Goal: Task Accomplishment & Management: Manage account settings

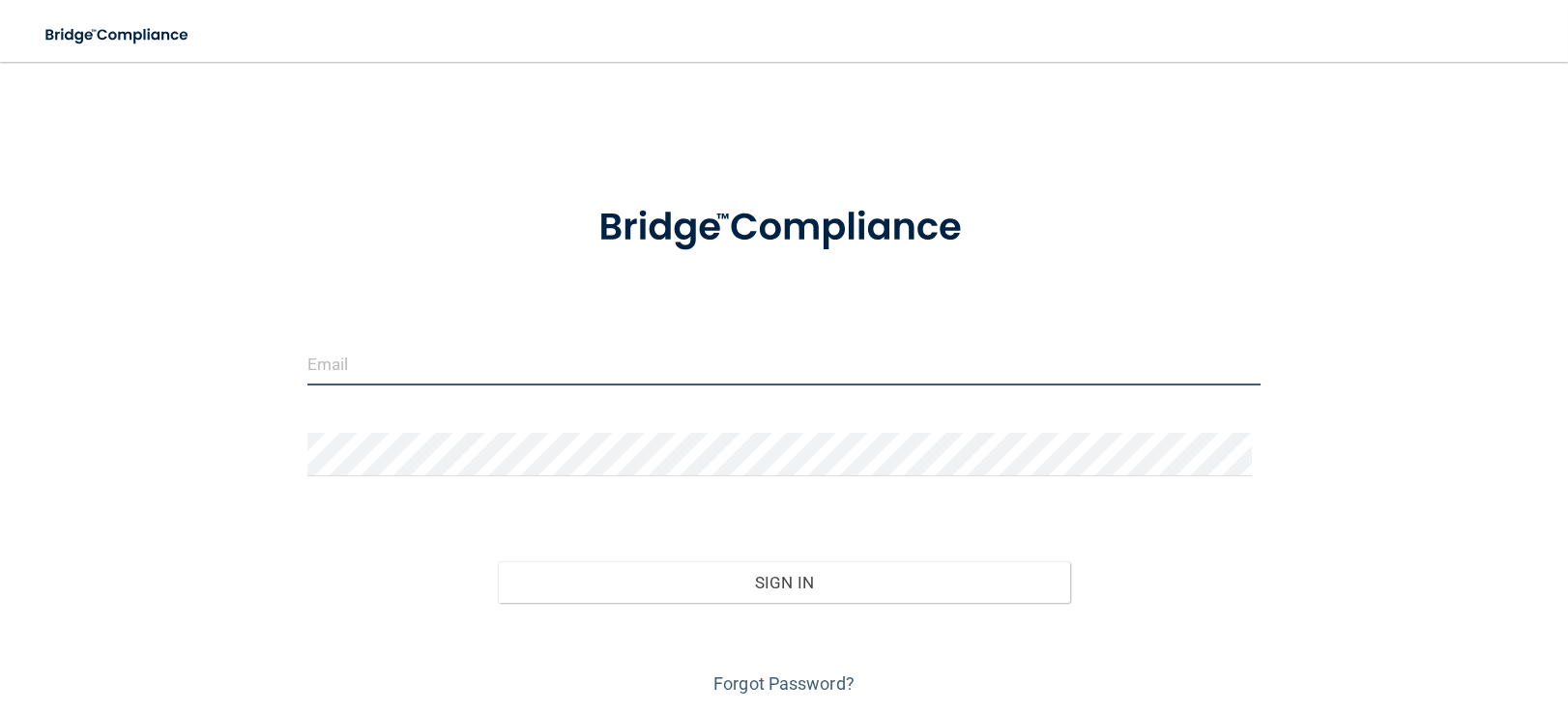
click at [696, 381] on input "email" at bounding box center [784, 364] width 954 height 43
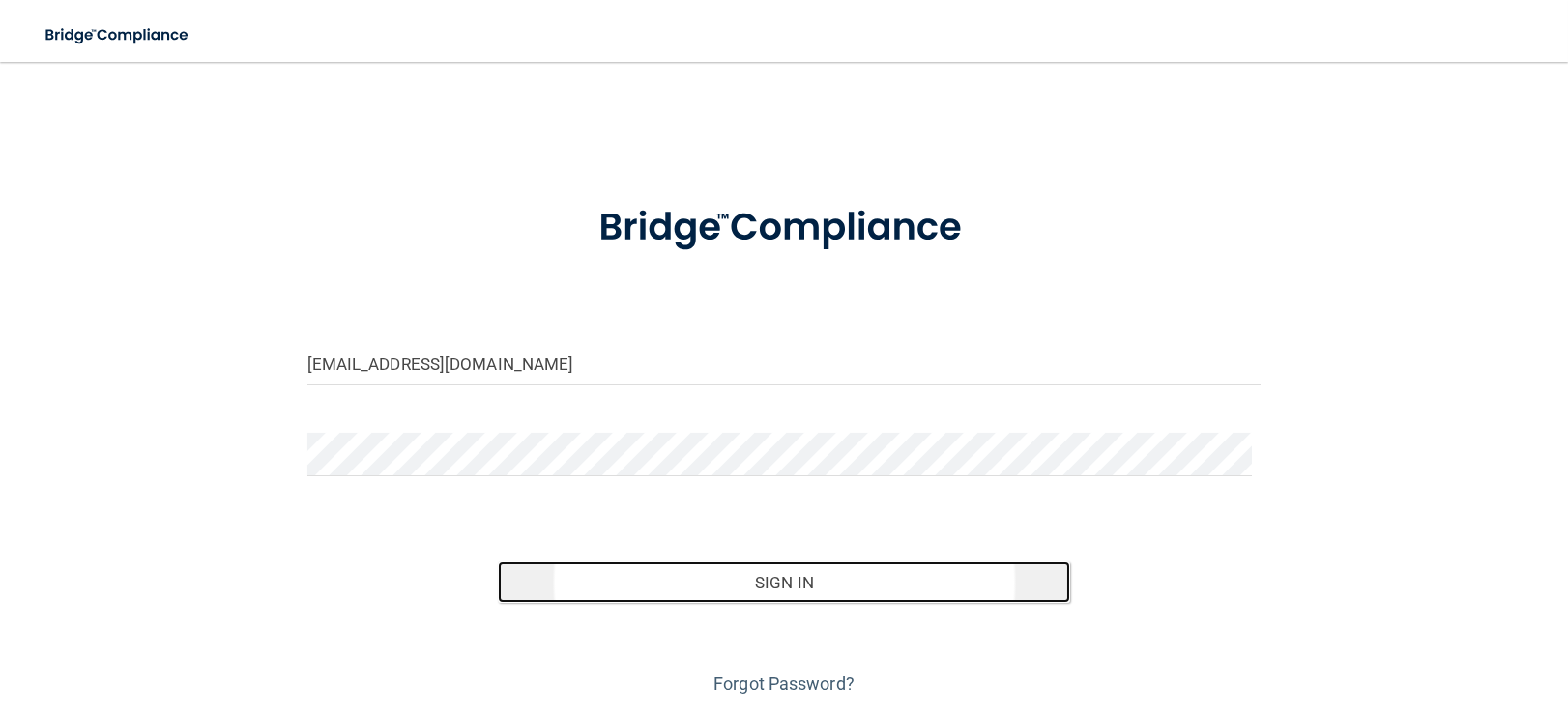
click at [652, 562] on button "Sign In" at bounding box center [783, 582] width 572 height 42
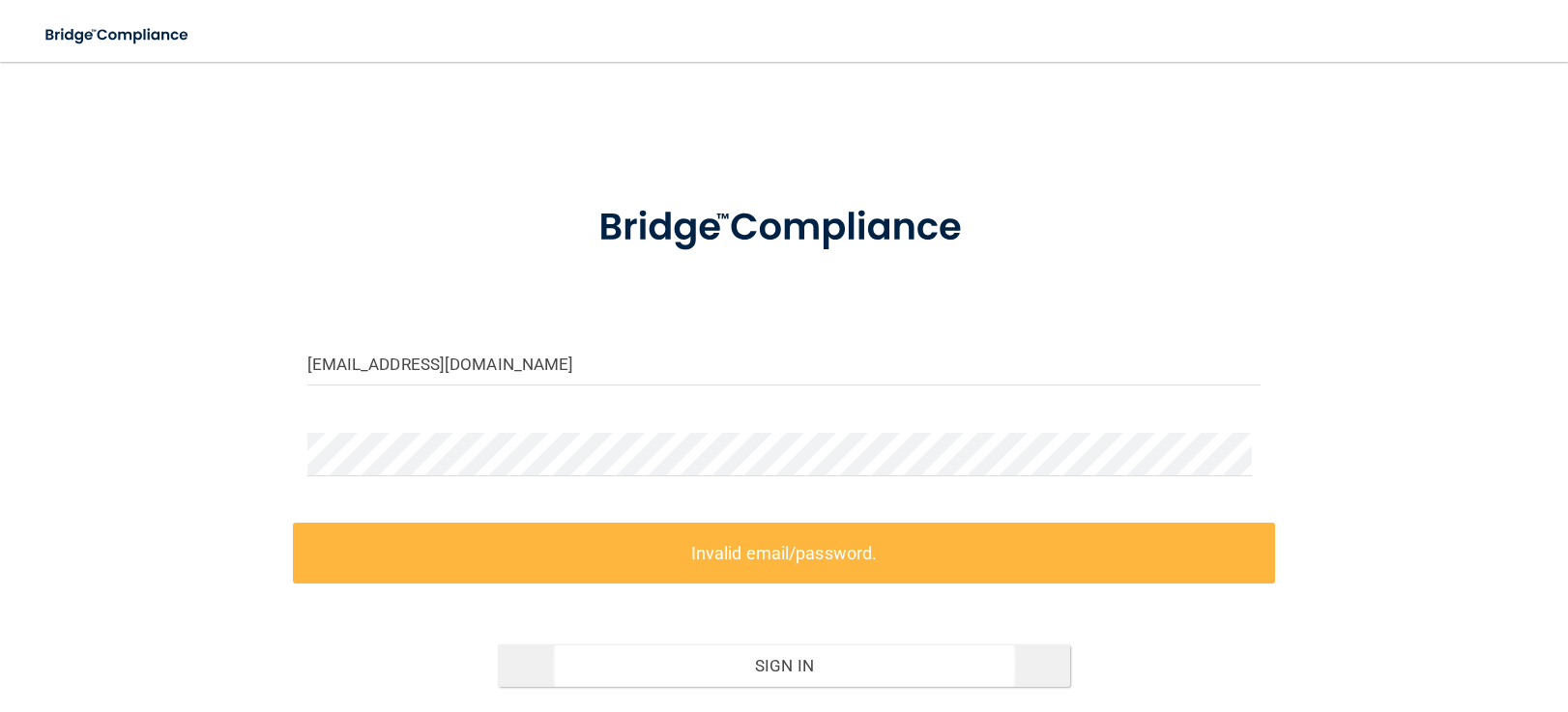
click at [652, 562] on label "Invalid email/password." at bounding box center [784, 553] width 983 height 61
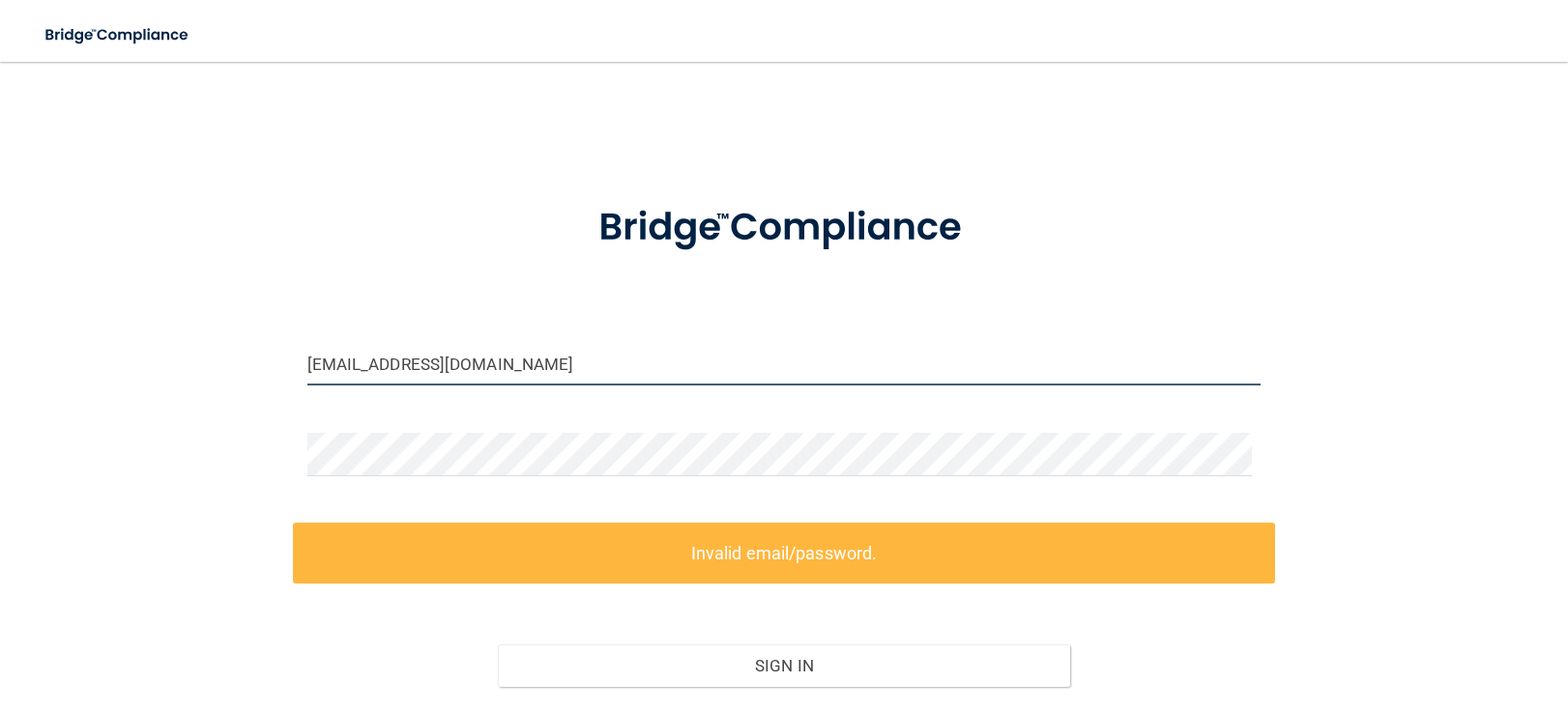
click at [376, 359] on input "Viewpoinrdental@gmail.com" at bounding box center [784, 364] width 954 height 43
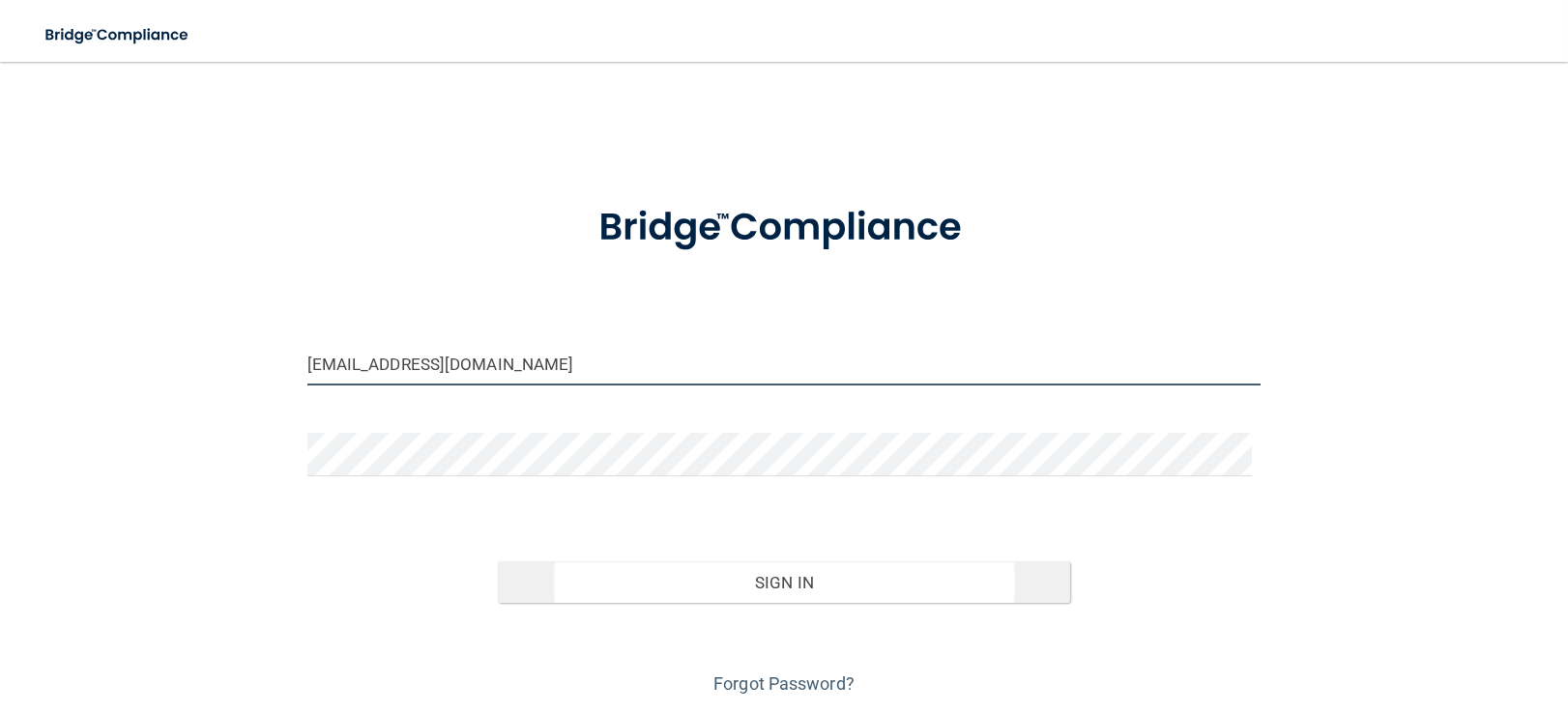
type input "Viewpointdental@gmail.com"
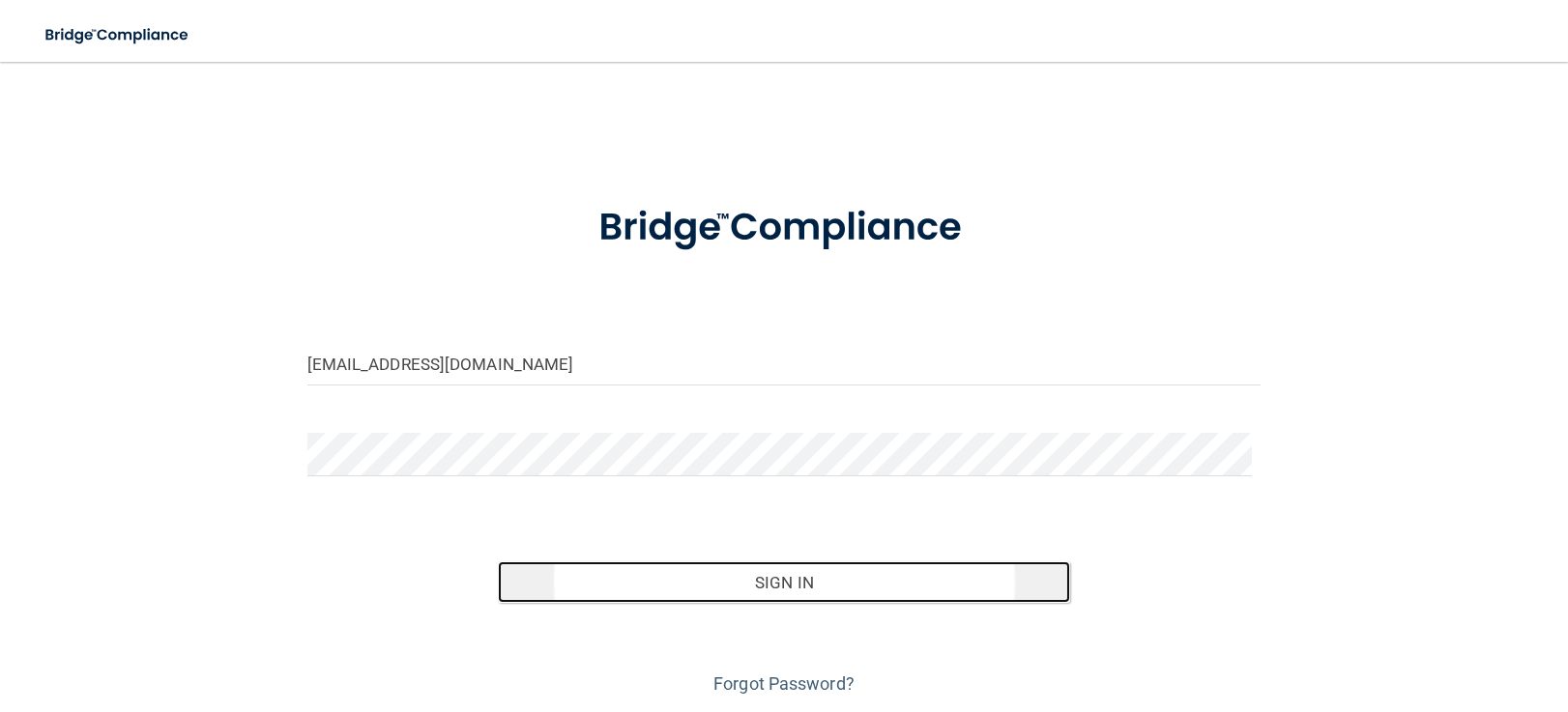
click at [695, 570] on button "Sign In" at bounding box center [783, 582] width 572 height 42
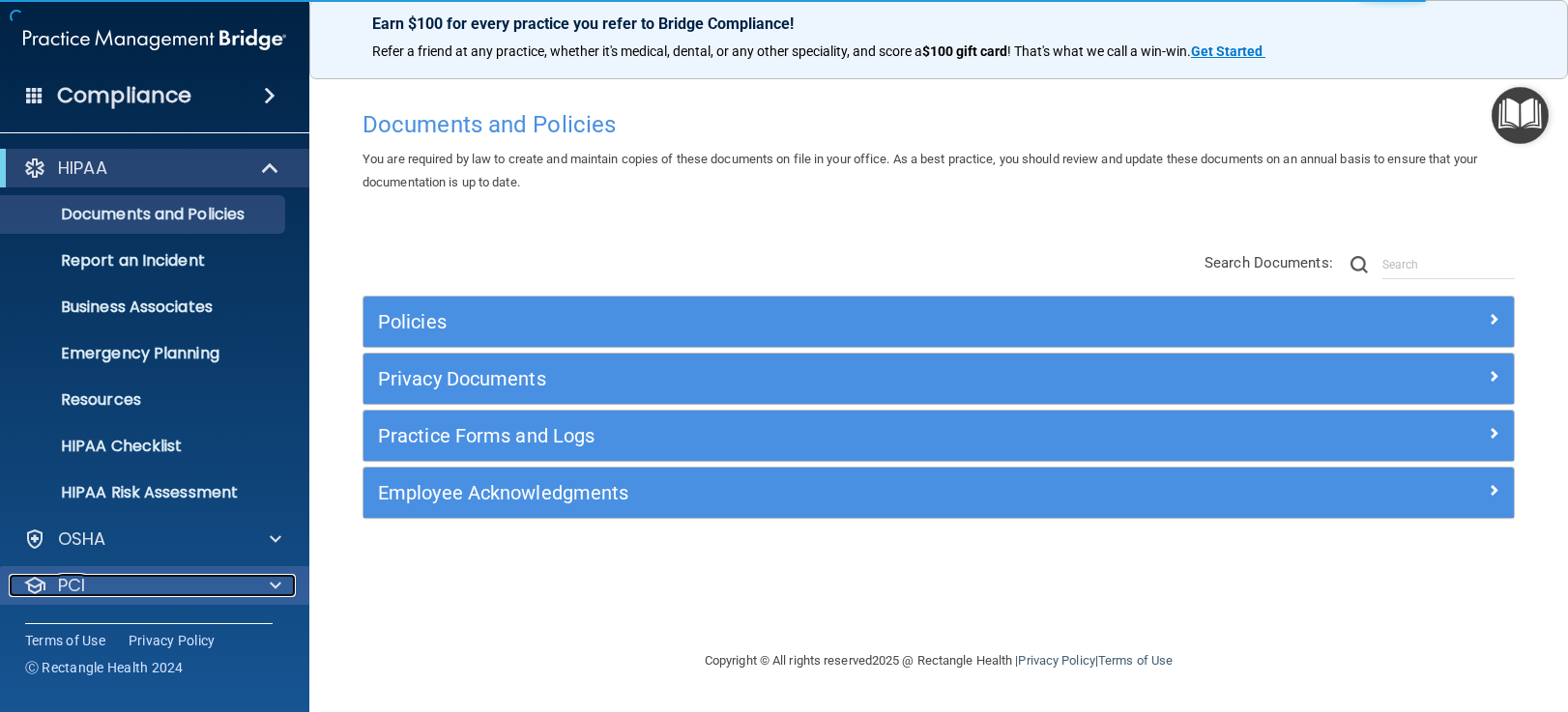
click at [277, 575] on span at bounding box center [276, 585] width 12 height 24
click at [275, 585] on span at bounding box center [276, 585] width 12 height 24
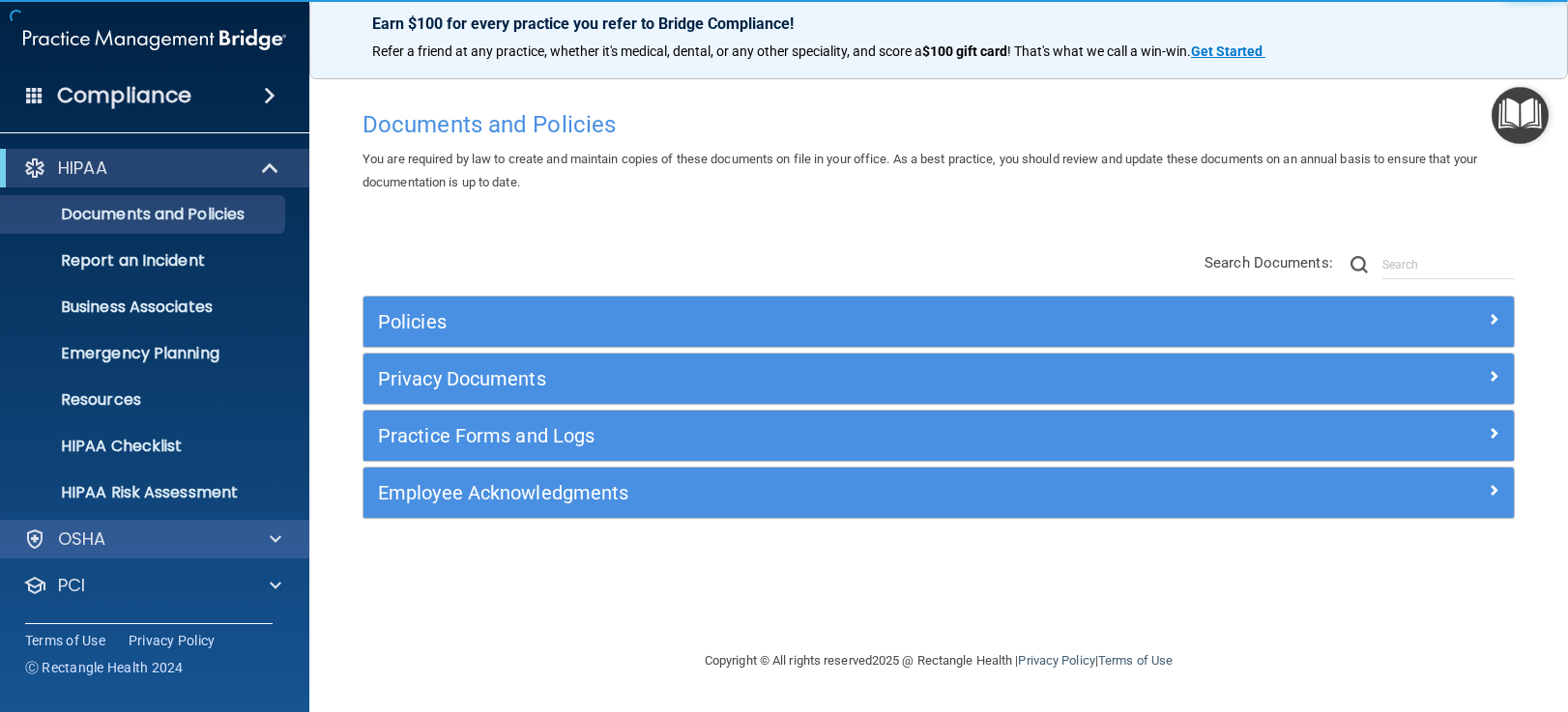
click at [277, 553] on div "OSHA" at bounding box center [155, 538] width 310 height 38
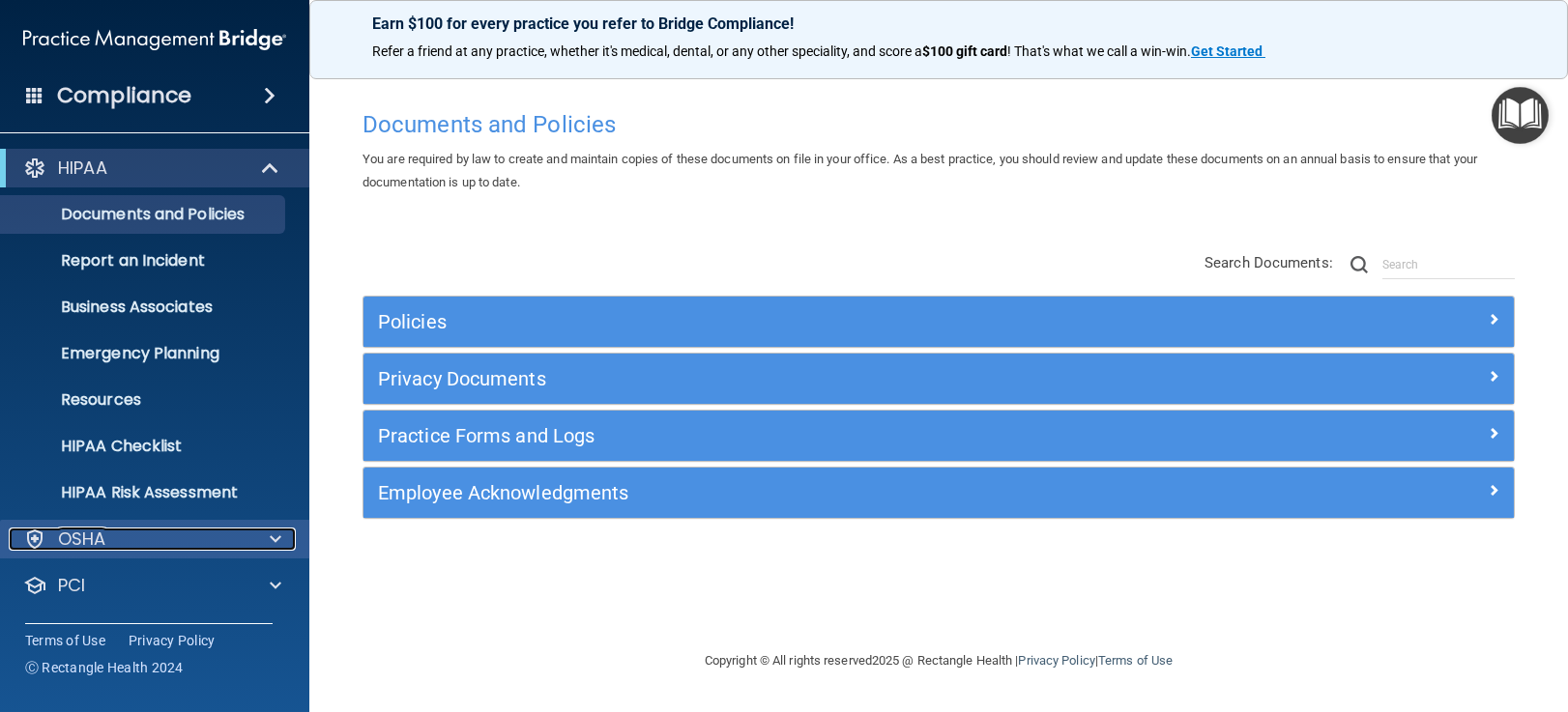
click at [275, 538] on span at bounding box center [276, 539] width 12 height 24
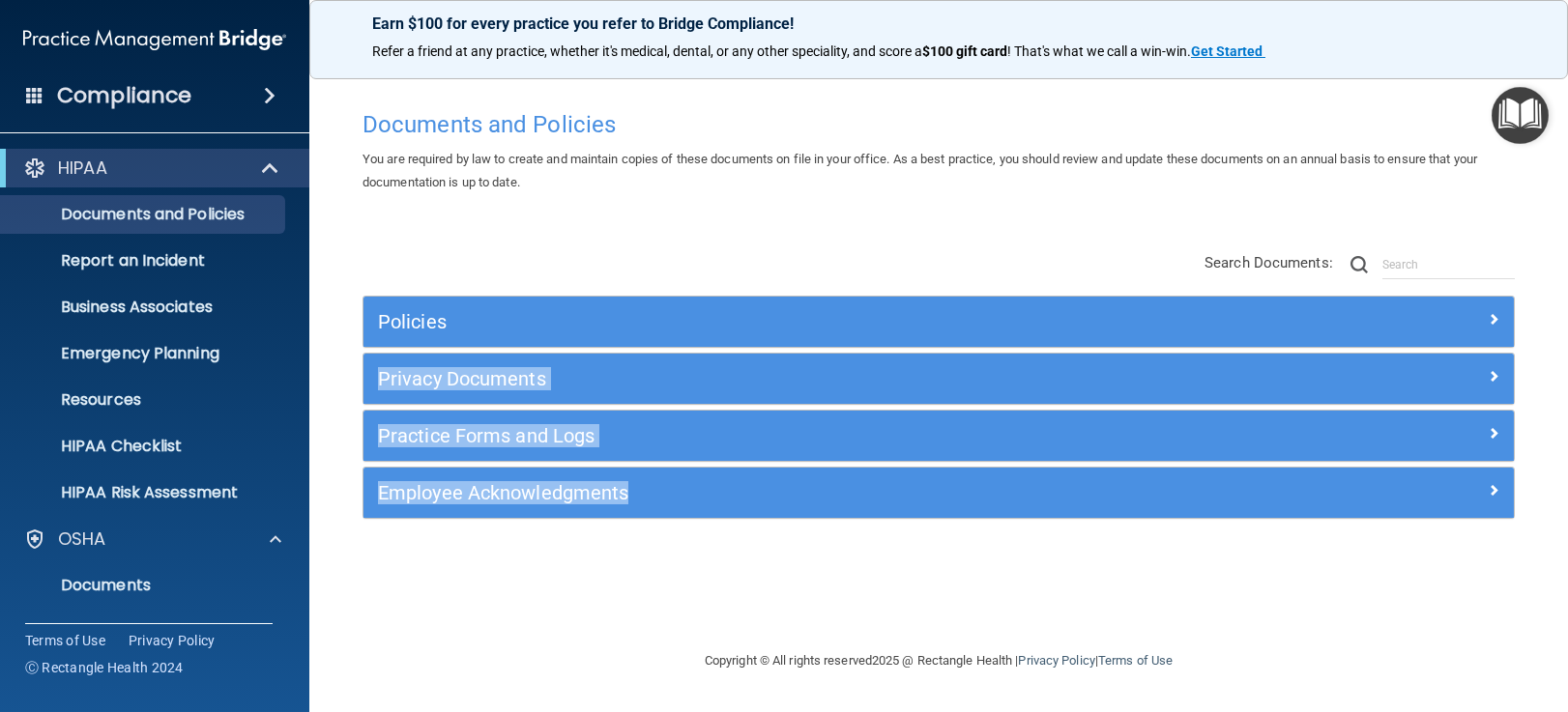
drag, startPoint x: 1555, startPoint y: 240, endPoint x: 1556, endPoint y: 465, distance: 225.0
click at [1556, 465] on main "Documents and Policies You are required by law to create and maintain copies of…" at bounding box center [938, 386] width 1259 height 650
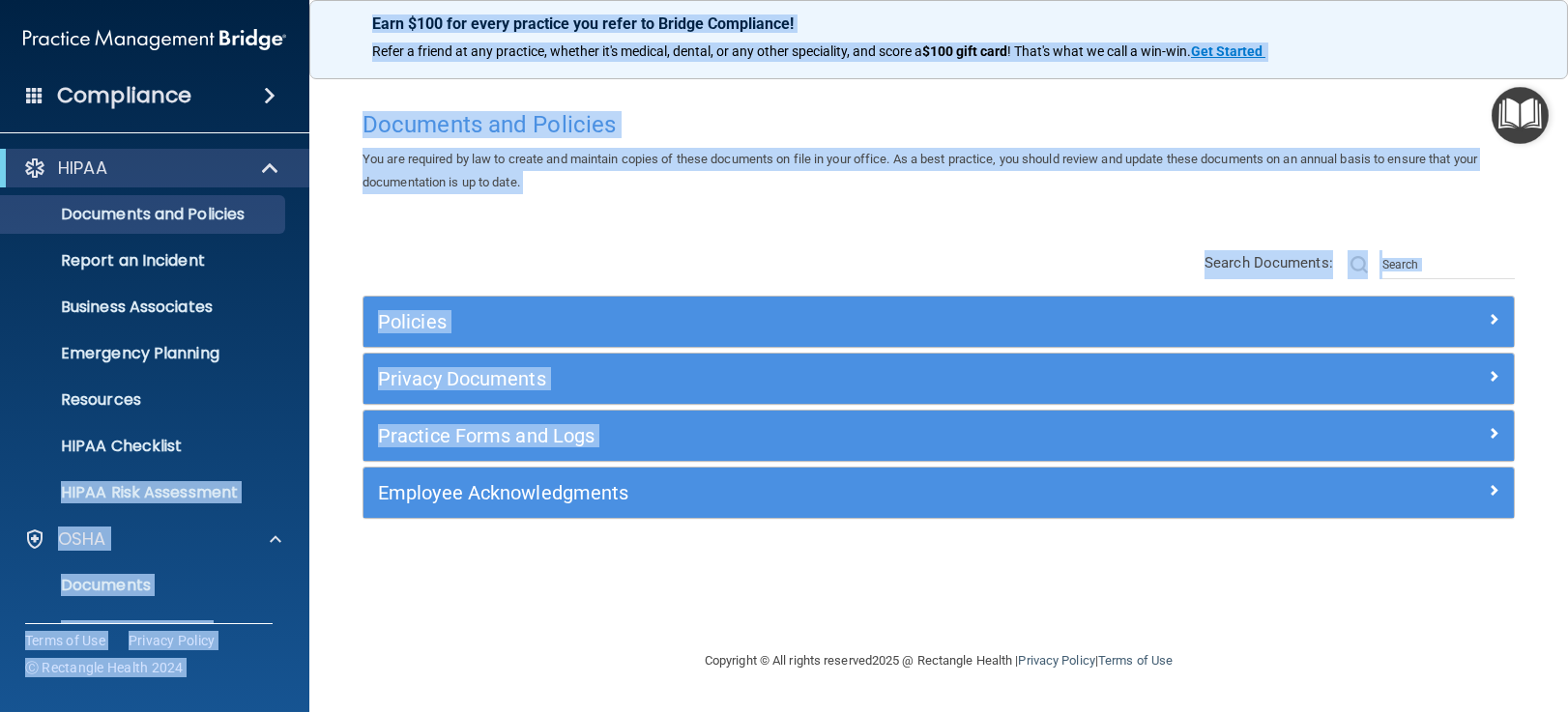
drag, startPoint x: 309, startPoint y: 459, endPoint x: 312, endPoint y: 596, distance: 137.0
click at [312, 596] on div "Compliance HIPAA Documents and Policies Report an Incident Business Associates …" at bounding box center [784, 356] width 1568 height 712
click at [168, 589] on p "Documents" at bounding box center [144, 585] width 264 height 20
click at [273, 534] on span at bounding box center [276, 539] width 12 height 24
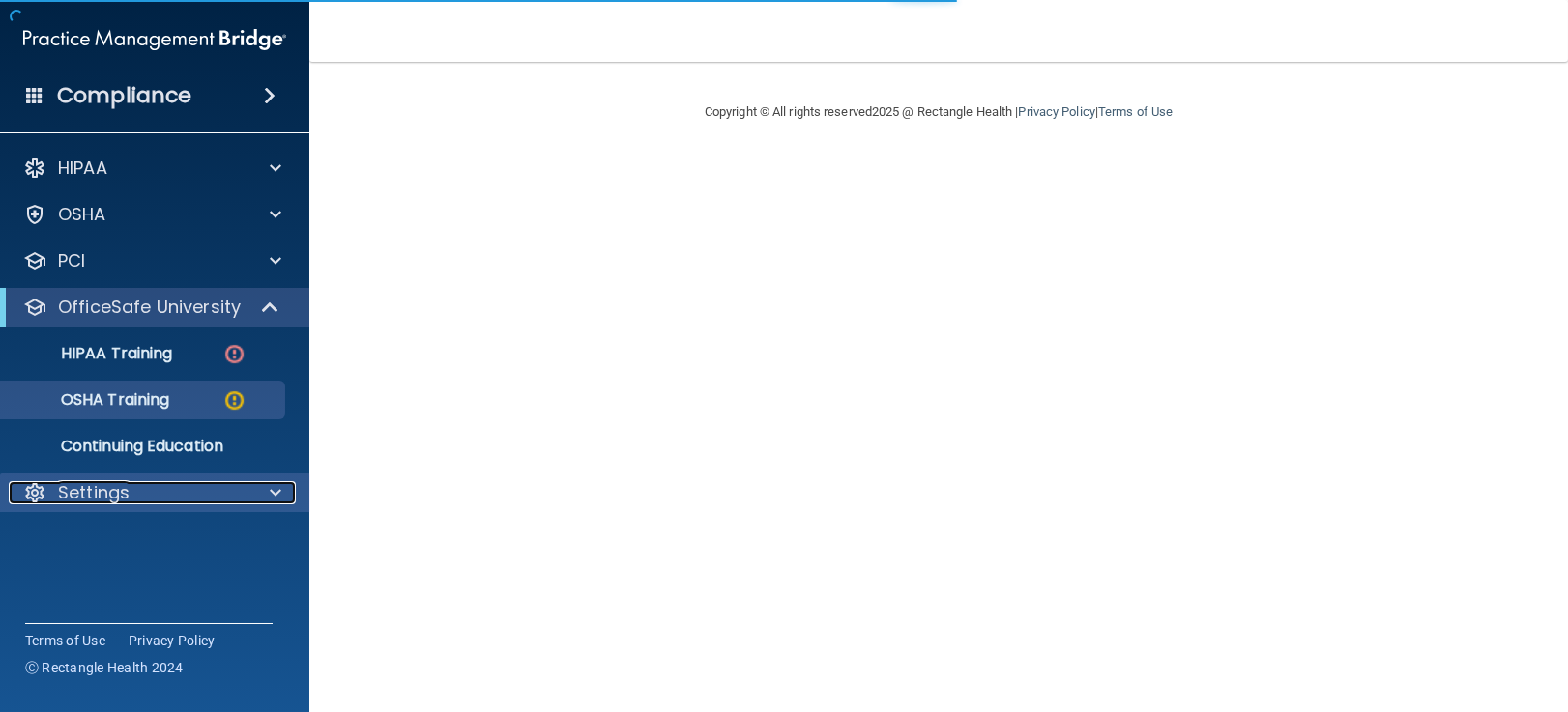
click at [248, 491] on div at bounding box center [272, 493] width 48 height 24
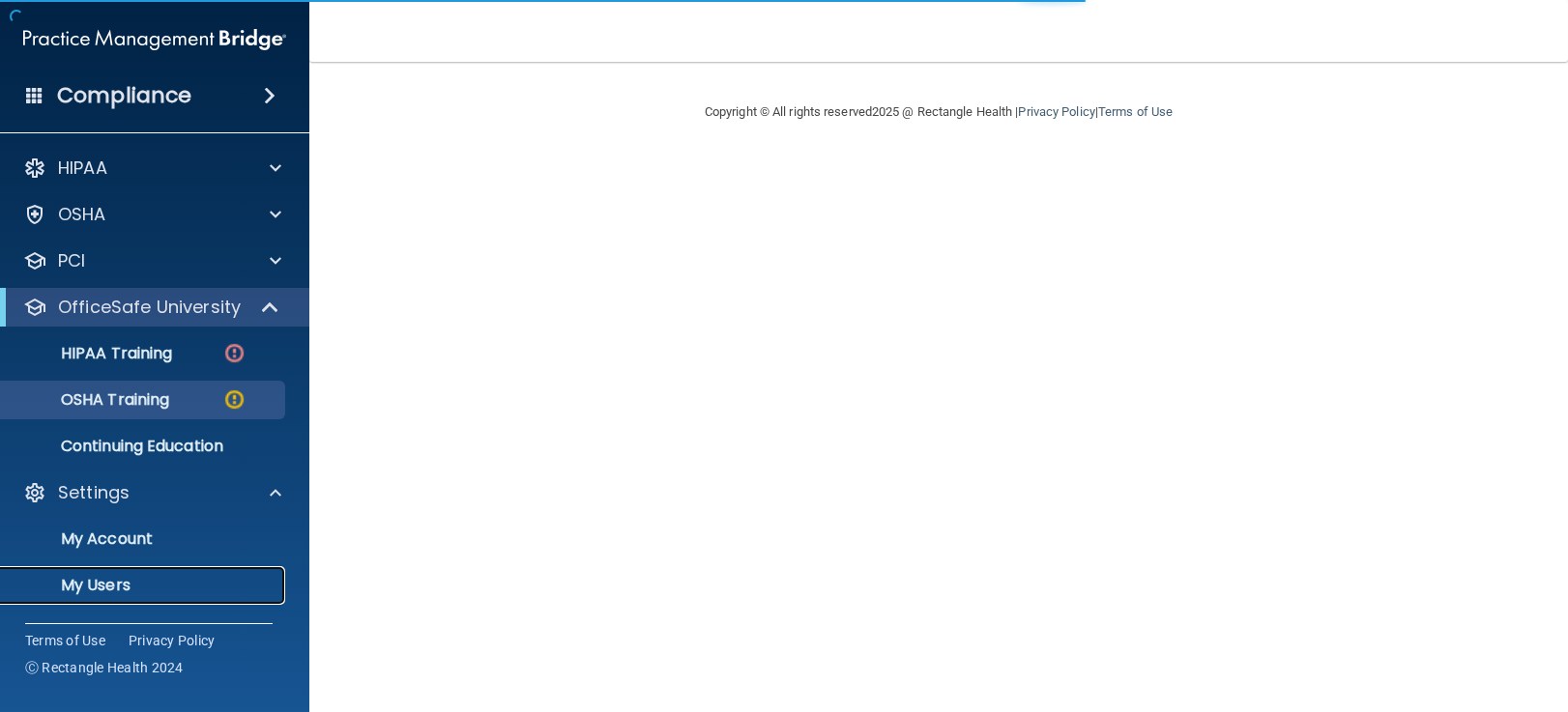
click at [86, 585] on p "My Users" at bounding box center [144, 585] width 264 height 20
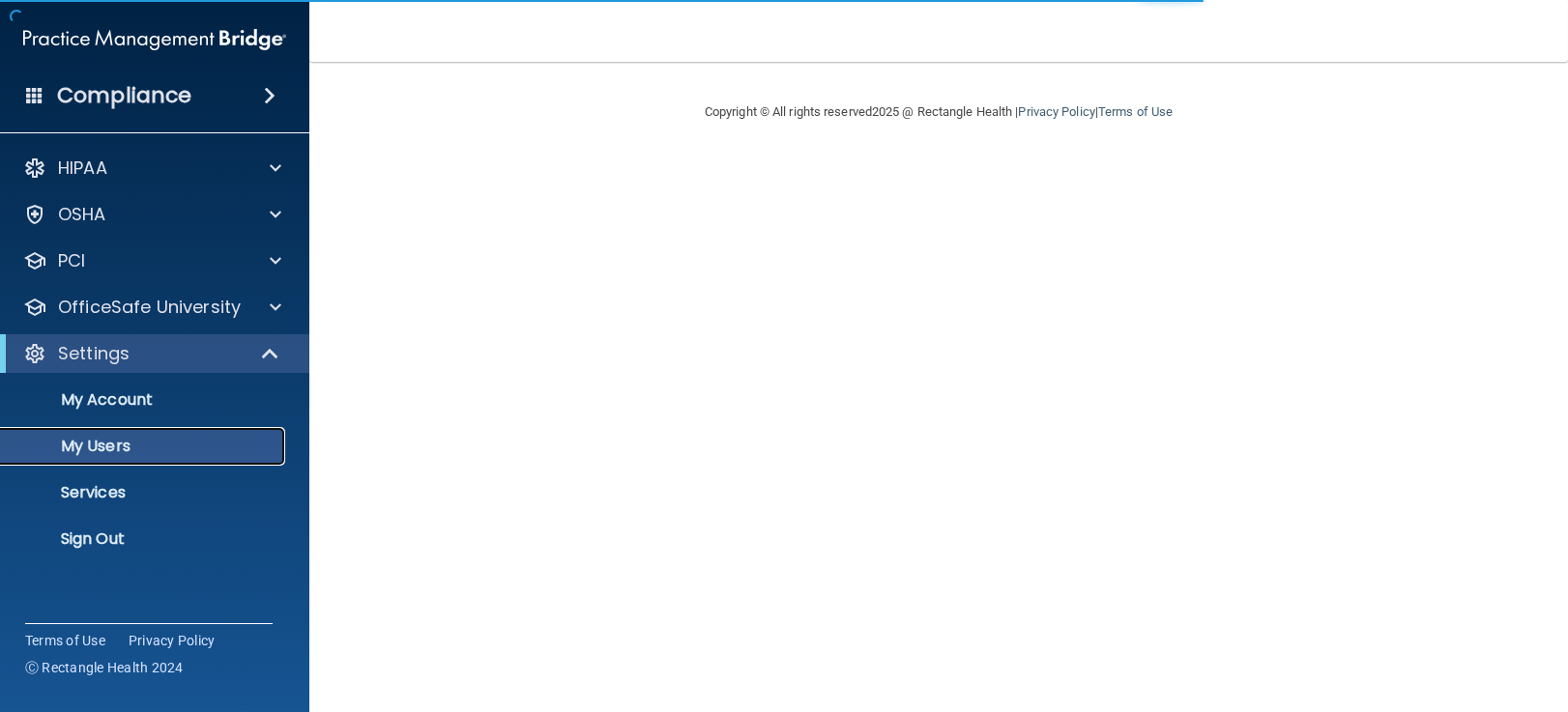
select select "20"
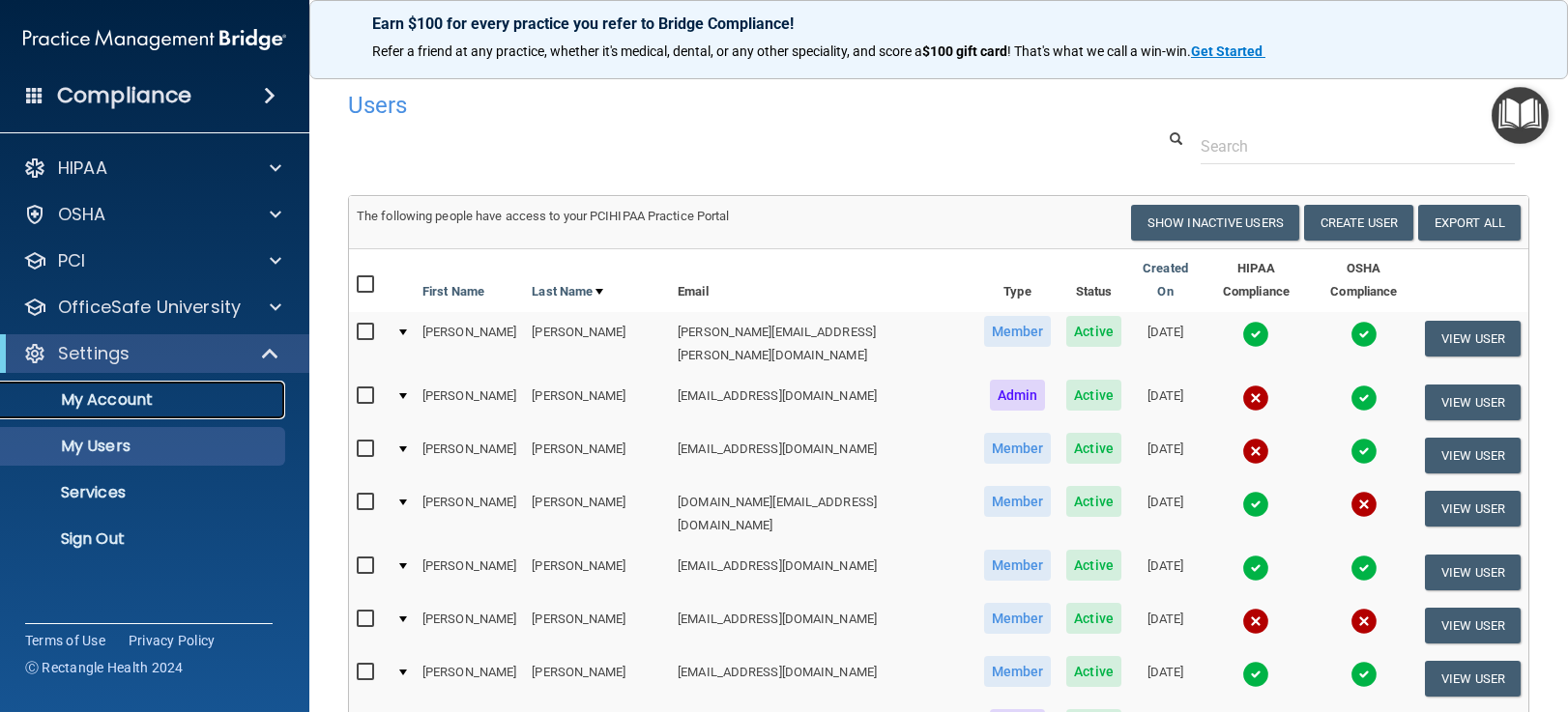
click at [115, 403] on p "My Account" at bounding box center [144, 400] width 264 height 20
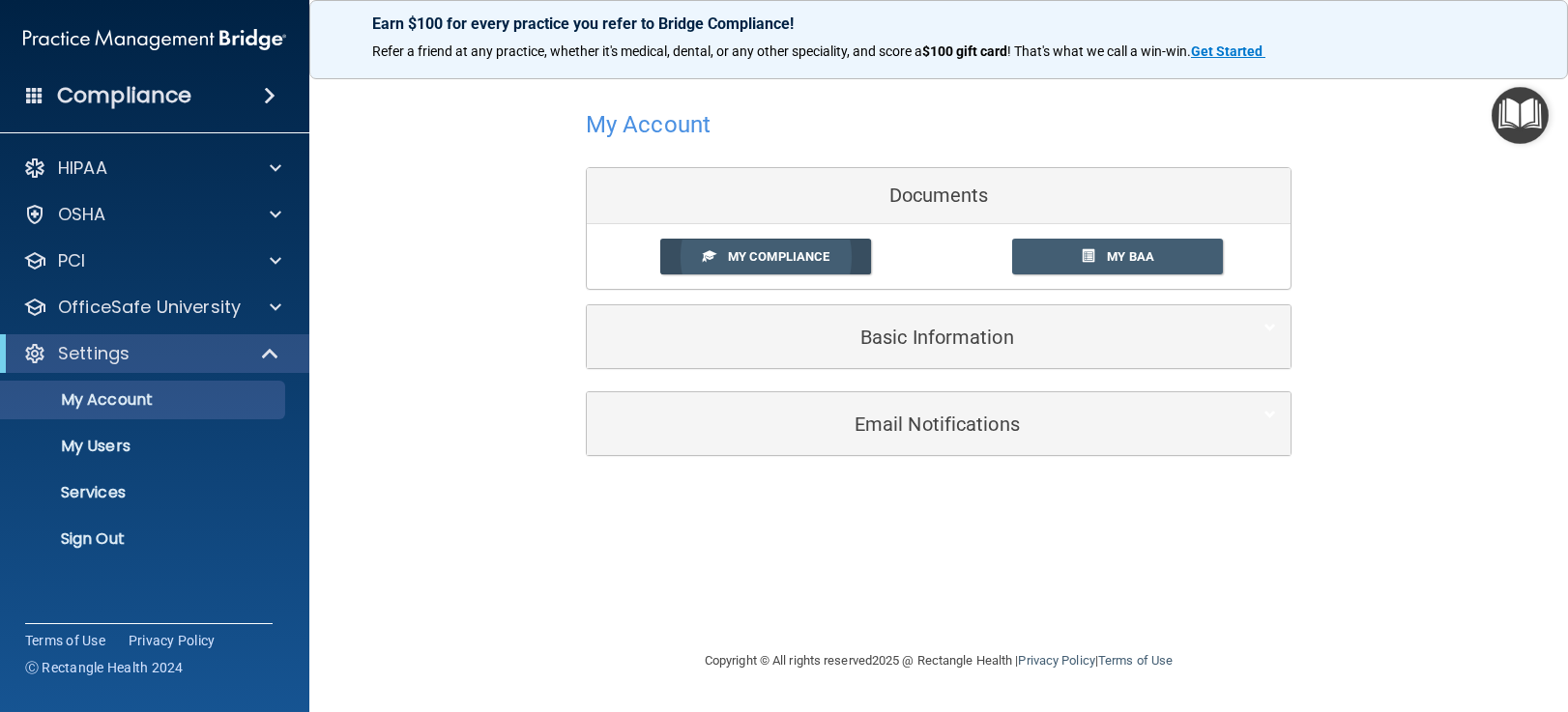
click at [711, 253] on span at bounding box center [708, 255] width 13 height 13
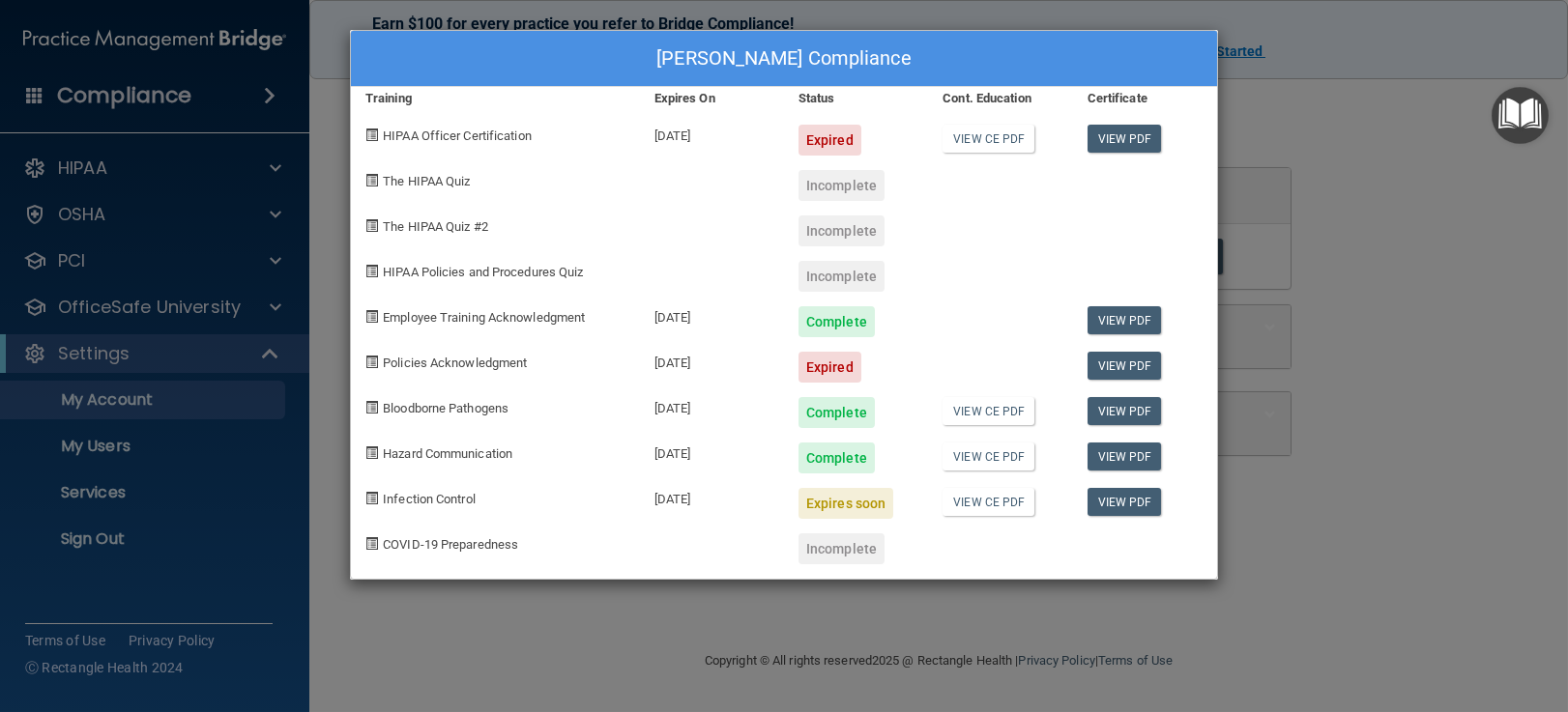
click at [258, 173] on div "Lisa Moorman's Compliance Training Expires On Status Cont. Education Certificat…" at bounding box center [784, 356] width 1568 height 712
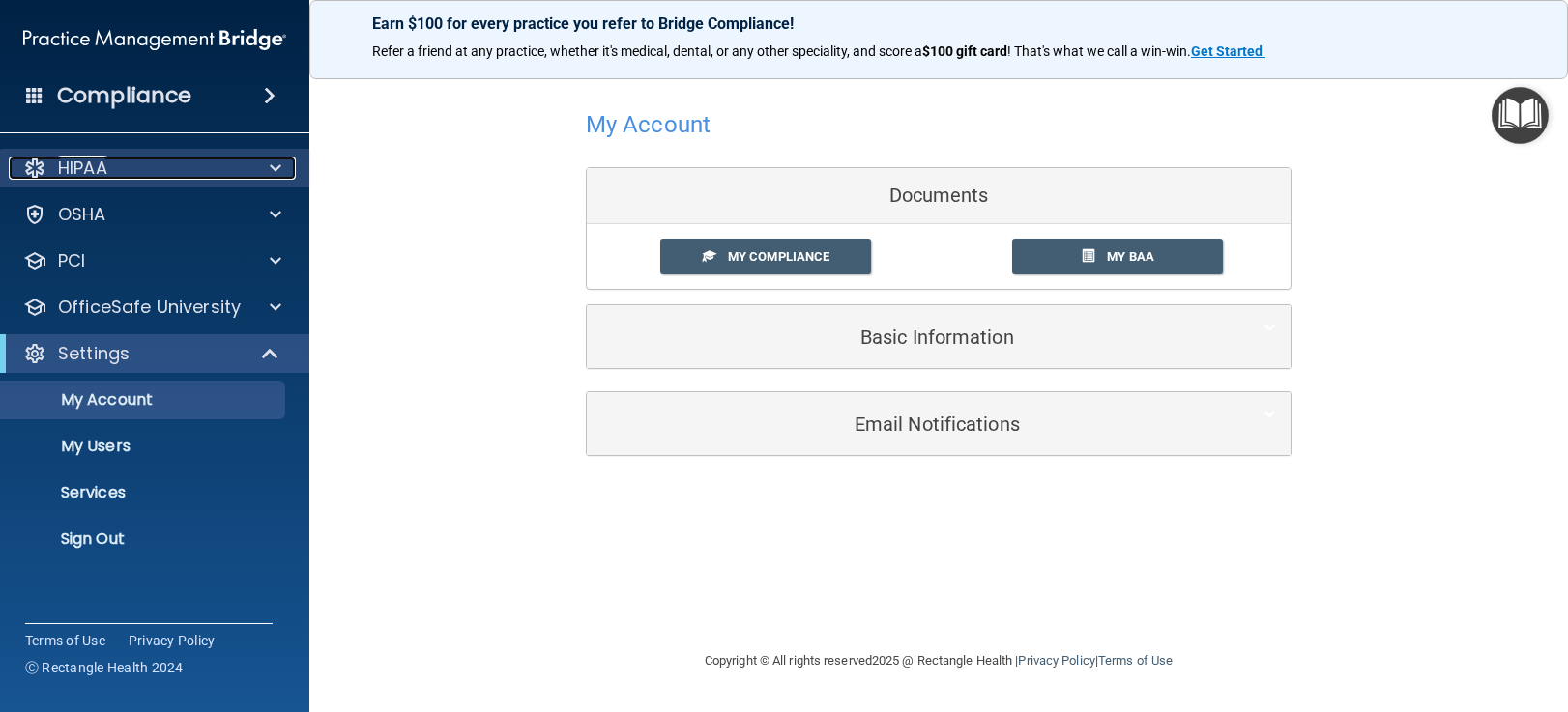
click at [272, 164] on span at bounding box center [276, 169] width 12 height 24
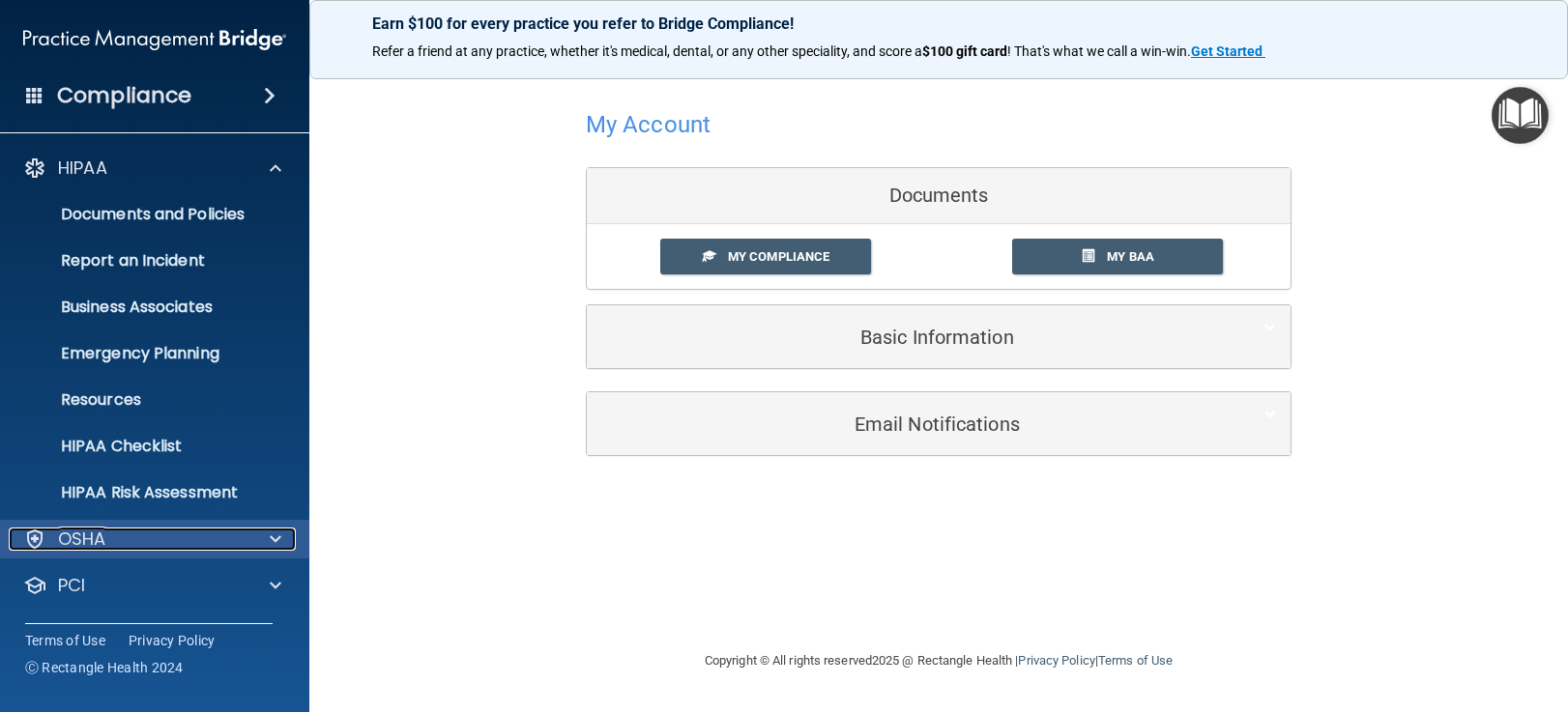
click at [225, 538] on div "OSHA" at bounding box center [129, 539] width 239 height 24
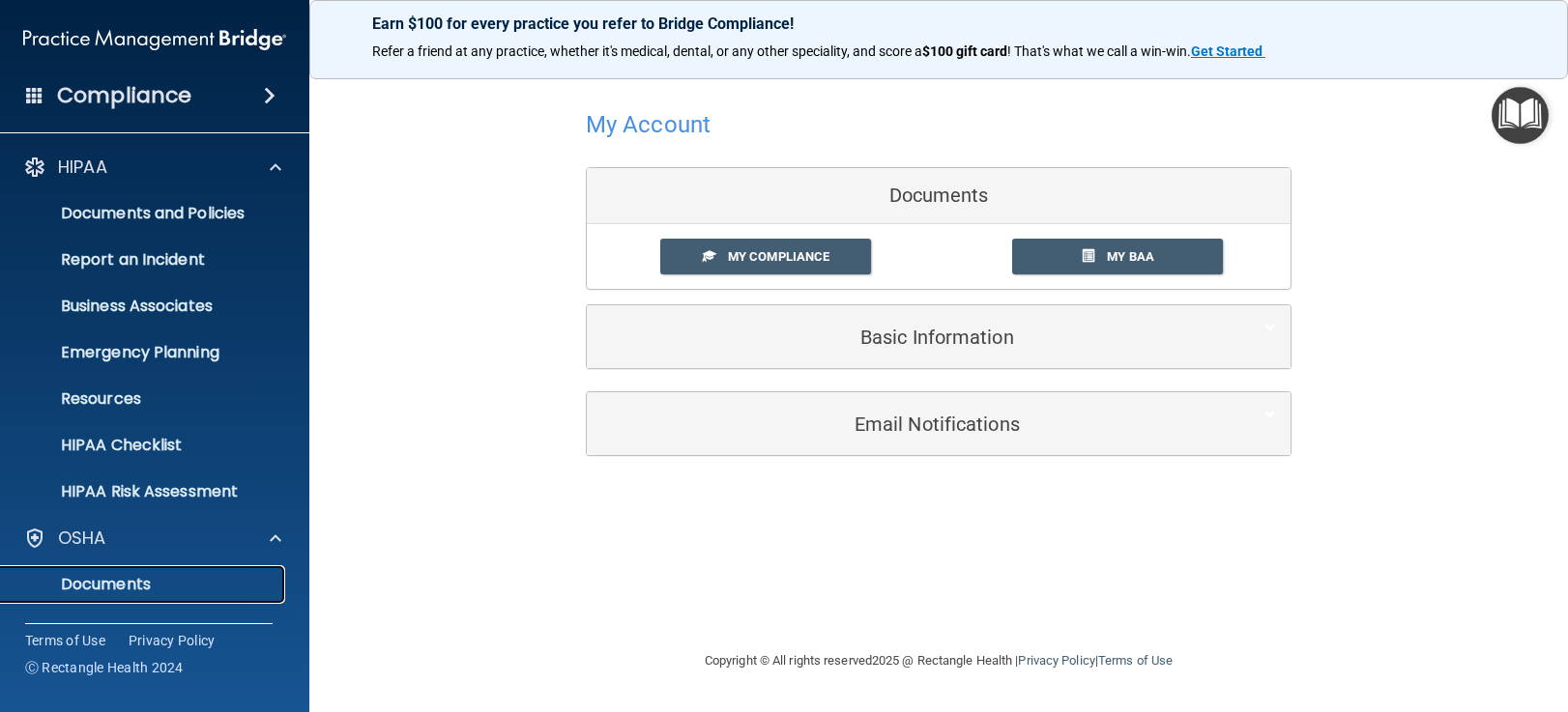
click at [162, 590] on p "Documents" at bounding box center [144, 585] width 264 height 20
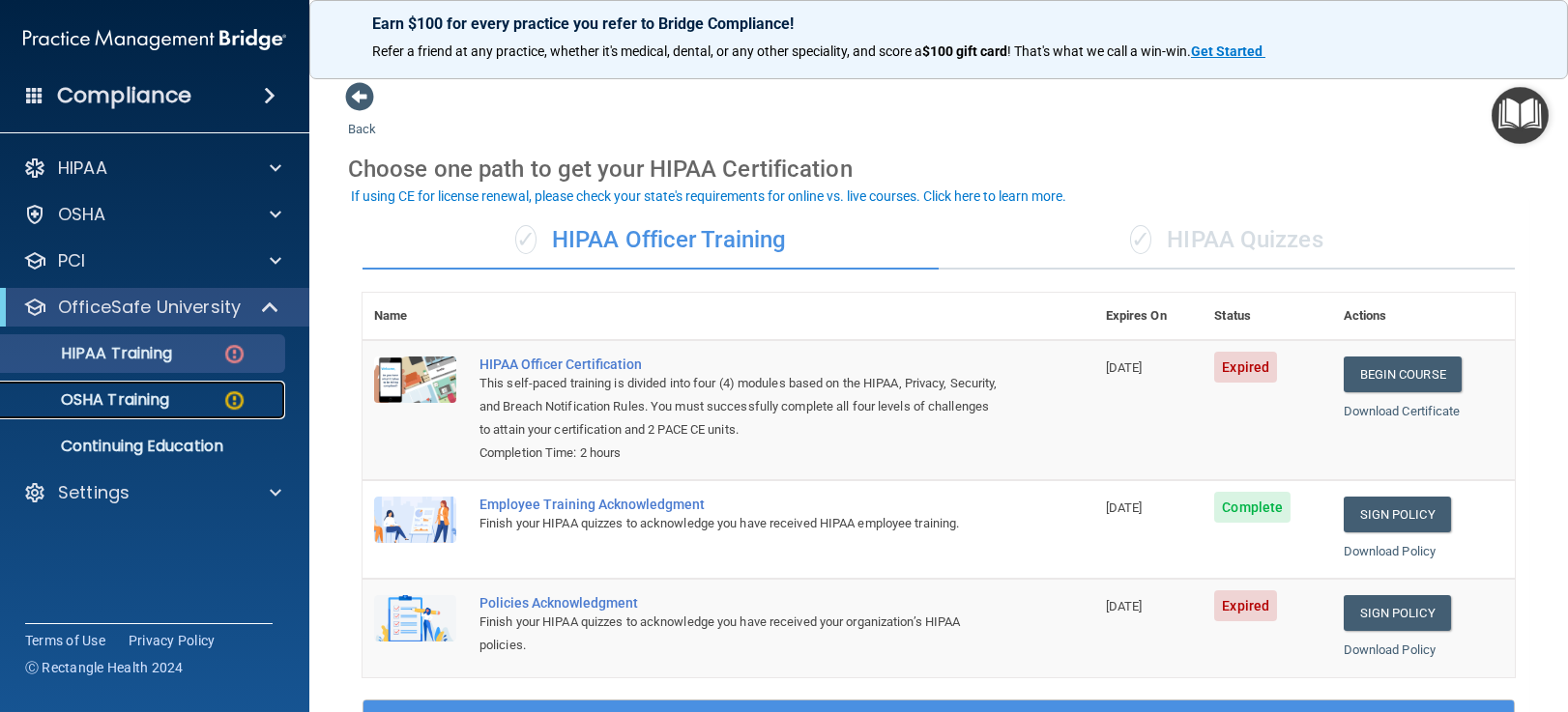
click at [133, 413] on link "OSHA Training" at bounding box center [132, 399] width 304 height 38
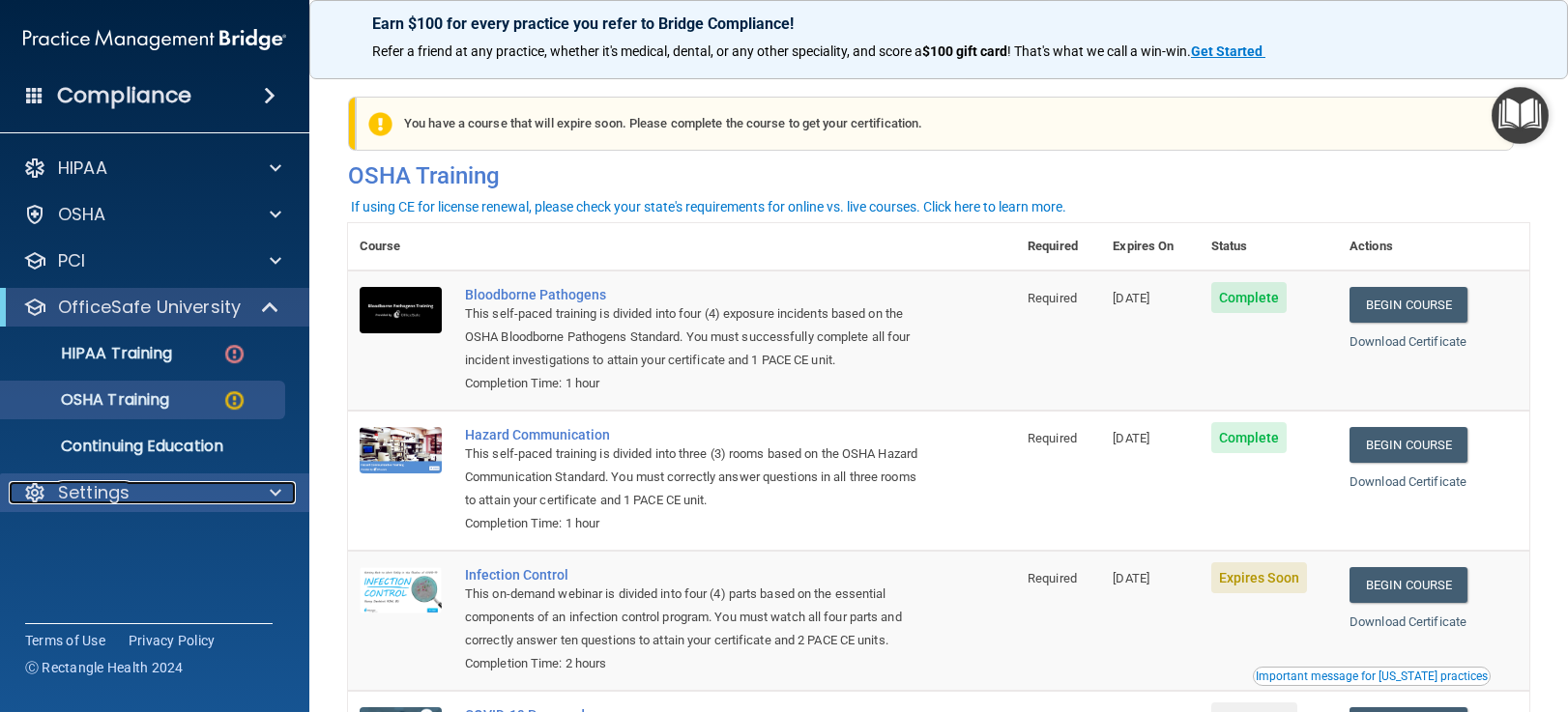
click at [112, 498] on p "Settings" at bounding box center [93, 493] width 72 height 24
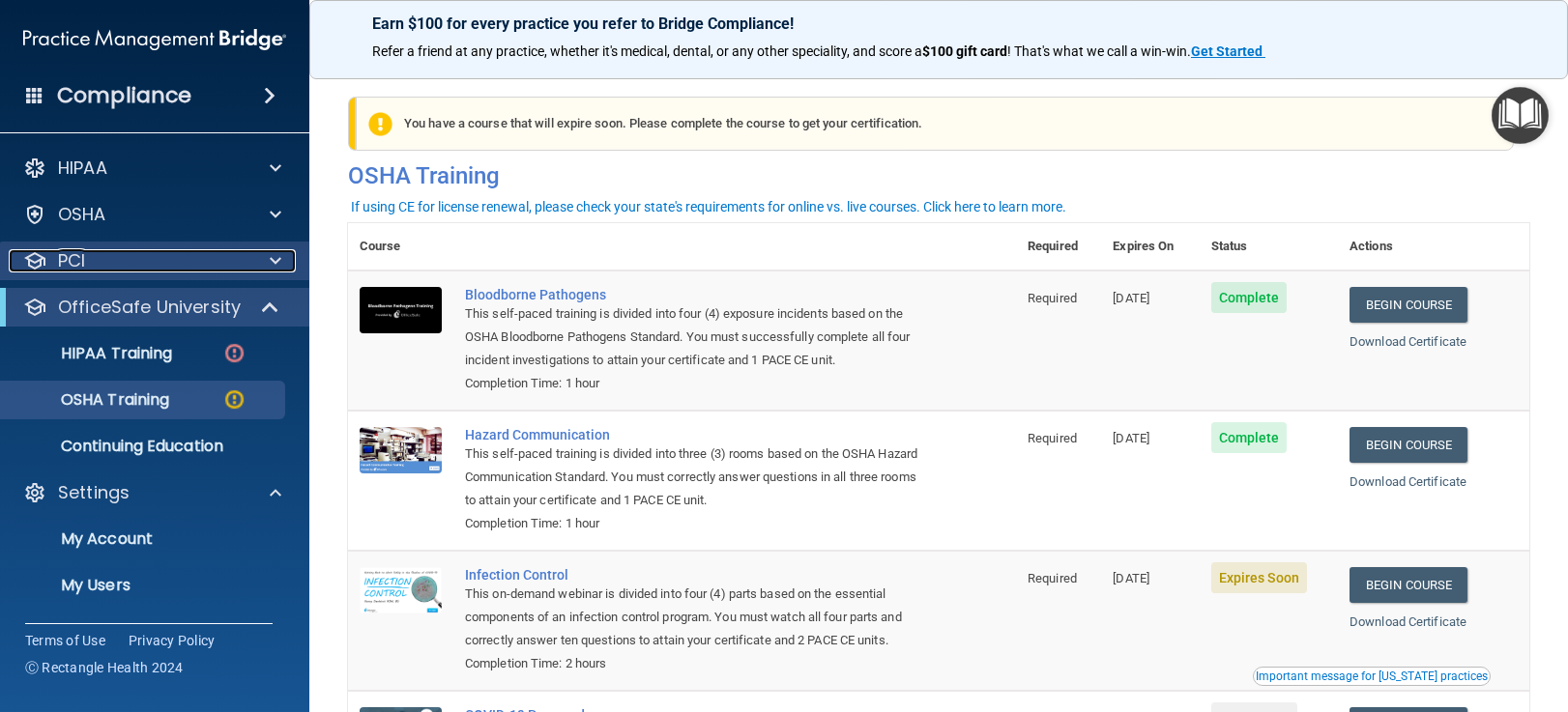
click at [100, 258] on div "PCI" at bounding box center [129, 261] width 239 height 24
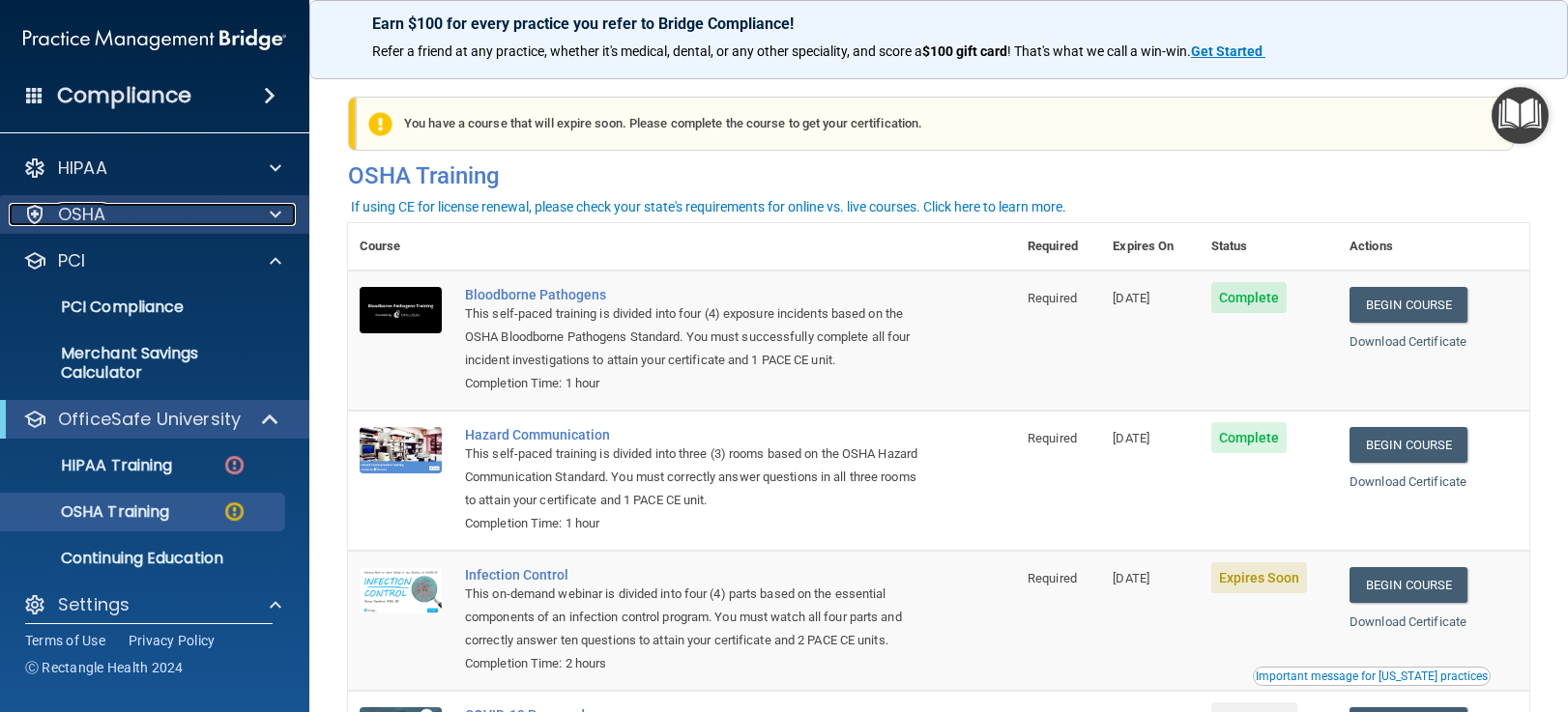
click at [101, 219] on p "OSHA" at bounding box center [81, 215] width 48 height 24
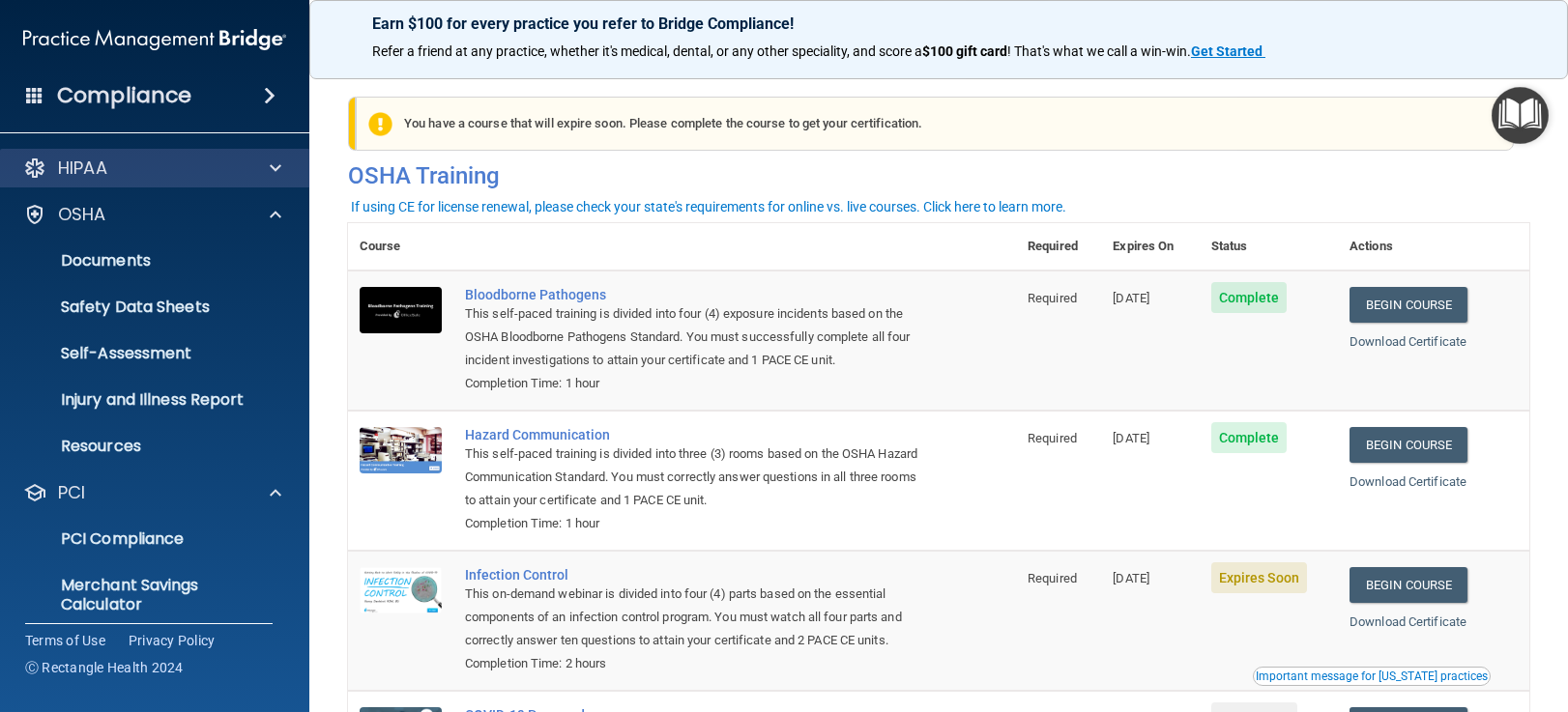
click at [105, 185] on div "HIPAA" at bounding box center [155, 168] width 310 height 38
click at [279, 160] on span at bounding box center [276, 169] width 12 height 24
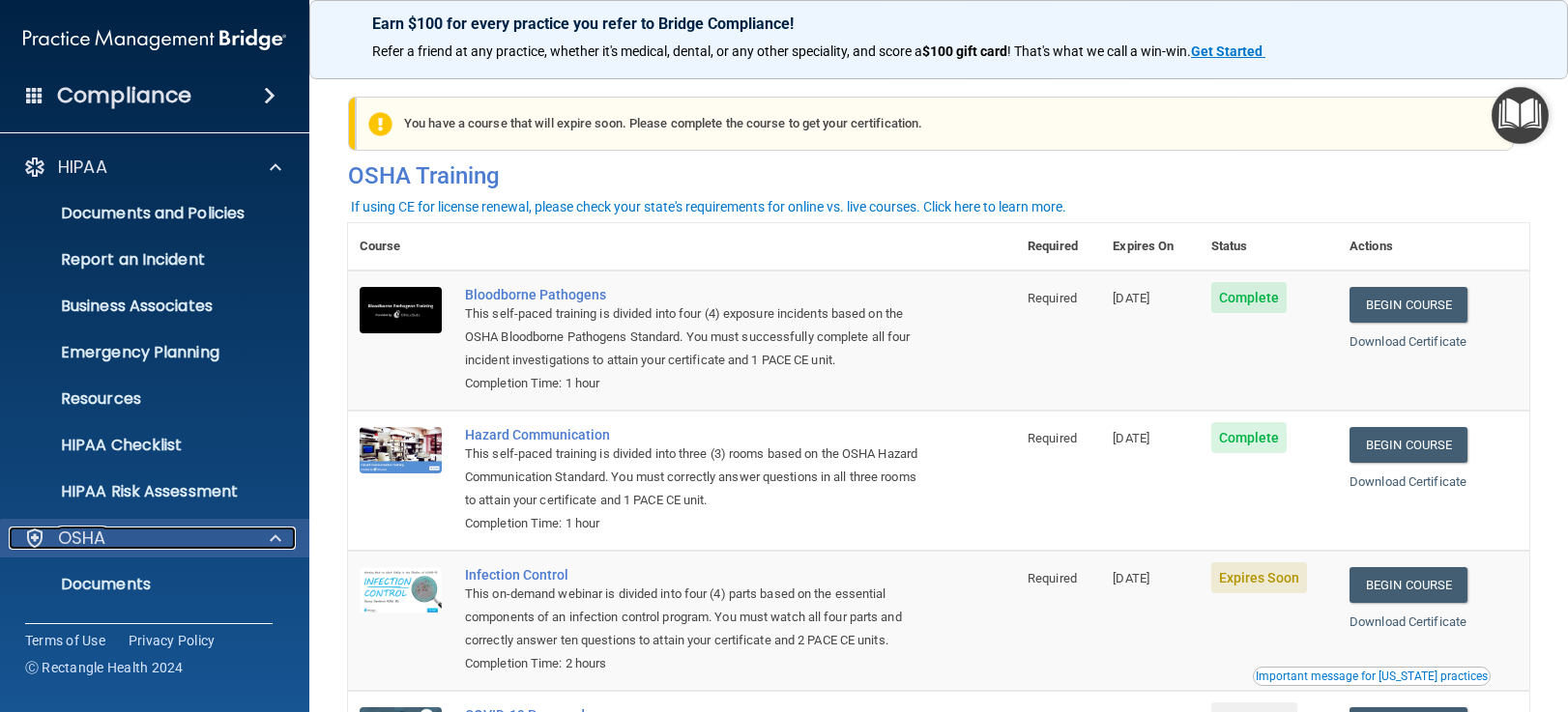
click at [183, 534] on div "OSHA" at bounding box center [129, 538] width 239 height 24
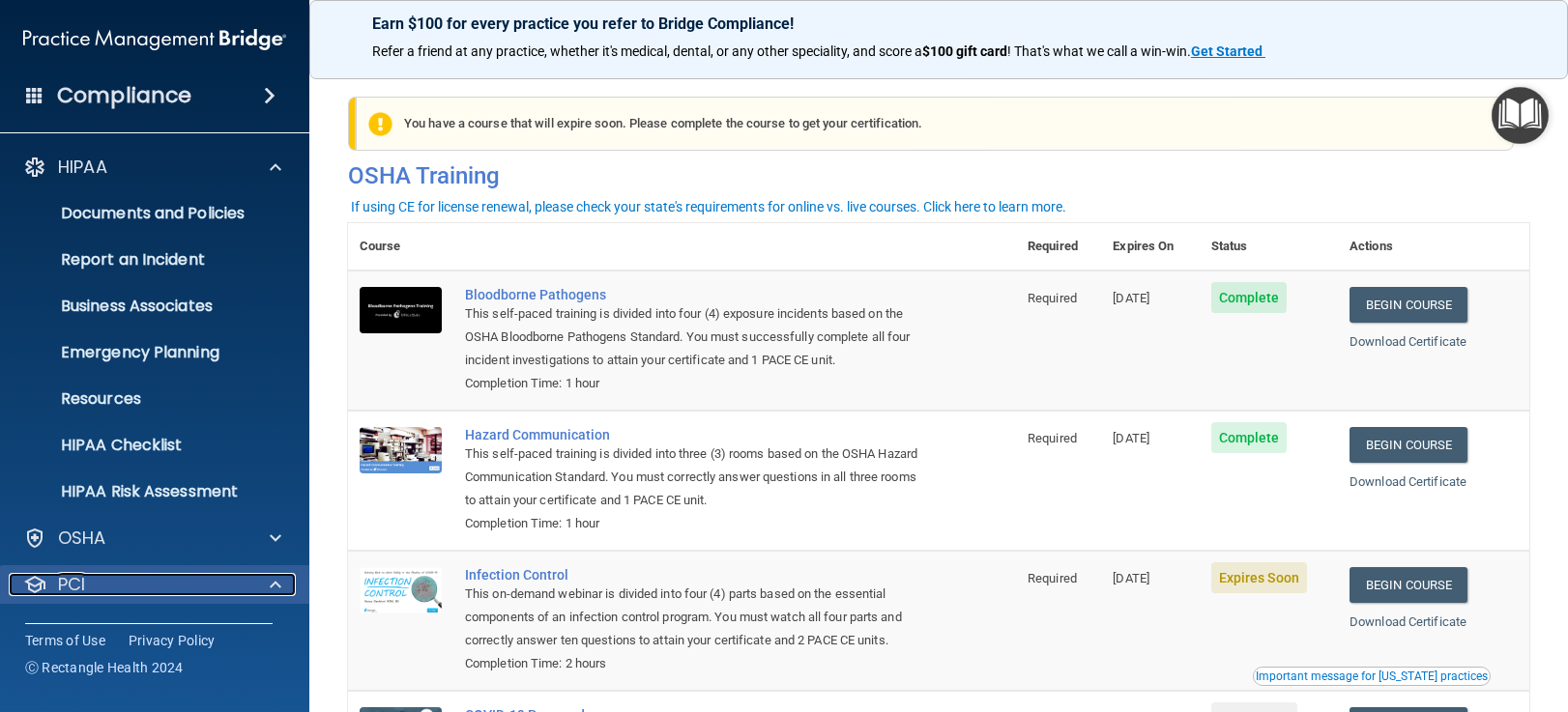
click at [275, 580] on span at bounding box center [276, 585] width 12 height 24
drag, startPoint x: 297, startPoint y: 526, endPoint x: 295, endPoint y: 597, distance: 71.0
click at [295, 597] on div "HIPAA Documents and Policies Report an Incident Business Associates Emergency P…" at bounding box center [155, 589] width 310 height 896
click at [276, 581] on span at bounding box center [276, 585] width 12 height 24
click at [276, 581] on span at bounding box center [276, 585] width 12 height 24
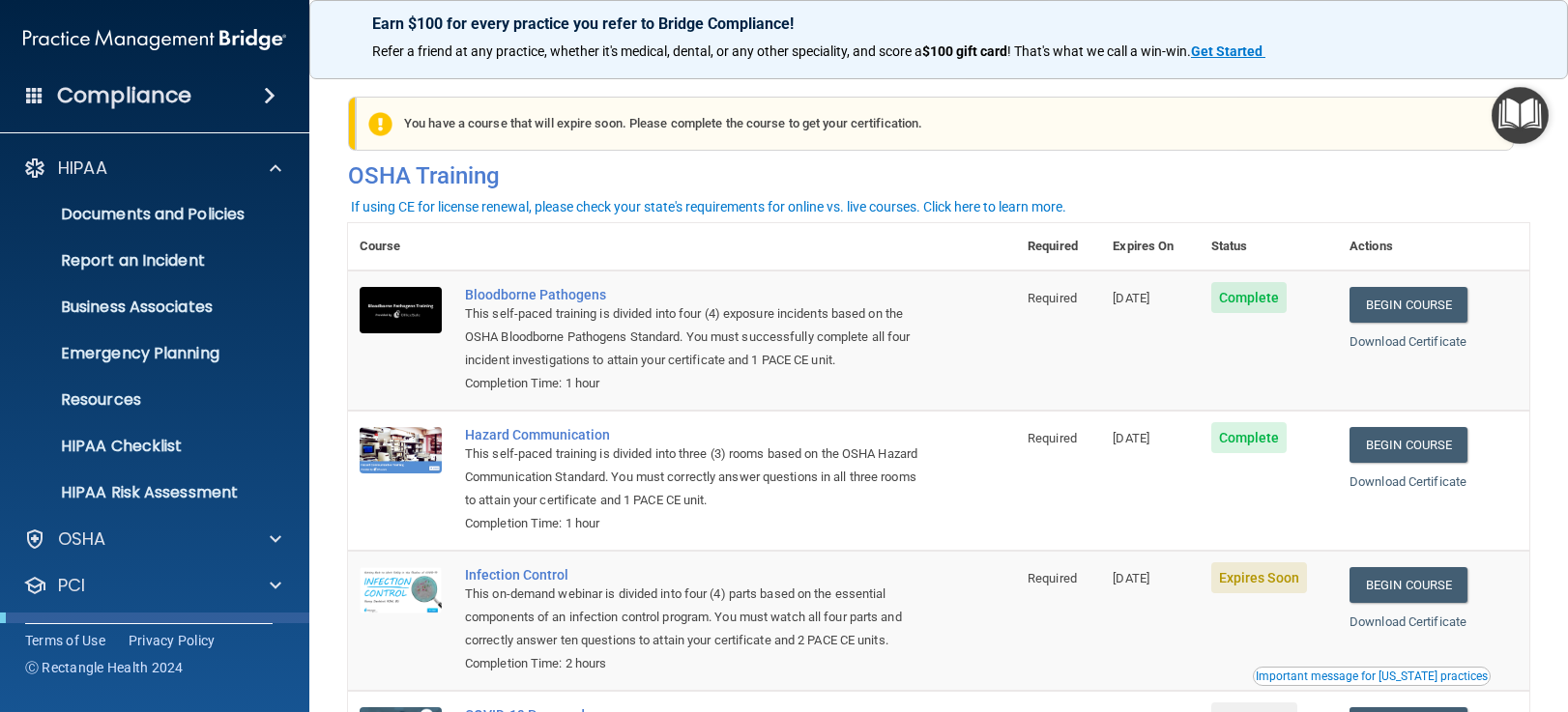
click at [271, 626] on div "Terms of Use Privacy Policy Ⓒ Rectangle Health 2024" at bounding box center [149, 653] width 247 height 61
drag, startPoint x: 279, startPoint y: 624, endPoint x: 287, endPoint y: 692, distance: 68.5
click at [287, 692] on div "Compliance HIPAA Documents and Policies Report an Incident Business Associates …" at bounding box center [154, 356] width 309 height 712
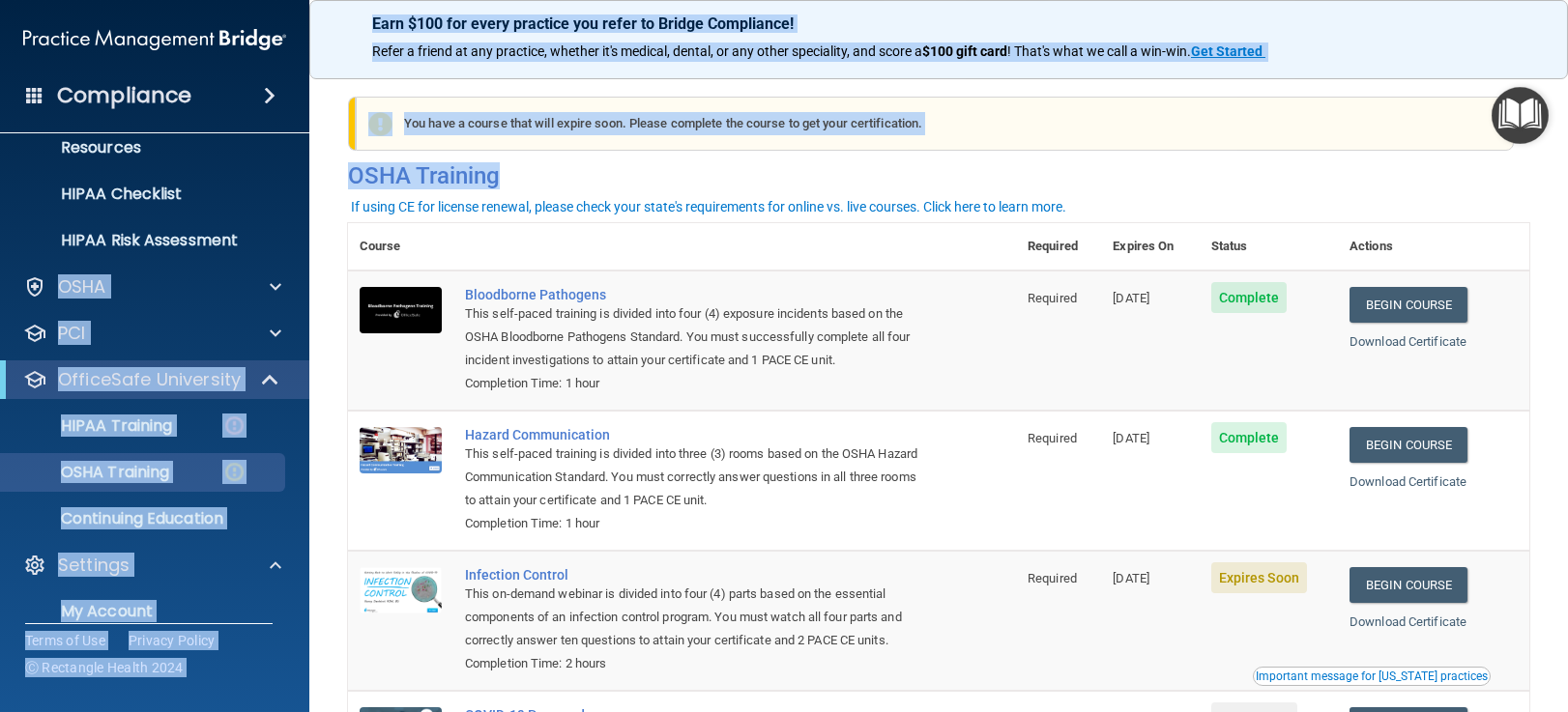
scroll to position [413, 0]
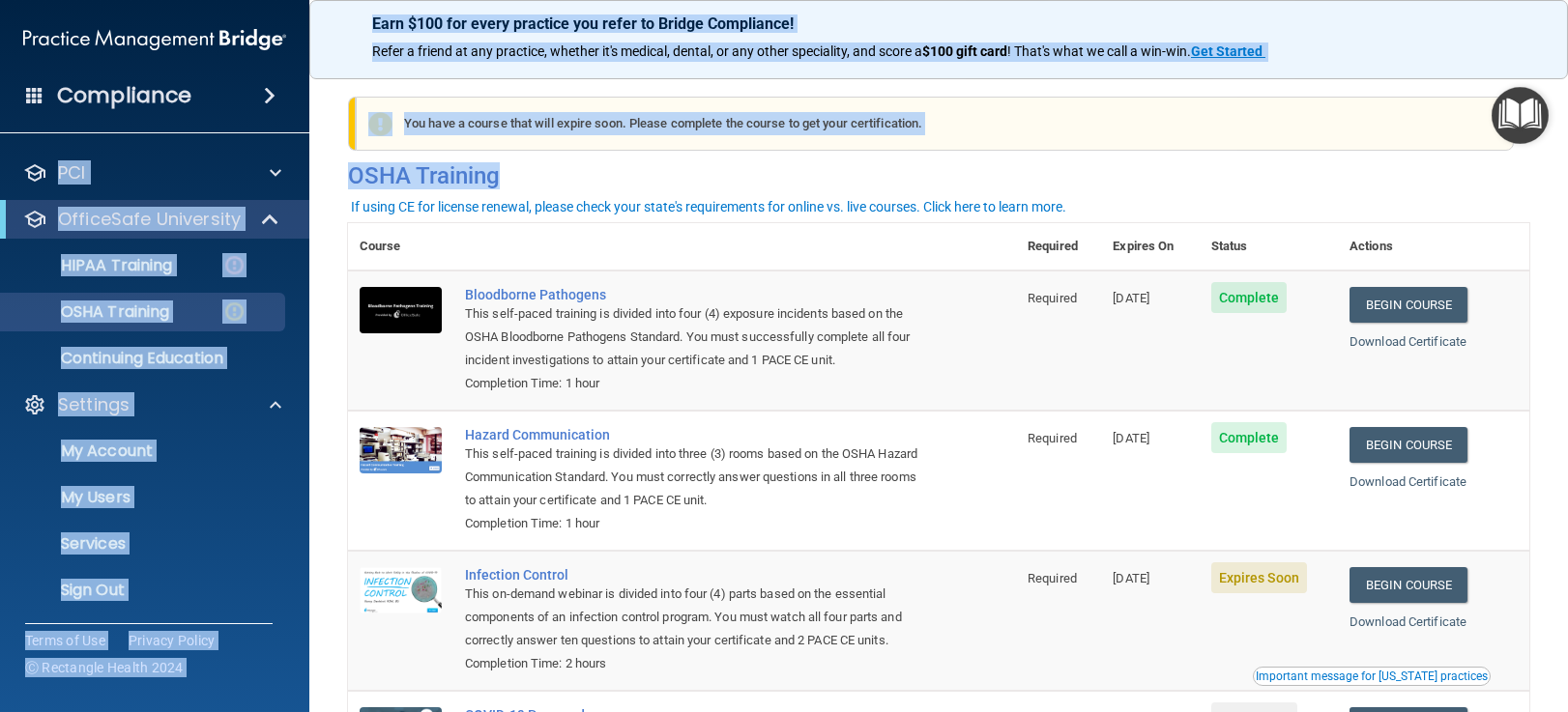
drag, startPoint x: 296, startPoint y: 489, endPoint x: 316, endPoint y: 657, distance: 169.2
click at [316, 657] on div "Compliance HIPAA Documents and Policies Report an Incident Business Associates …" at bounding box center [784, 356] width 1568 height 712
click at [215, 360] on p "Continuing Education" at bounding box center [144, 359] width 264 height 20
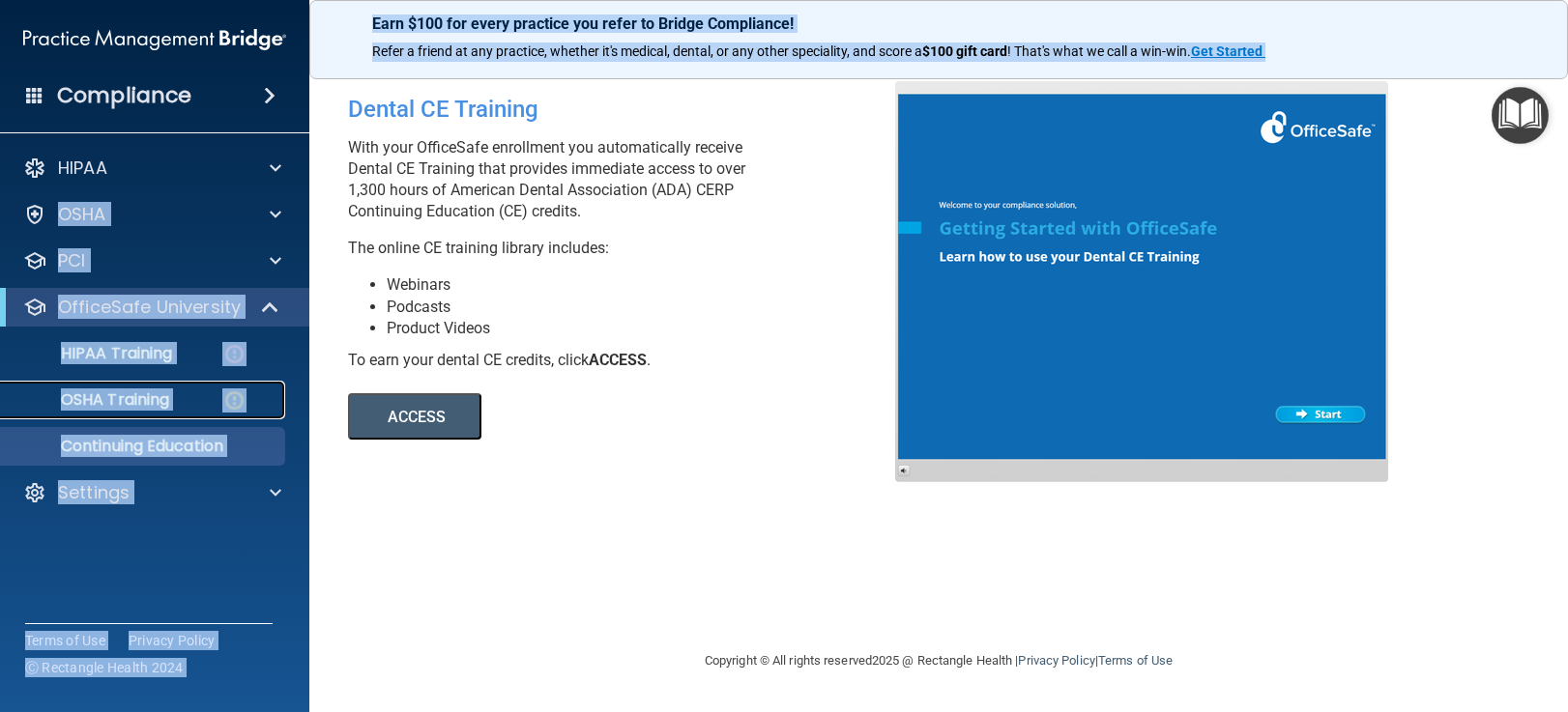
click at [167, 402] on p "OSHA Training" at bounding box center [91, 400] width 157 height 20
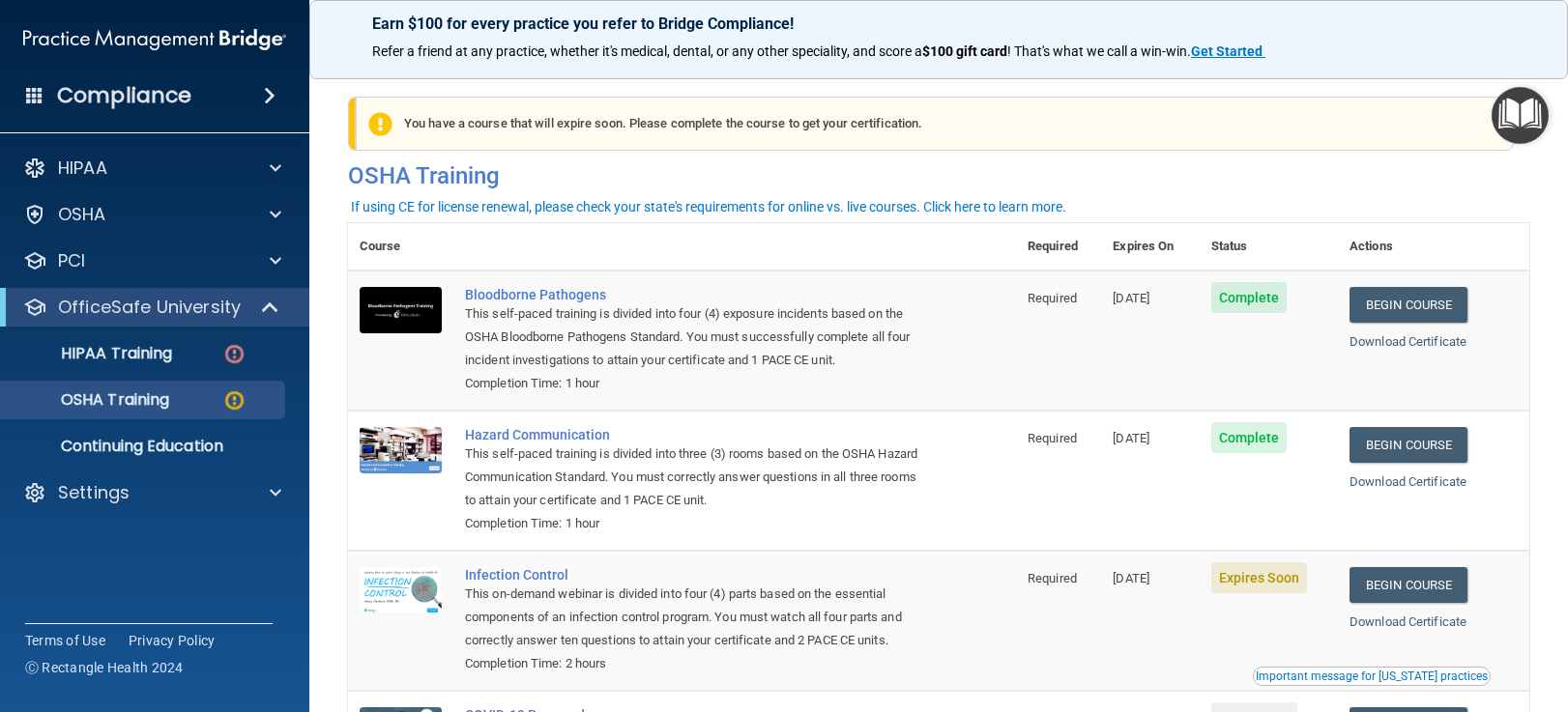
drag, startPoint x: 1542, startPoint y: 198, endPoint x: 1556, endPoint y: 267, distance: 70.4
click at [1556, 267] on main "You have a course that has expired or is incomplete. Please complete the course…" at bounding box center [938, 386] width 1259 height 650
click at [133, 483] on div "Settings" at bounding box center [129, 493] width 239 height 24
click at [62, 593] on p "My Users" at bounding box center [144, 585] width 264 height 20
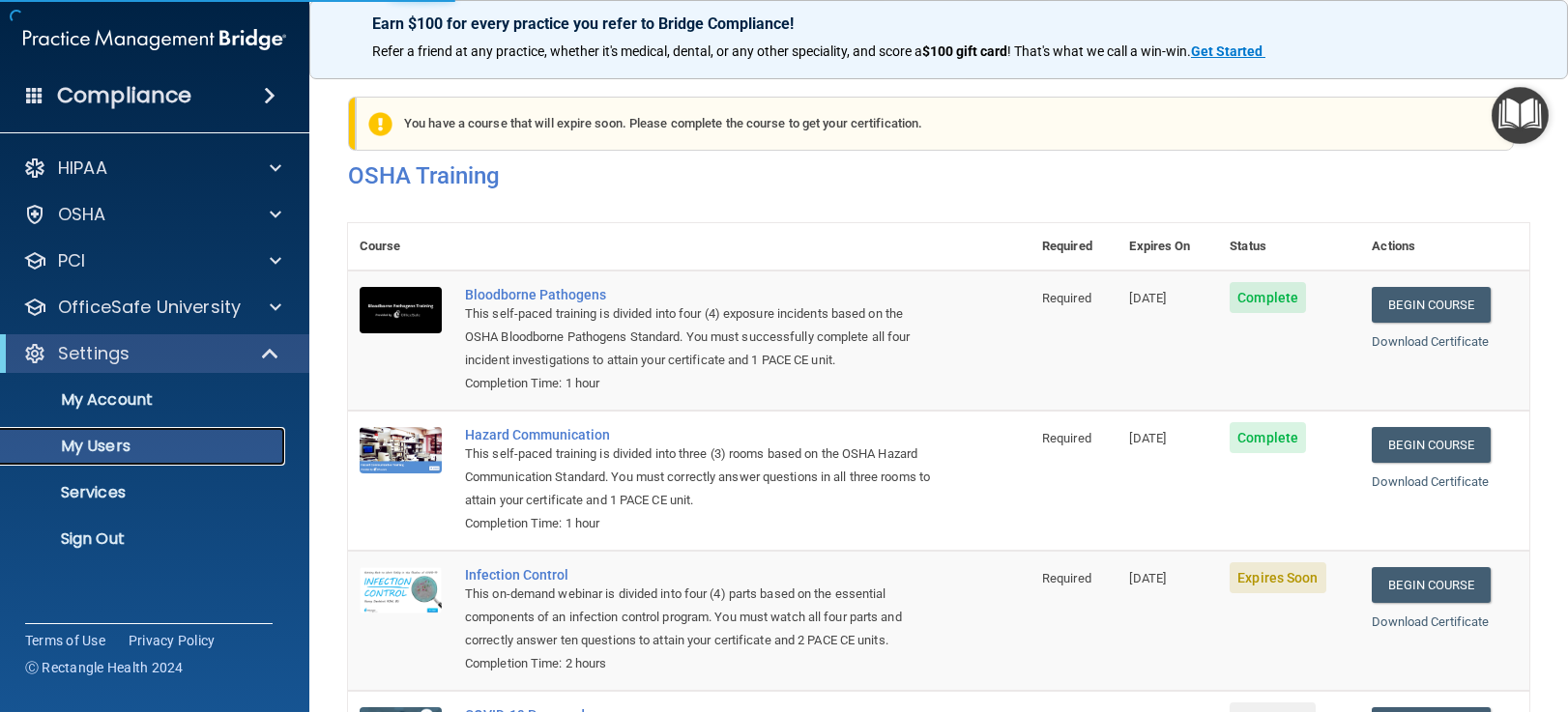
select select "20"
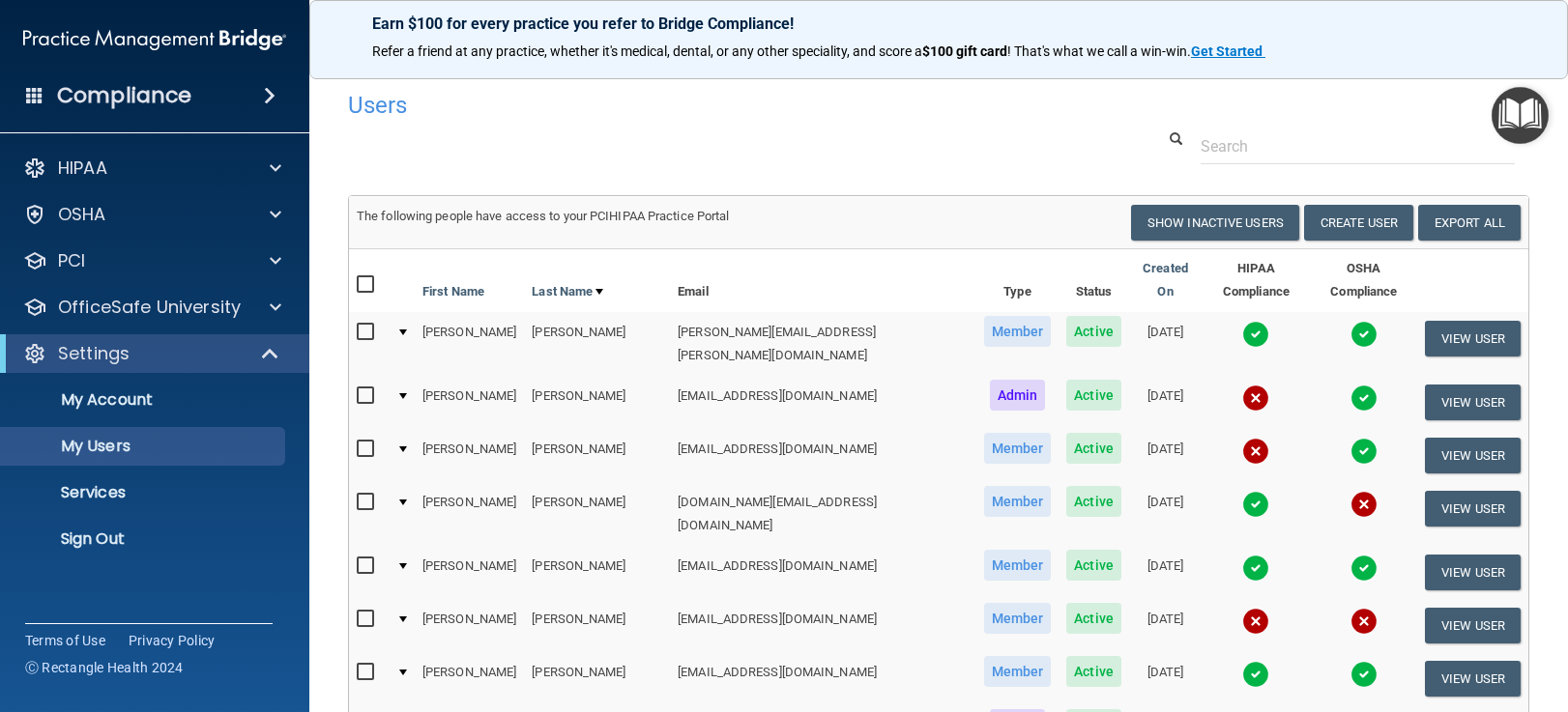
click at [1242, 323] on img at bounding box center [1256, 334] width 27 height 27
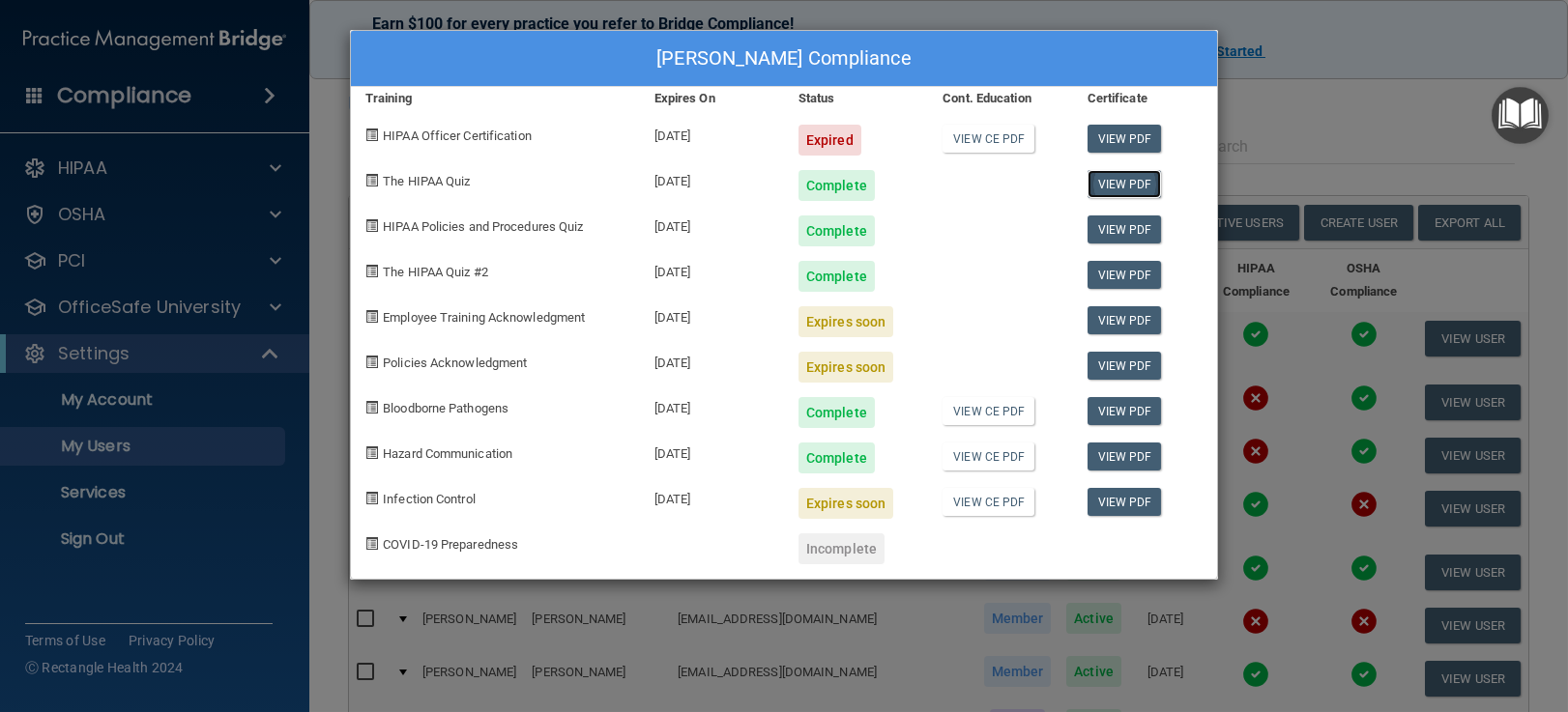
click at [1137, 183] on link "View PDF" at bounding box center [1124, 183] width 75 height 28
click at [843, 189] on div "Complete" at bounding box center [837, 185] width 77 height 31
click at [814, 191] on div "Complete" at bounding box center [837, 185] width 77 height 31
click at [981, 420] on link "View CE PDF" at bounding box center [988, 411] width 92 height 28
click at [980, 452] on link "View CE PDF" at bounding box center [988, 456] width 92 height 28
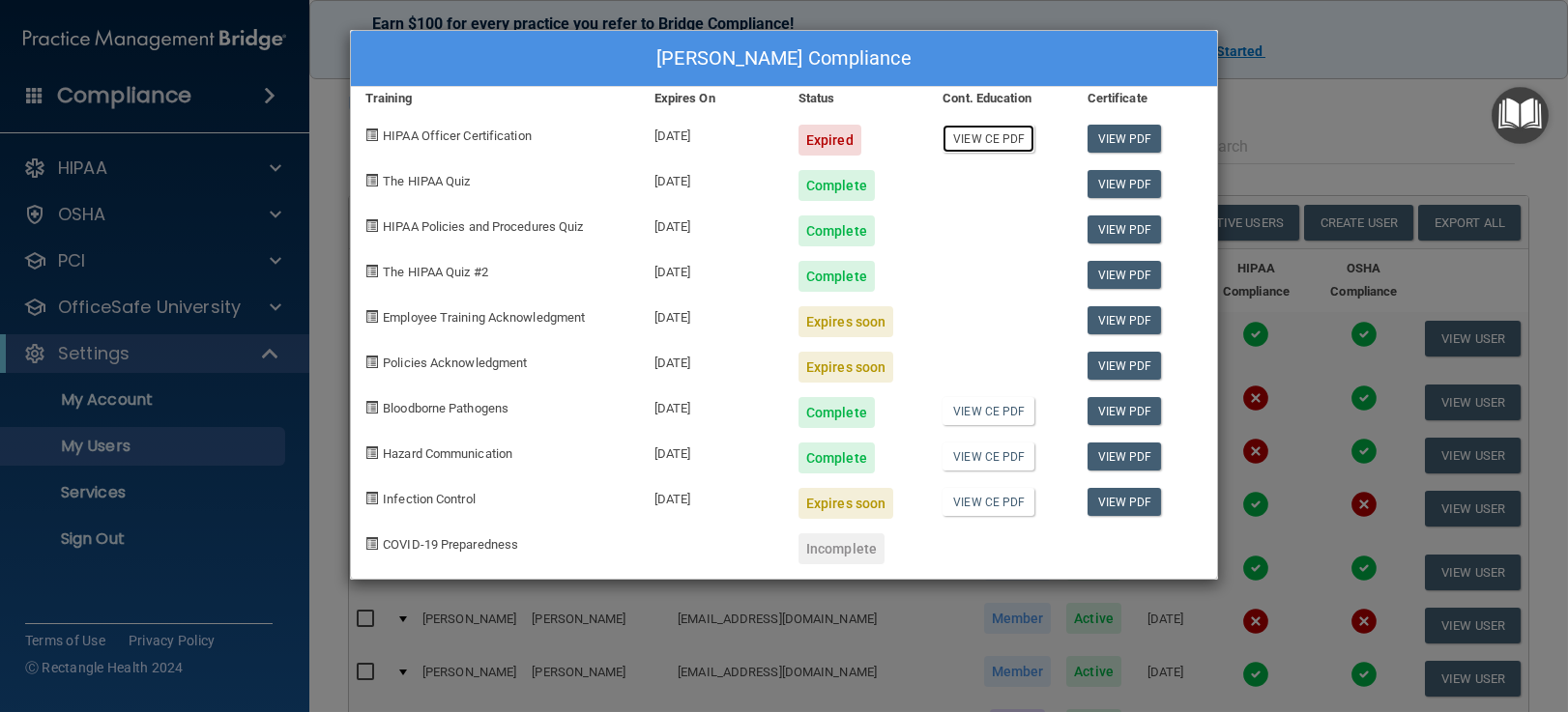
click at [967, 137] on link "View CE PDF" at bounding box center [988, 138] width 92 height 28
click at [819, 185] on div "Complete" at bounding box center [837, 185] width 77 height 31
click at [823, 191] on div "Complete" at bounding box center [837, 185] width 77 height 31
click at [1137, 178] on link "View PDF" at bounding box center [1124, 183] width 75 height 28
click at [819, 231] on div "Complete" at bounding box center [837, 231] width 77 height 31
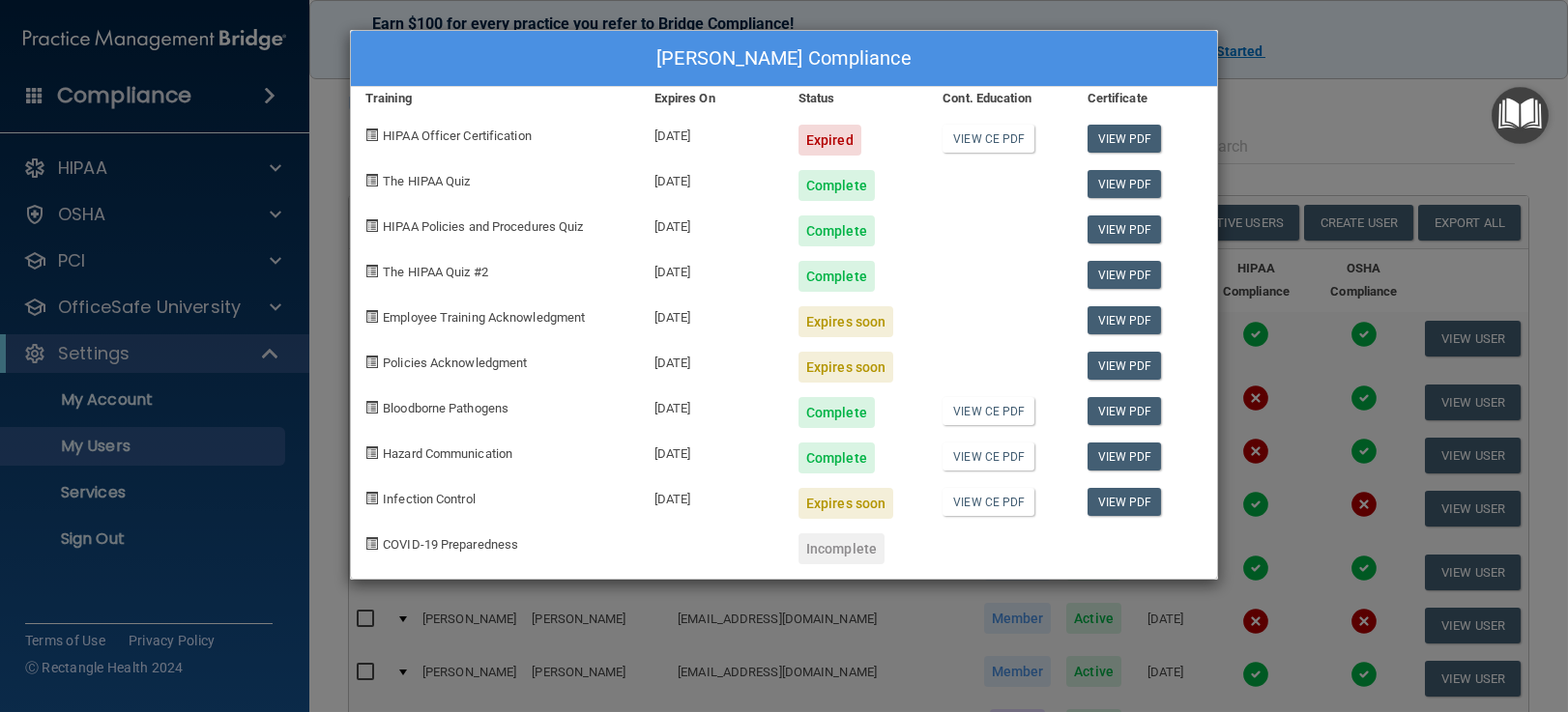
click at [835, 226] on div "Complete" at bounding box center [837, 231] width 77 height 31
click at [1110, 232] on link "View PDF" at bounding box center [1124, 229] width 75 height 28
click at [214, 231] on div "Tanya Bailes's Compliance Training Expires On Status Cont. Education Certificat…" at bounding box center [784, 356] width 1568 height 712
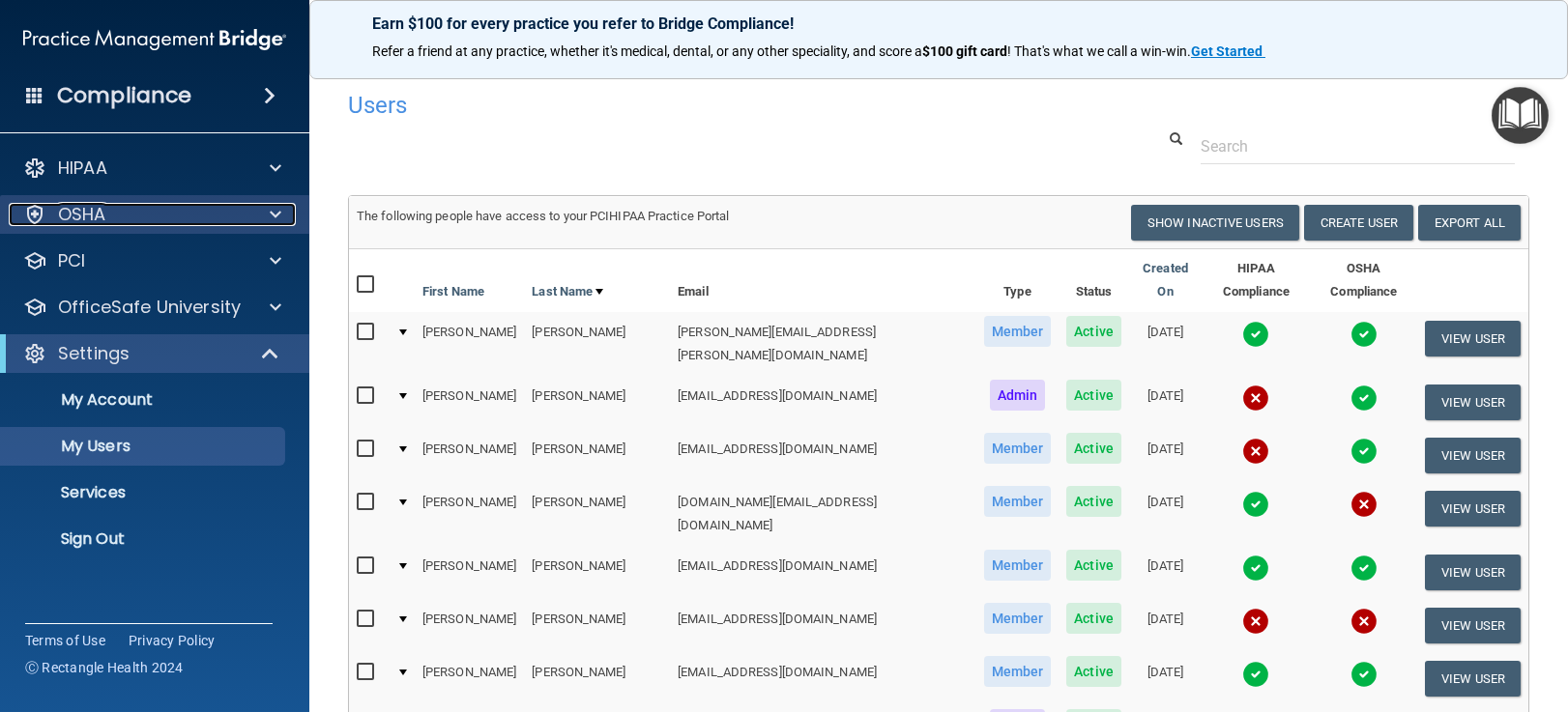
click at [286, 207] on div at bounding box center [272, 215] width 48 height 24
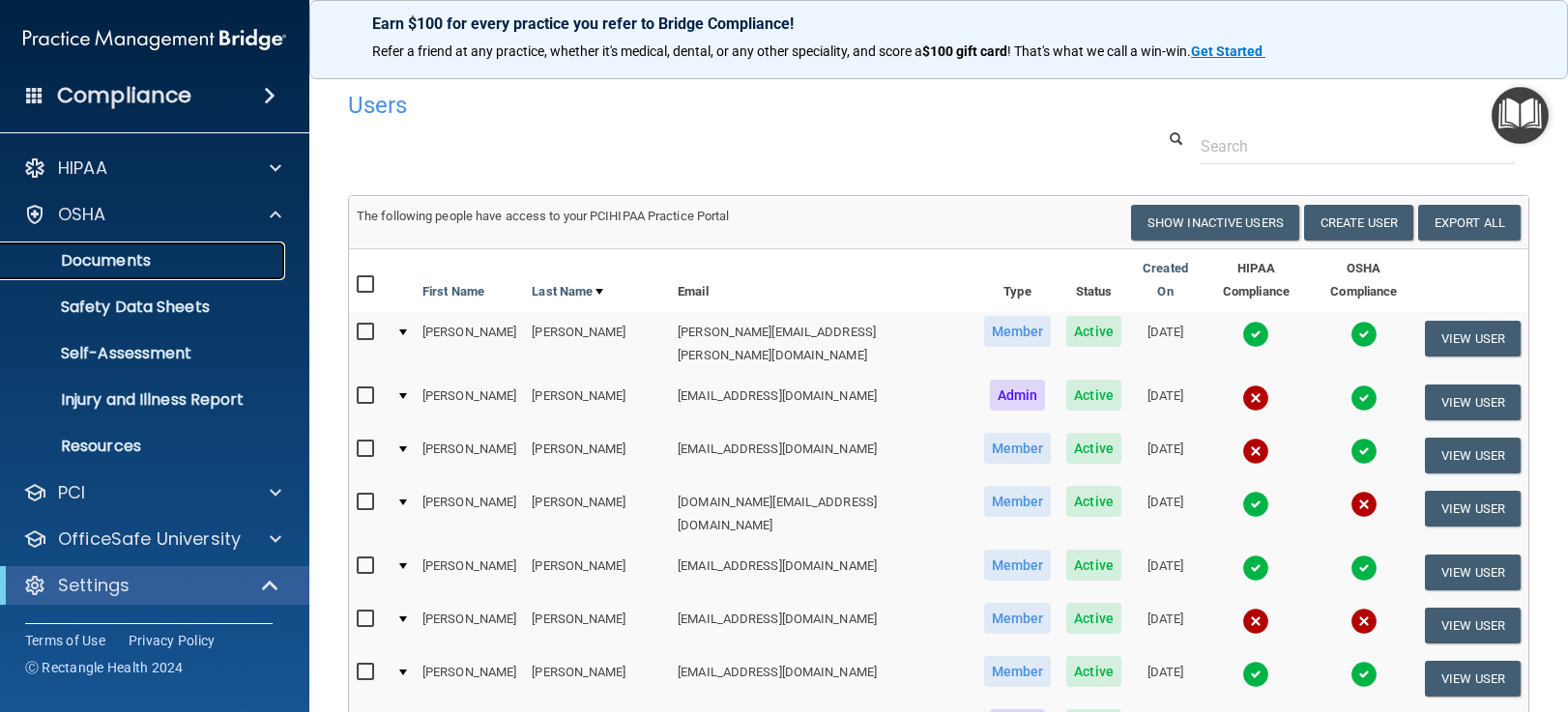
click at [197, 268] on p "Documents" at bounding box center [144, 261] width 264 height 20
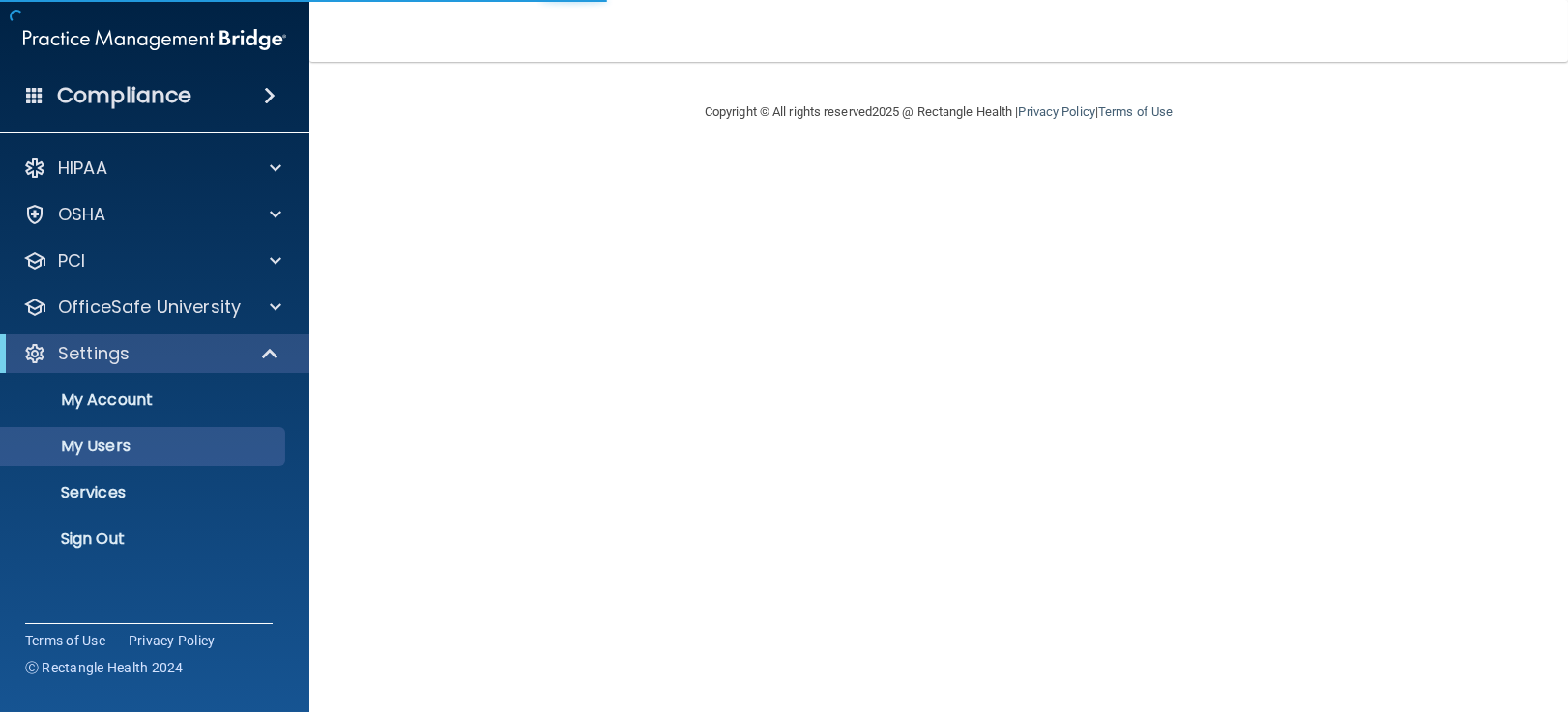
select select "20"
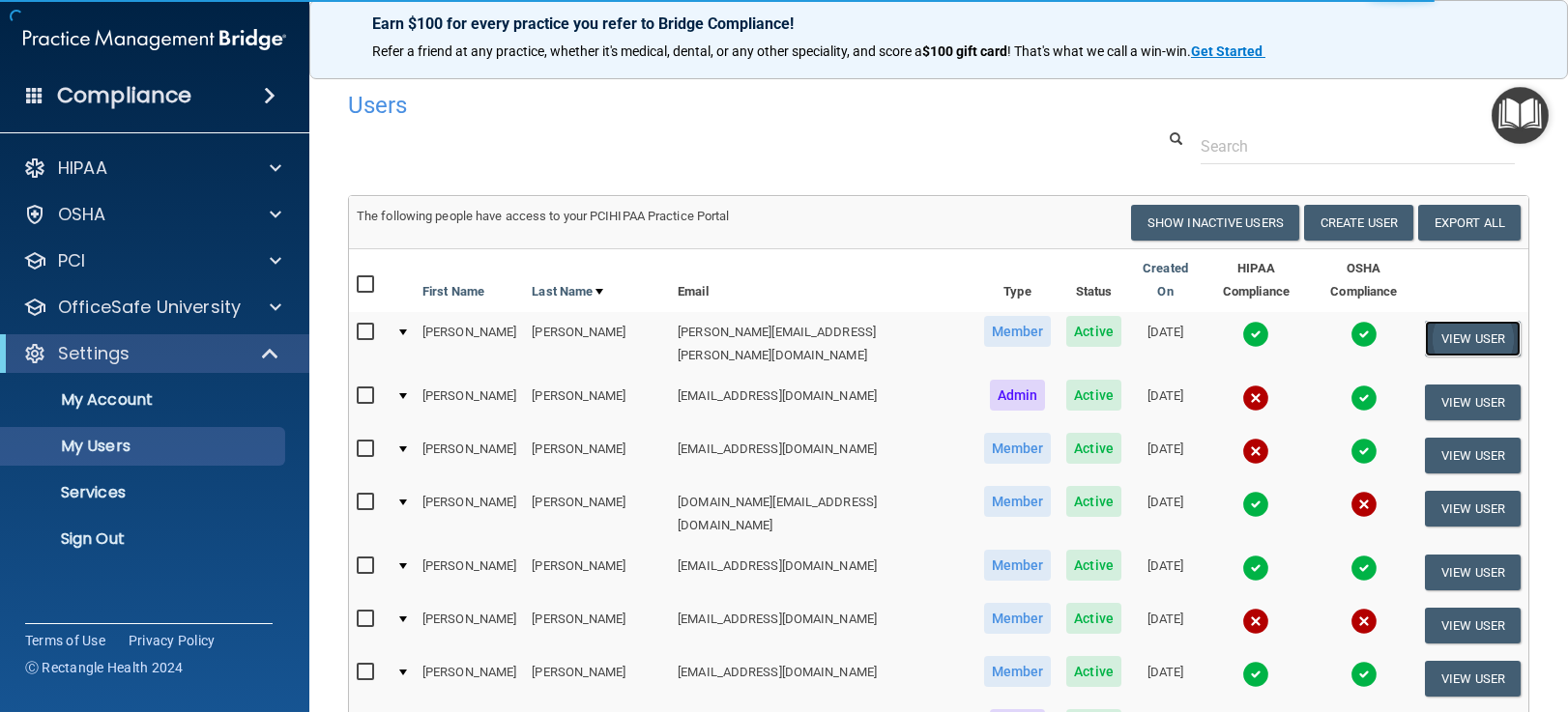
click at [1449, 321] on button "View User" at bounding box center [1473, 338] width 96 height 35
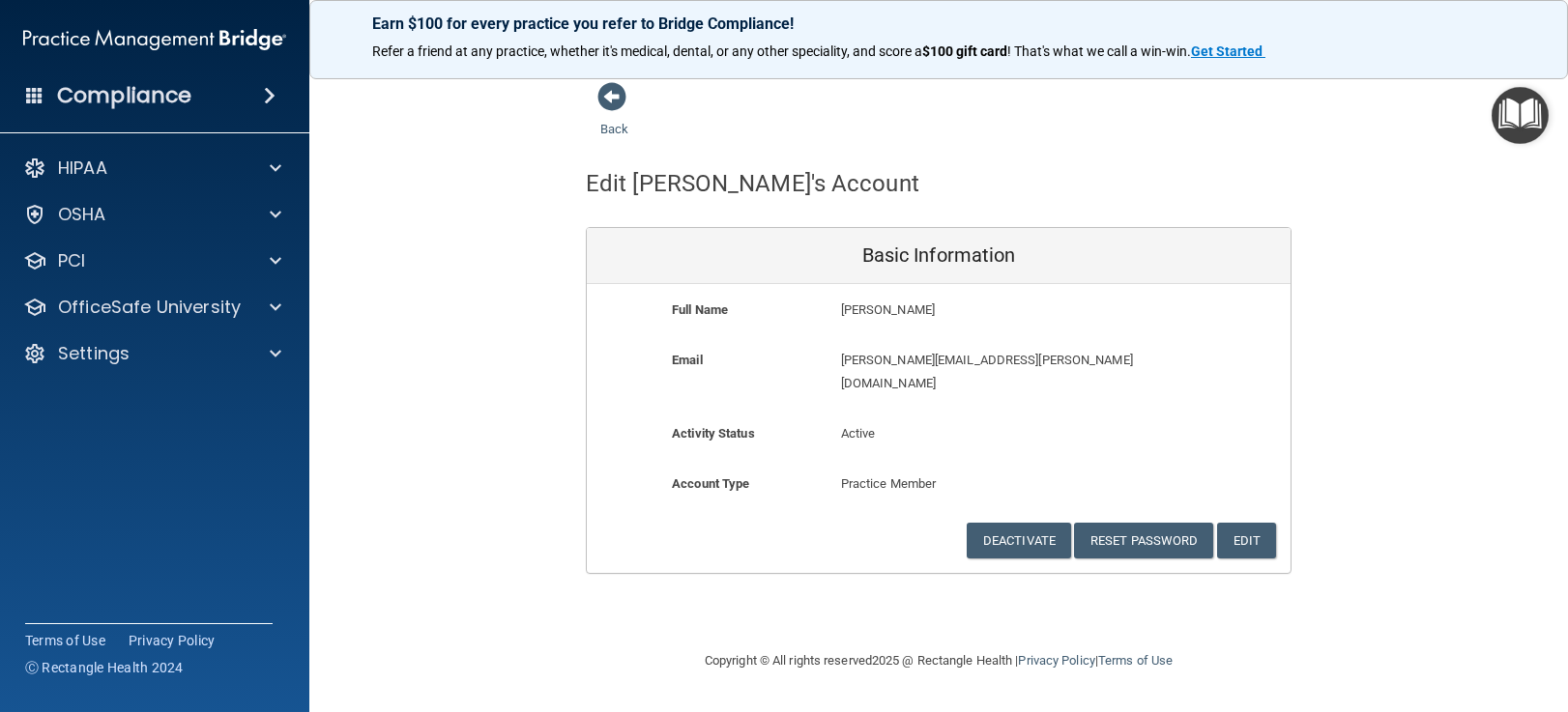
click at [487, 387] on div "Back Edit Tanya's Account Basic Information Full Name Tanya Bailes Tanya Last N…" at bounding box center [939, 328] width 1181 height 492
click at [501, 156] on div "Back Edit Tanya's Account Basic Information Full Name Tanya Bailes Tanya Last N…" at bounding box center [939, 328] width 1181 height 492
click at [616, 95] on span at bounding box center [612, 97] width 29 height 29
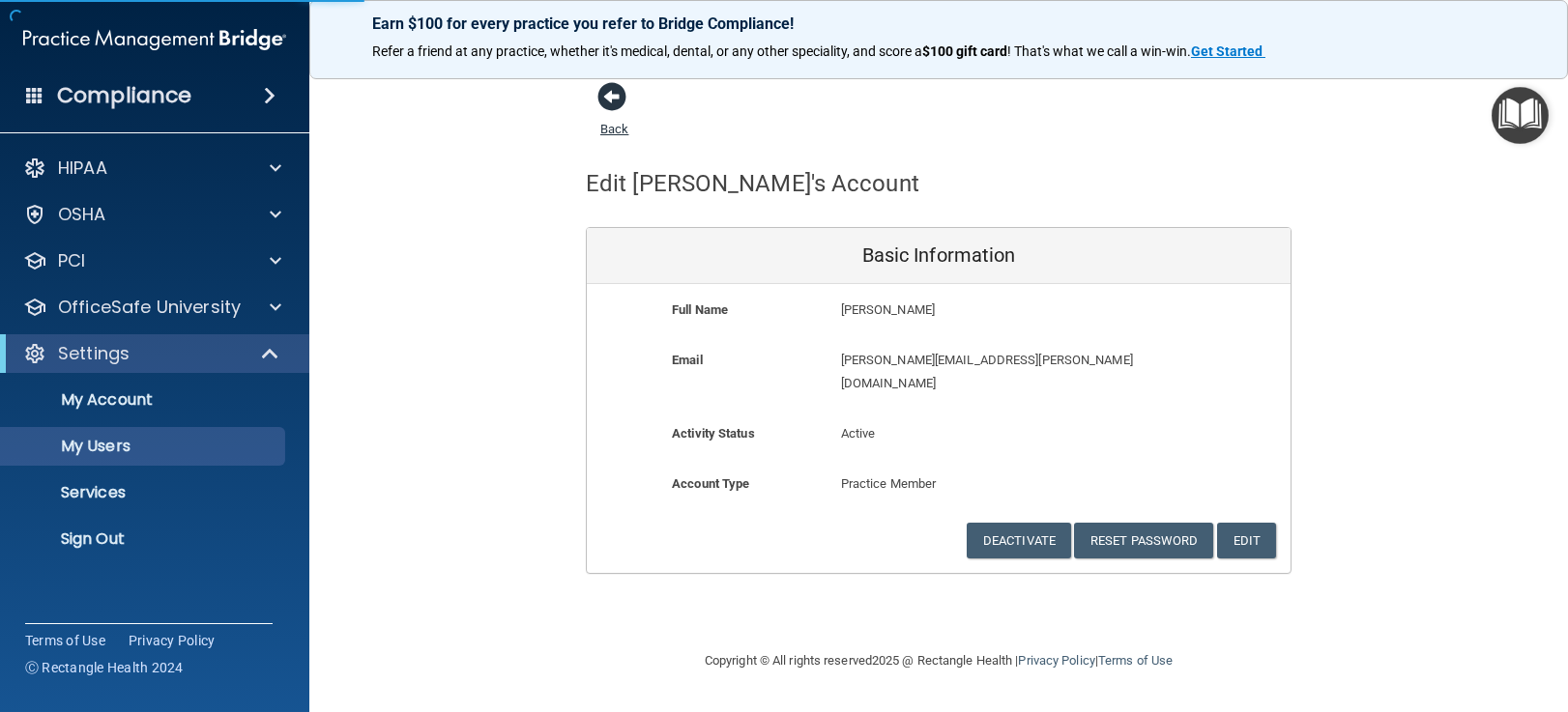
select select "20"
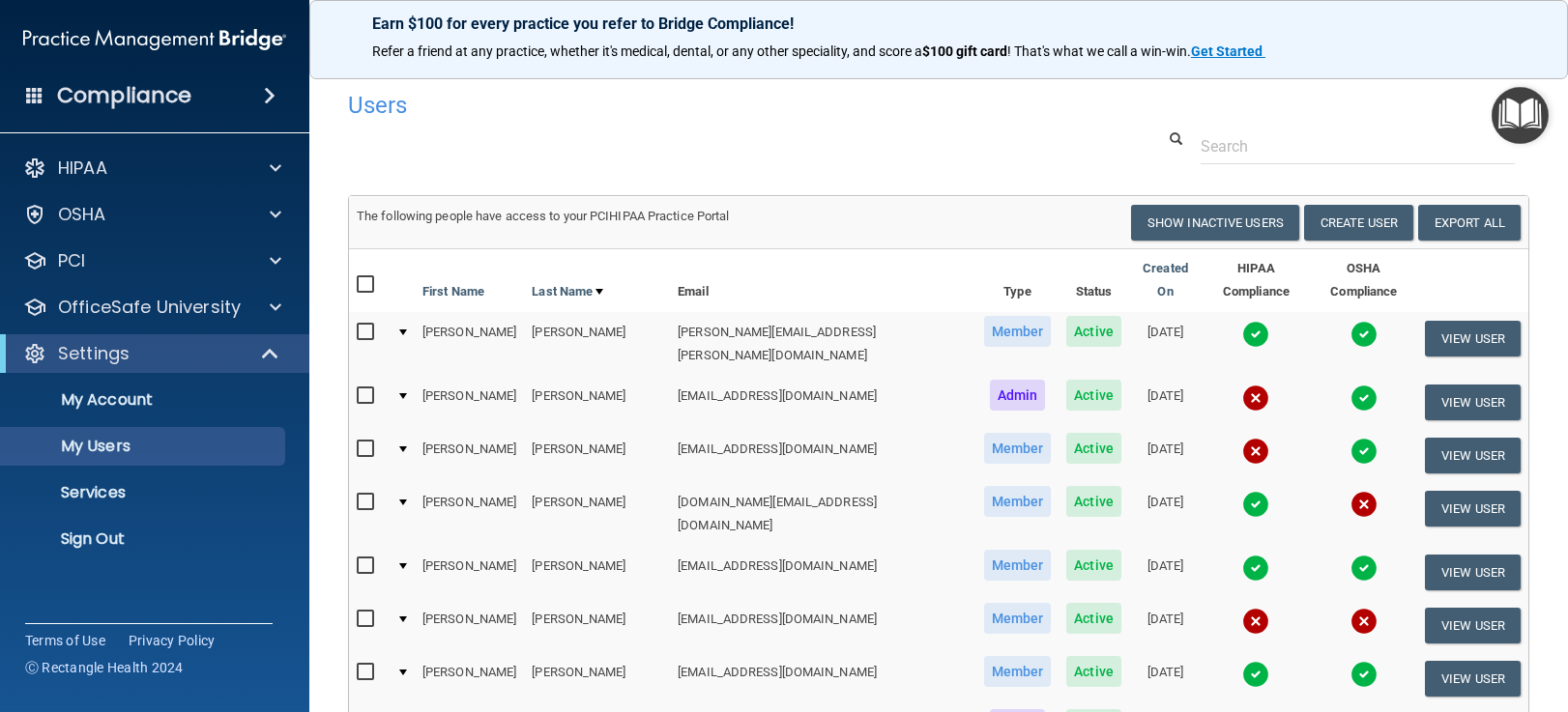
click at [984, 316] on span "Member" at bounding box center [1018, 331] width 68 height 31
click at [1066, 319] on span "Active" at bounding box center [1093, 331] width 55 height 31
click at [1242, 321] on img at bounding box center [1256, 334] width 27 height 27
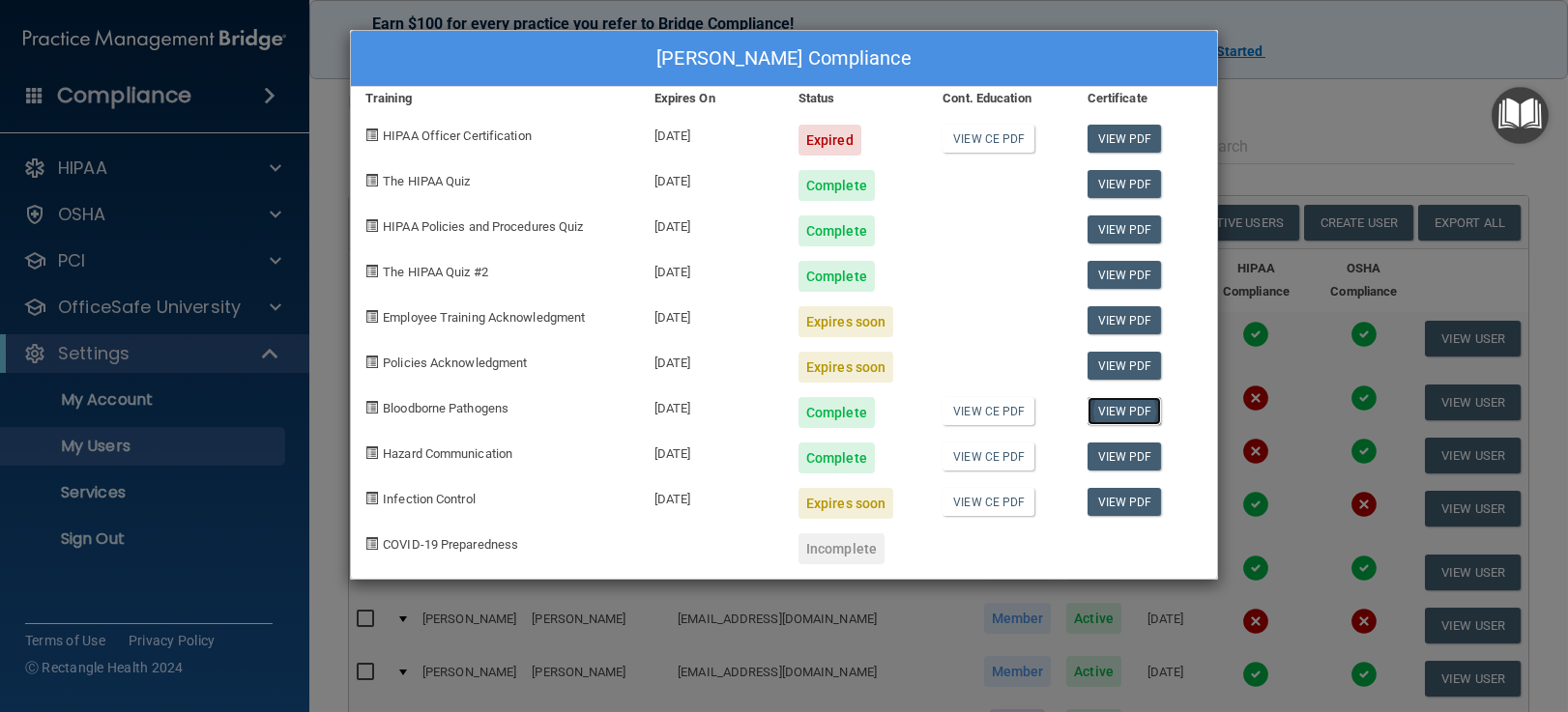
click at [1117, 406] on link "View PDF" at bounding box center [1124, 411] width 75 height 28
click at [1117, 197] on div "View PDF" at bounding box center [1144, 178] width 144 height 45
click at [1119, 179] on link "View PDF" at bounding box center [1124, 183] width 75 height 28
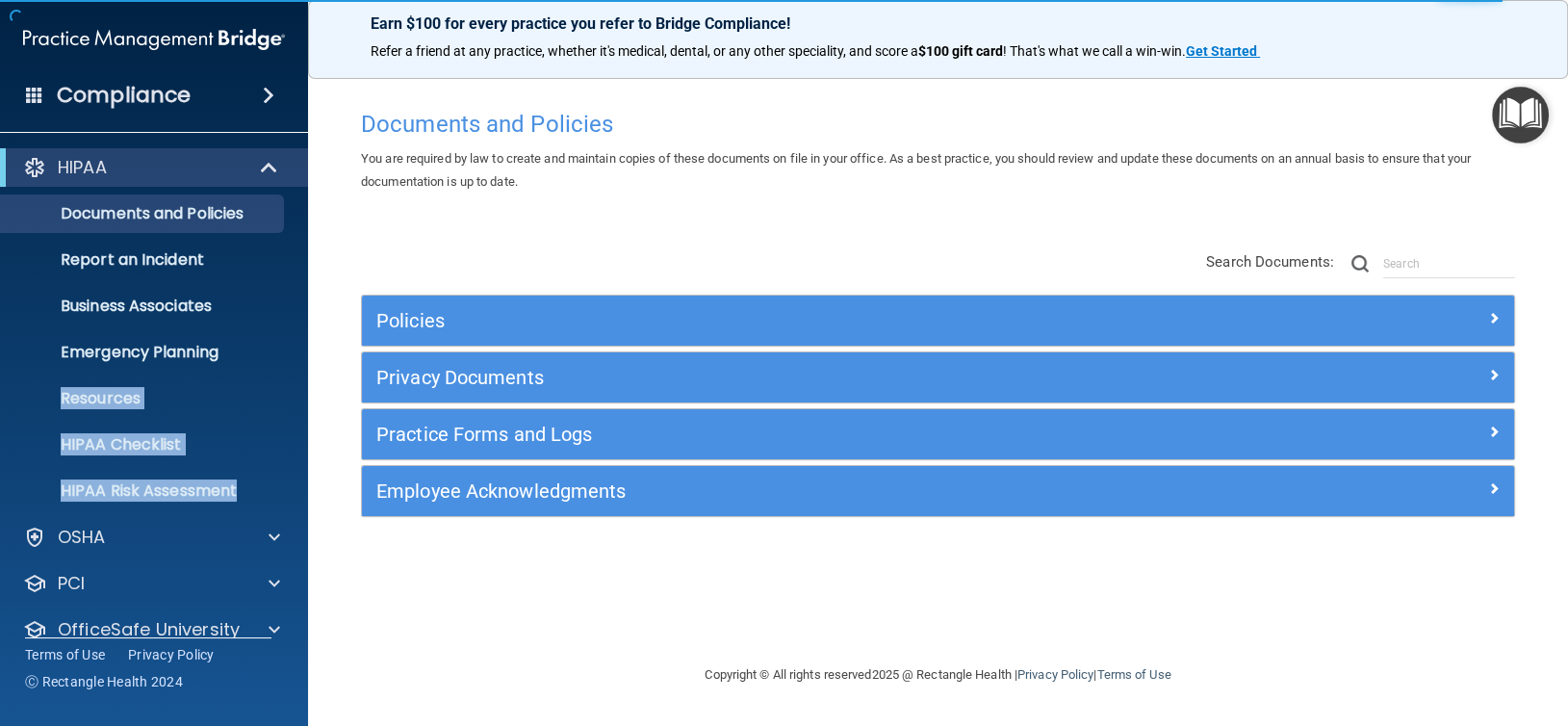
drag, startPoint x: 288, startPoint y: 337, endPoint x: 290, endPoint y: 477, distance: 140.0
click at [290, 477] on ul "Documents and Policies Report an Incident Business Associates Emergency Plannin…" at bounding box center [154, 348] width 349 height 323
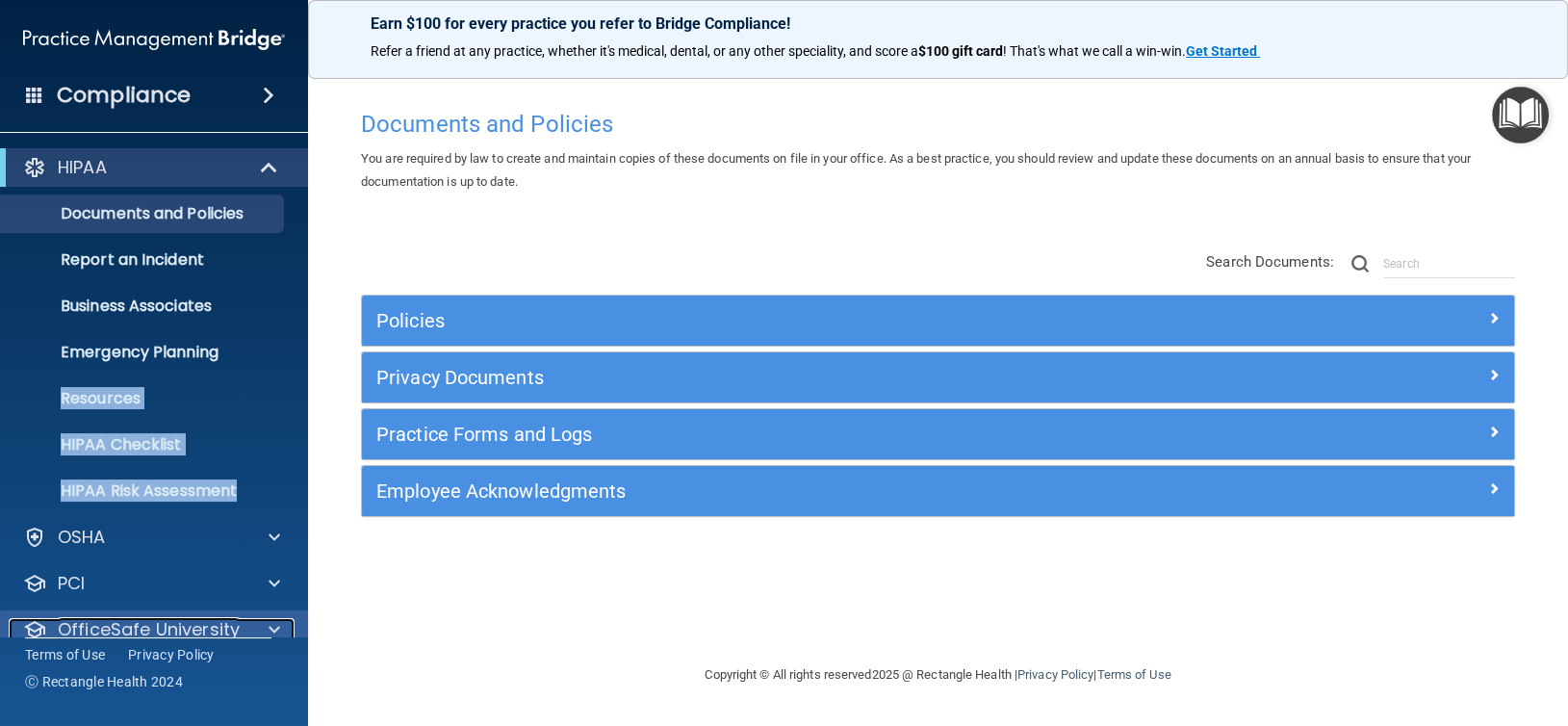
click at [277, 630] on span at bounding box center [275, 629] width 12 height 23
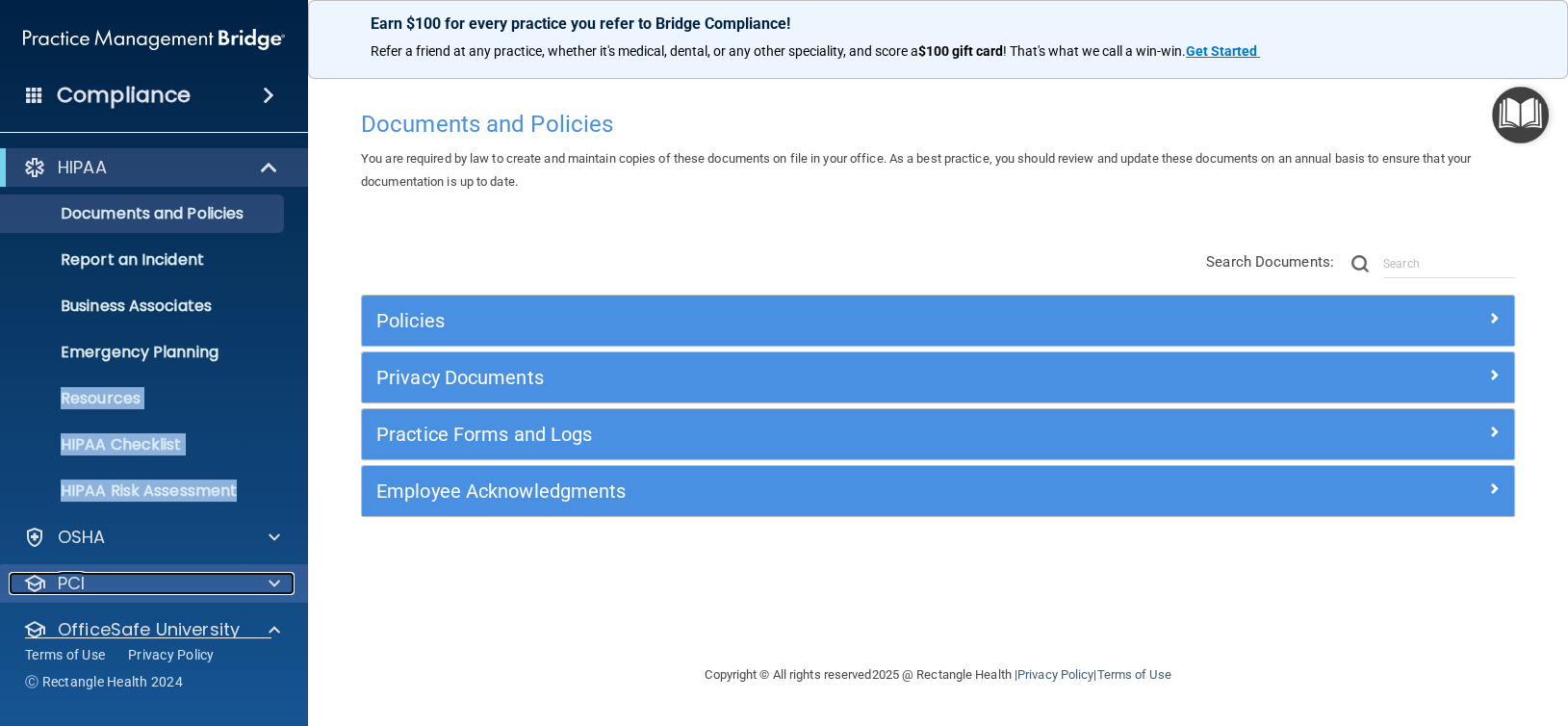
click at [269, 582] on span at bounding box center [275, 583] width 12 height 23
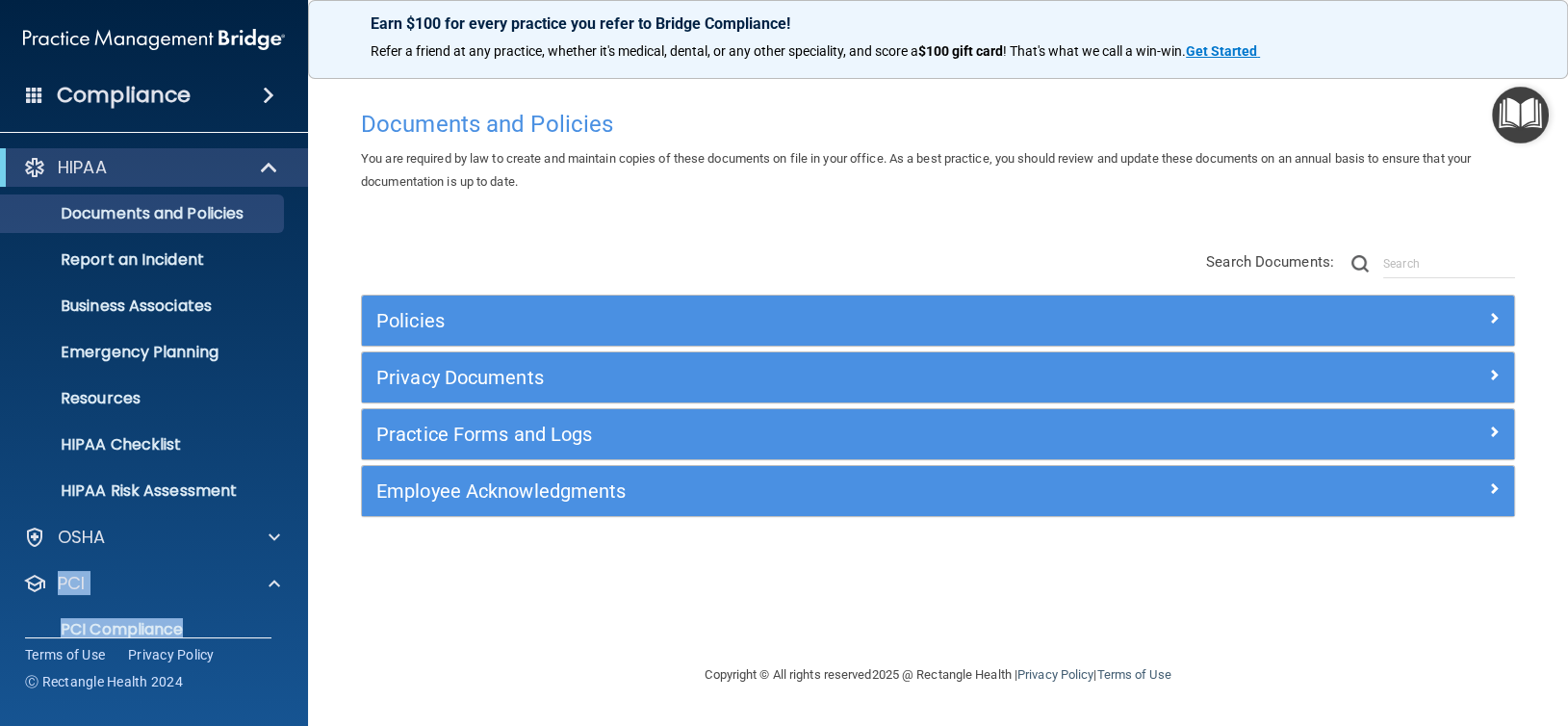
scroll to position [321, 0]
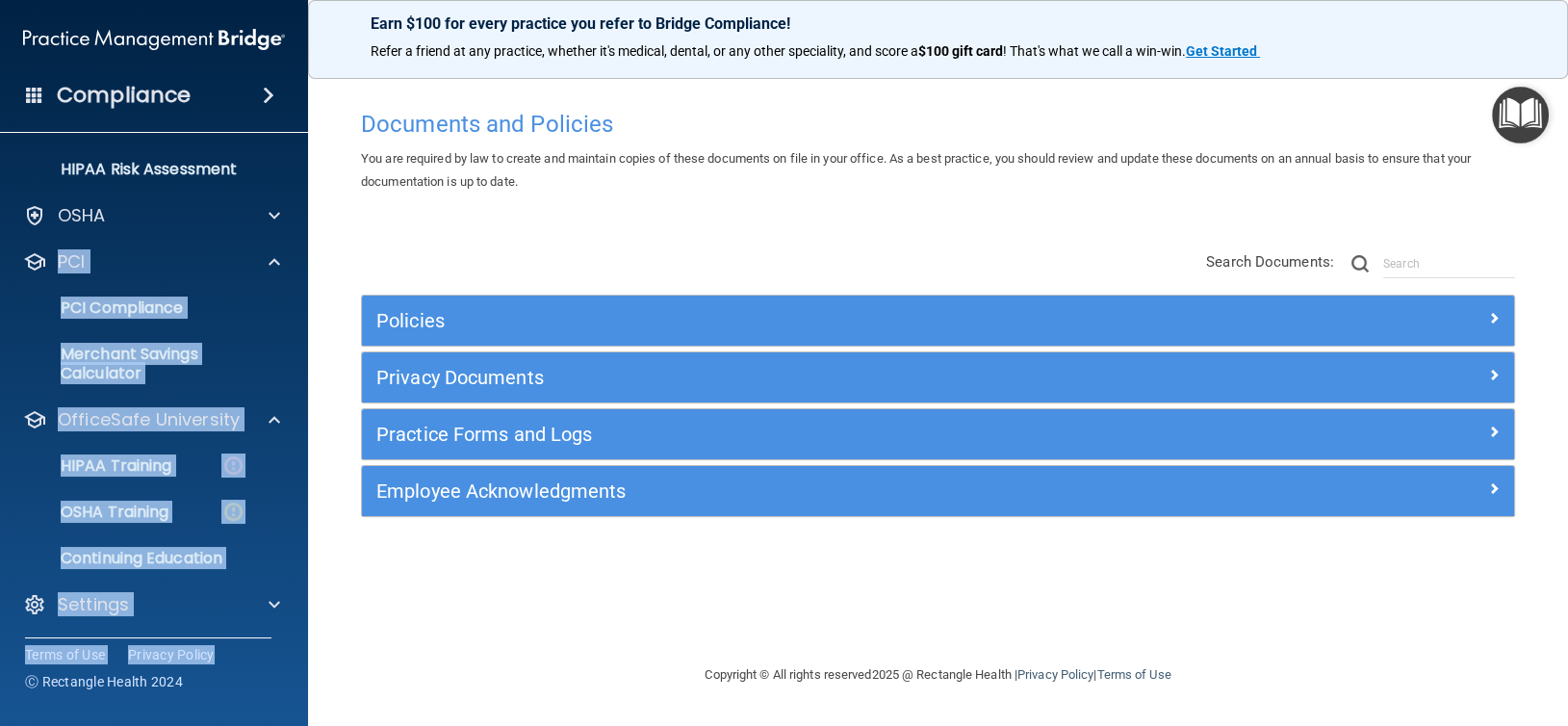
drag, startPoint x: 298, startPoint y: 514, endPoint x: 274, endPoint y: 676, distance: 163.8
click at [274, 676] on div "Compliance HIPAA Documents and Policies Report an Incident Business Associates …" at bounding box center [153, 363] width 308 height 726
click at [201, 599] on div "Settings" at bounding box center [128, 605] width 238 height 23
click at [277, 599] on span at bounding box center [275, 605] width 12 height 23
click at [167, 503] on p "OSHA Training" at bounding box center [91, 512] width 156 height 20
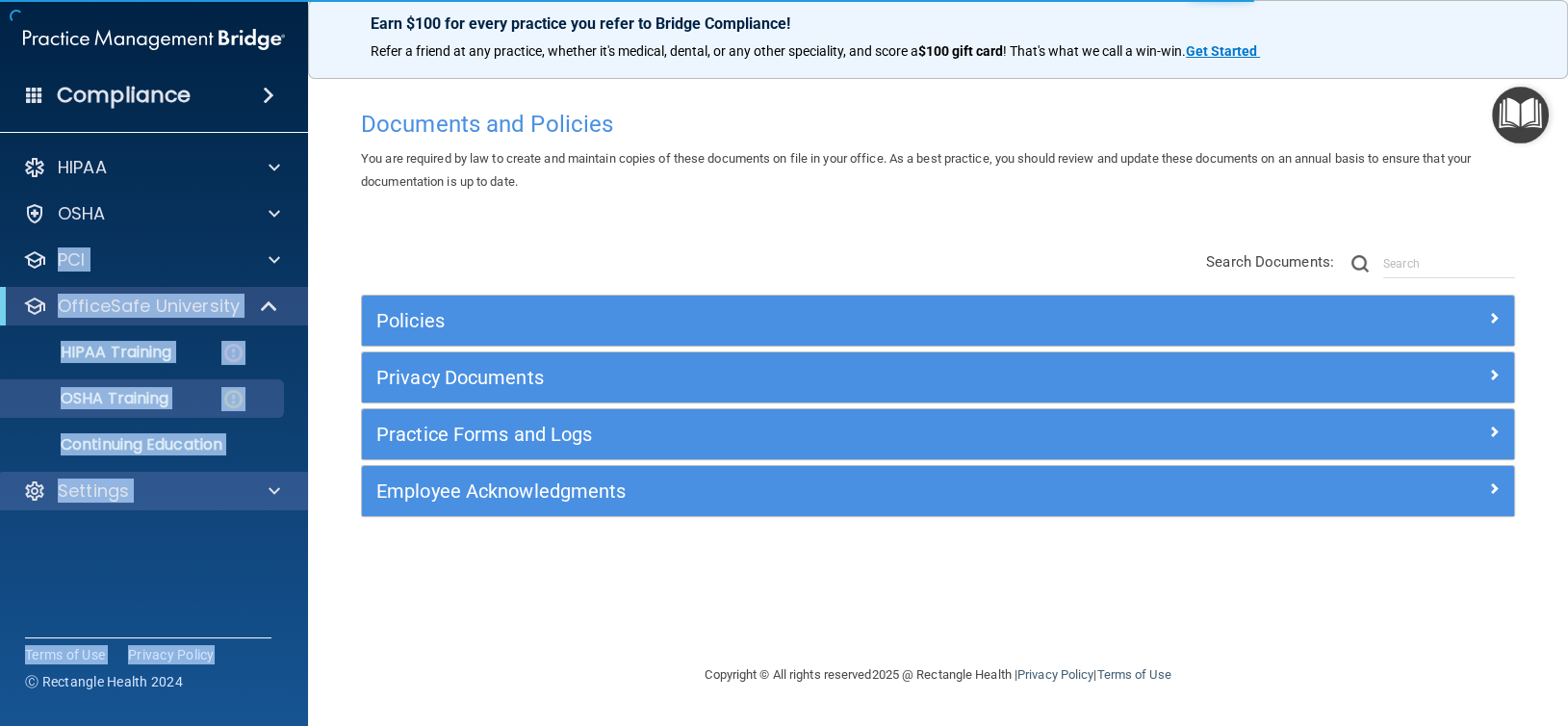
click at [236, 502] on div "Settings" at bounding box center [154, 491] width 309 height 38
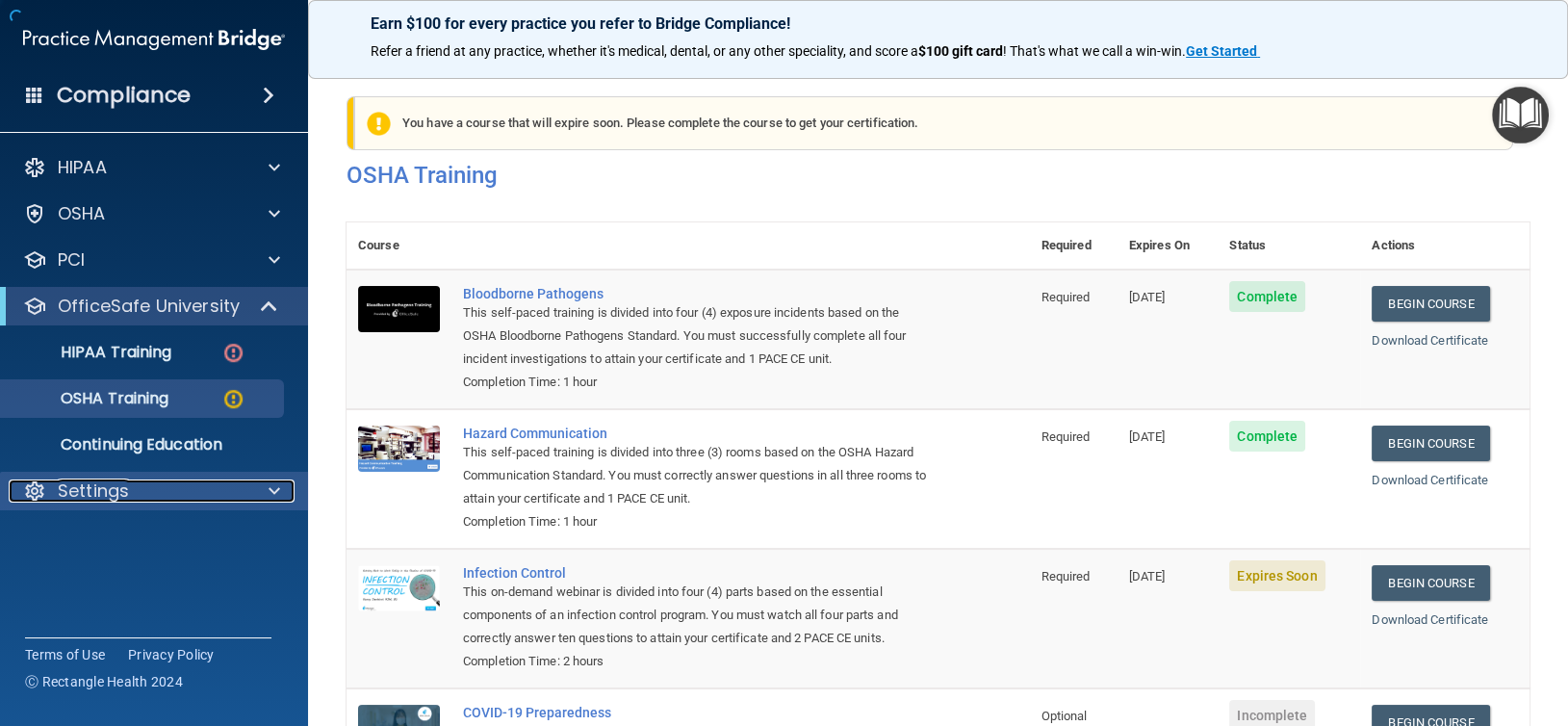
click at [273, 491] on span at bounding box center [275, 491] width 12 height 23
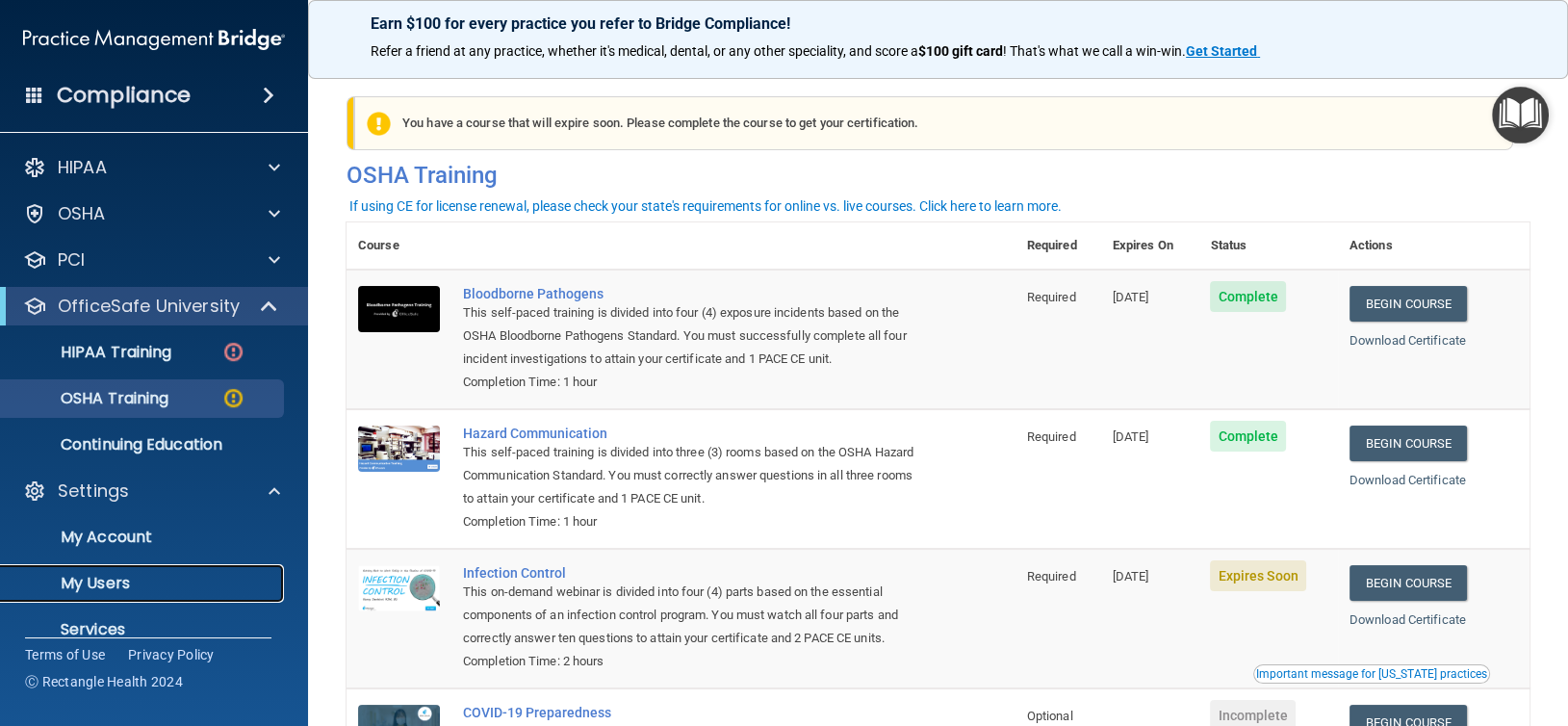
click at [133, 575] on p "My Users" at bounding box center [144, 583] width 263 height 20
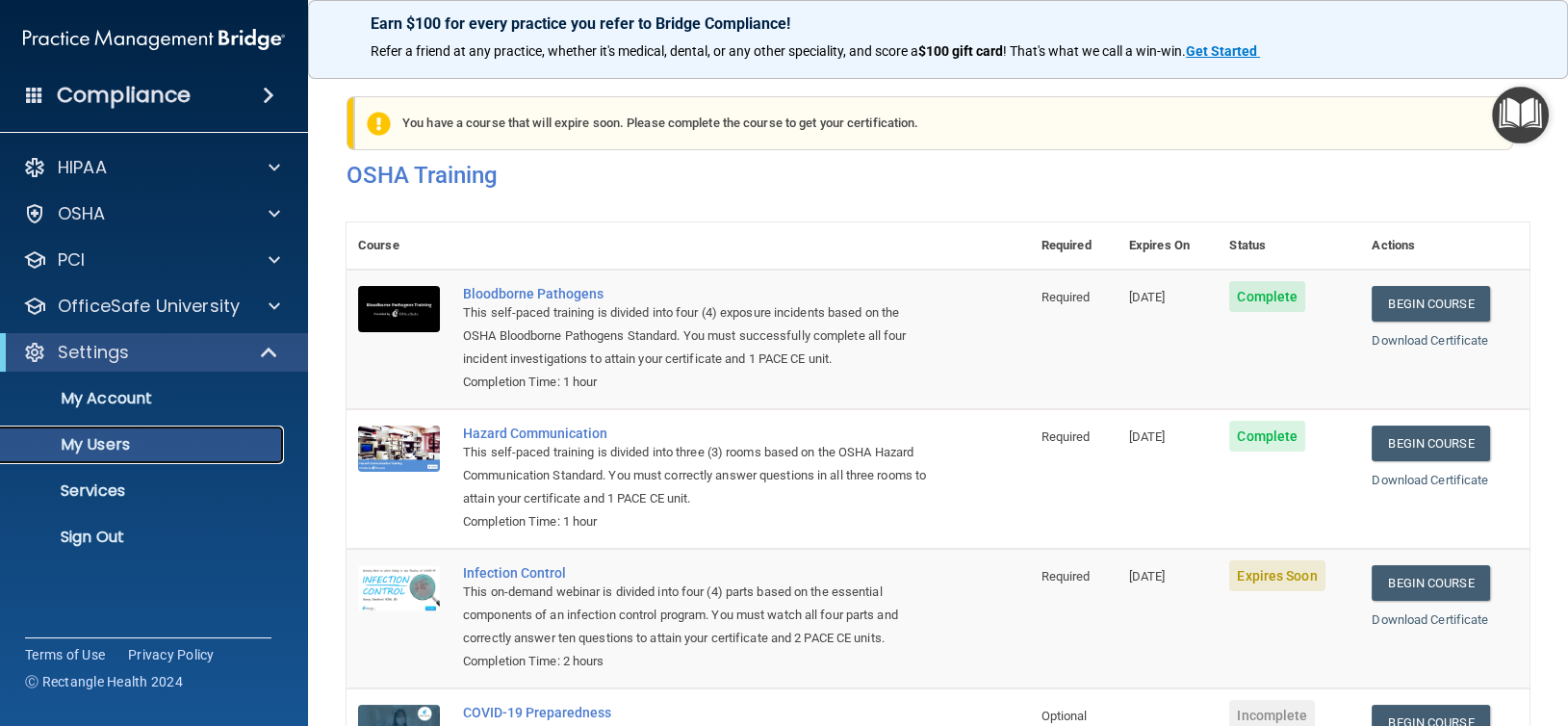
select select "20"
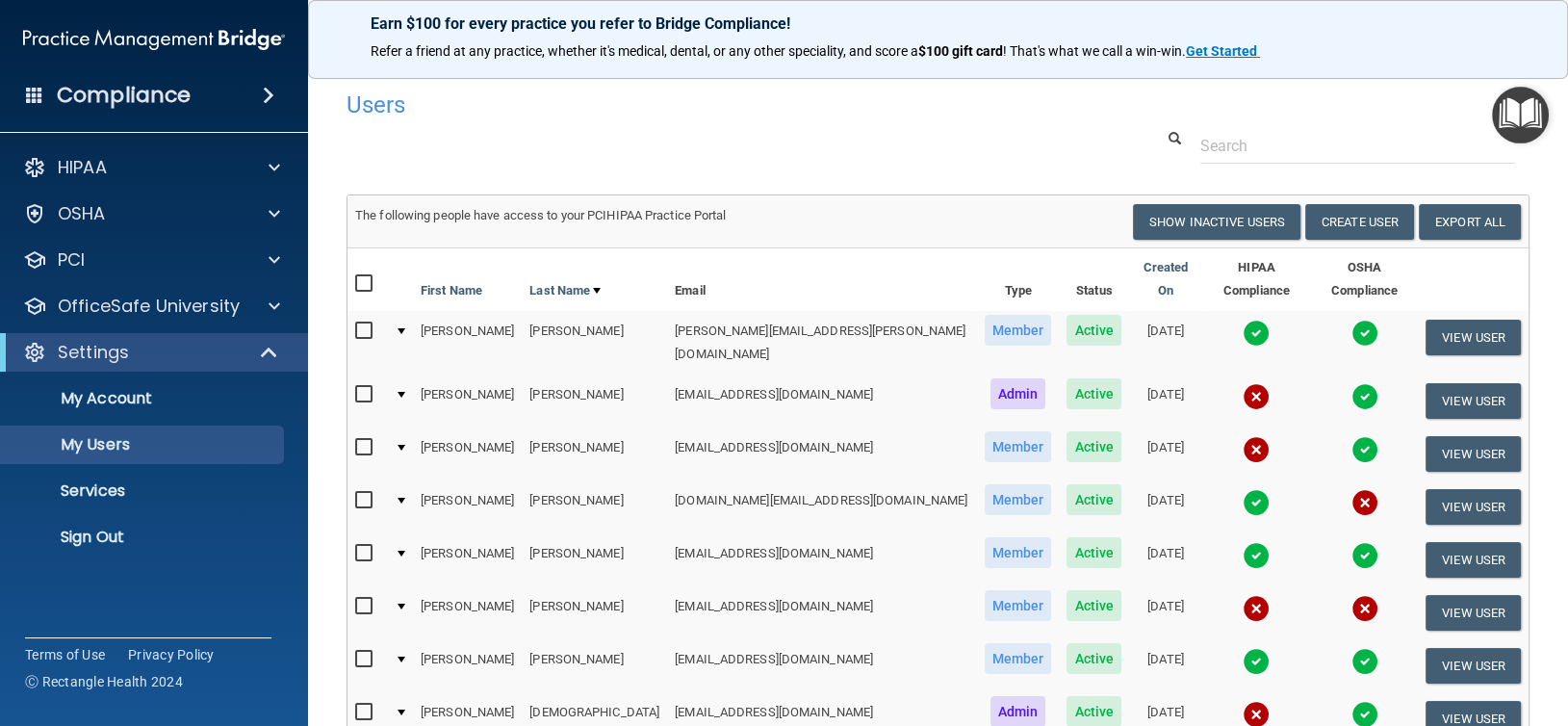
click at [991, 378] on span "Admin" at bounding box center [1018, 394] width 56 height 31
click at [1066, 378] on span "Active" at bounding box center [1093, 394] width 55 height 31
click at [1488, 383] on button "View User" at bounding box center [1473, 401] width 96 height 35
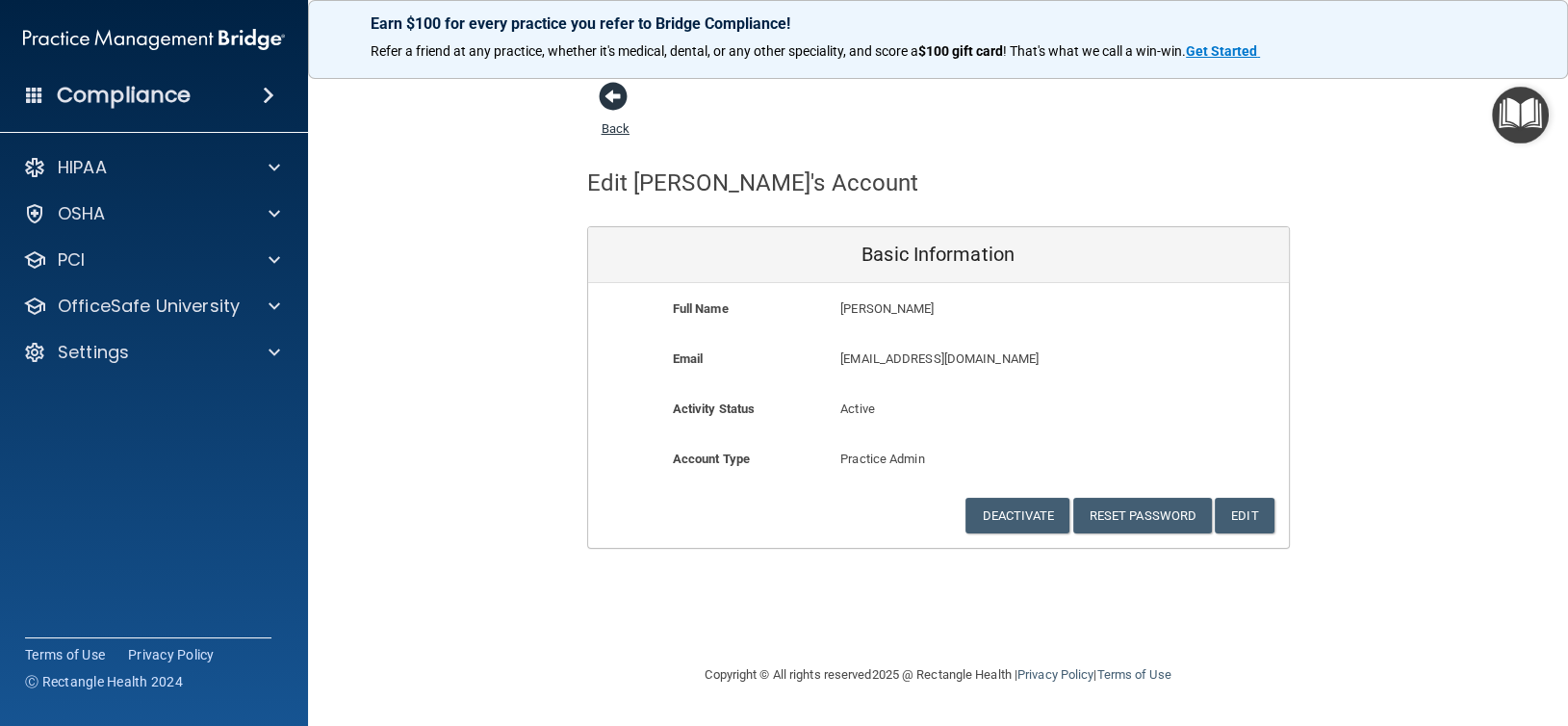
click at [616, 88] on span at bounding box center [614, 97] width 29 height 29
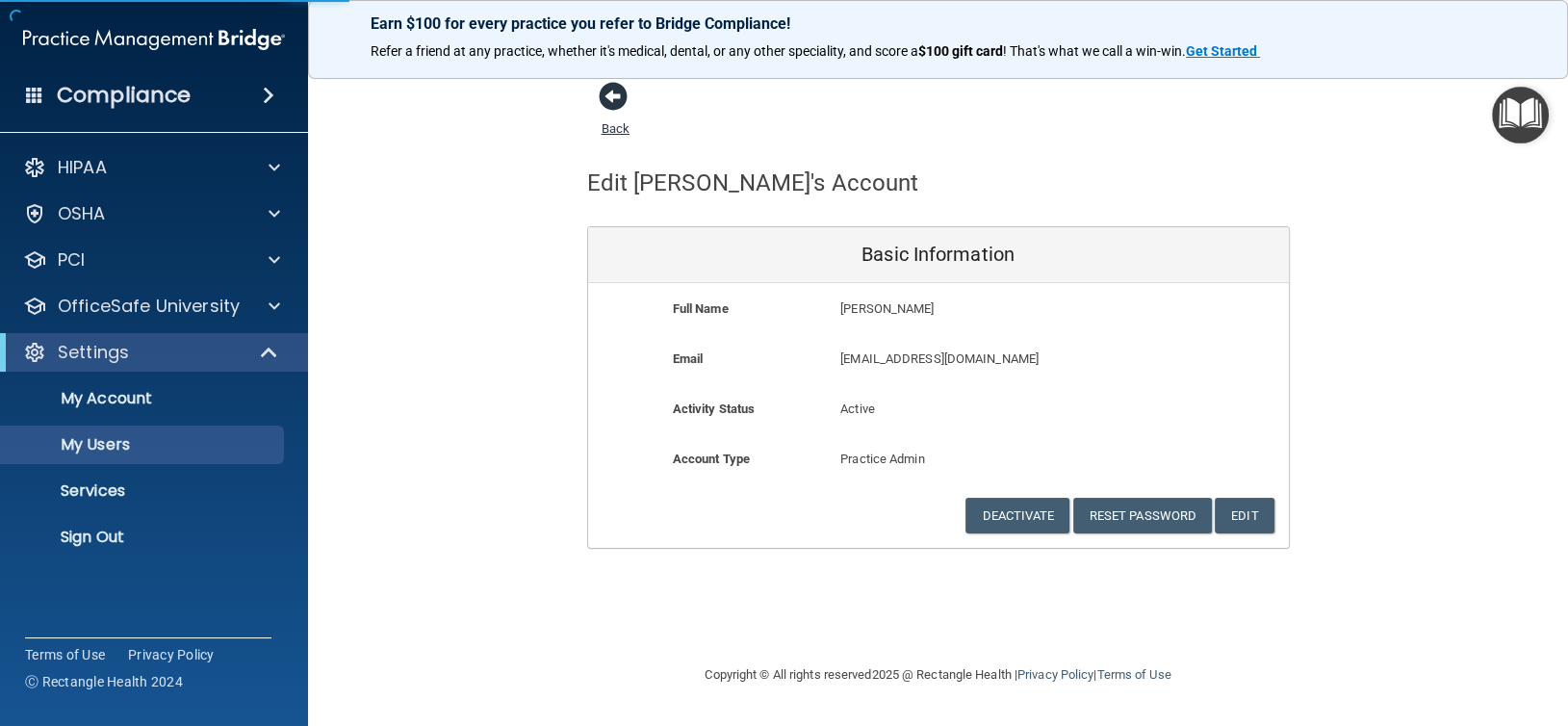
select select "20"
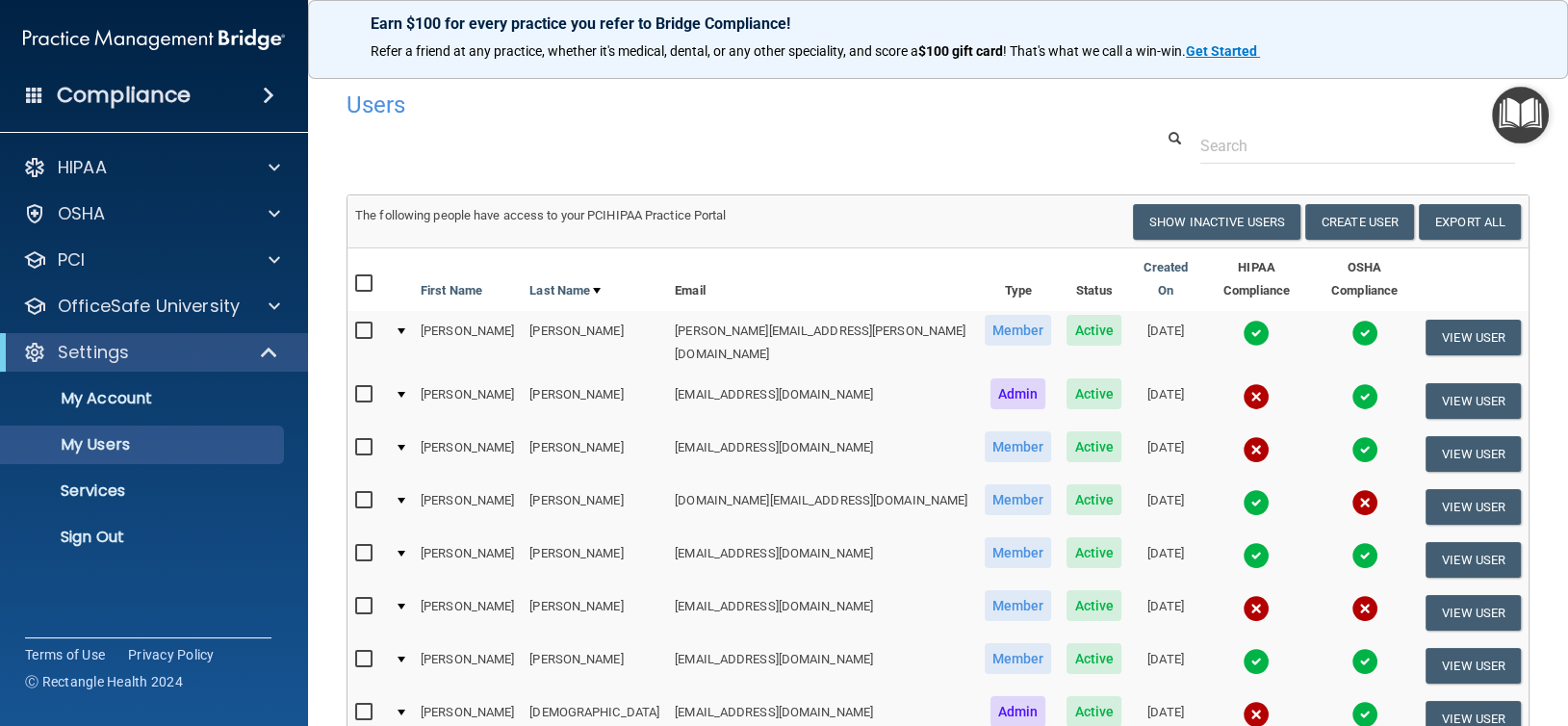
scroll to position [14, 0]
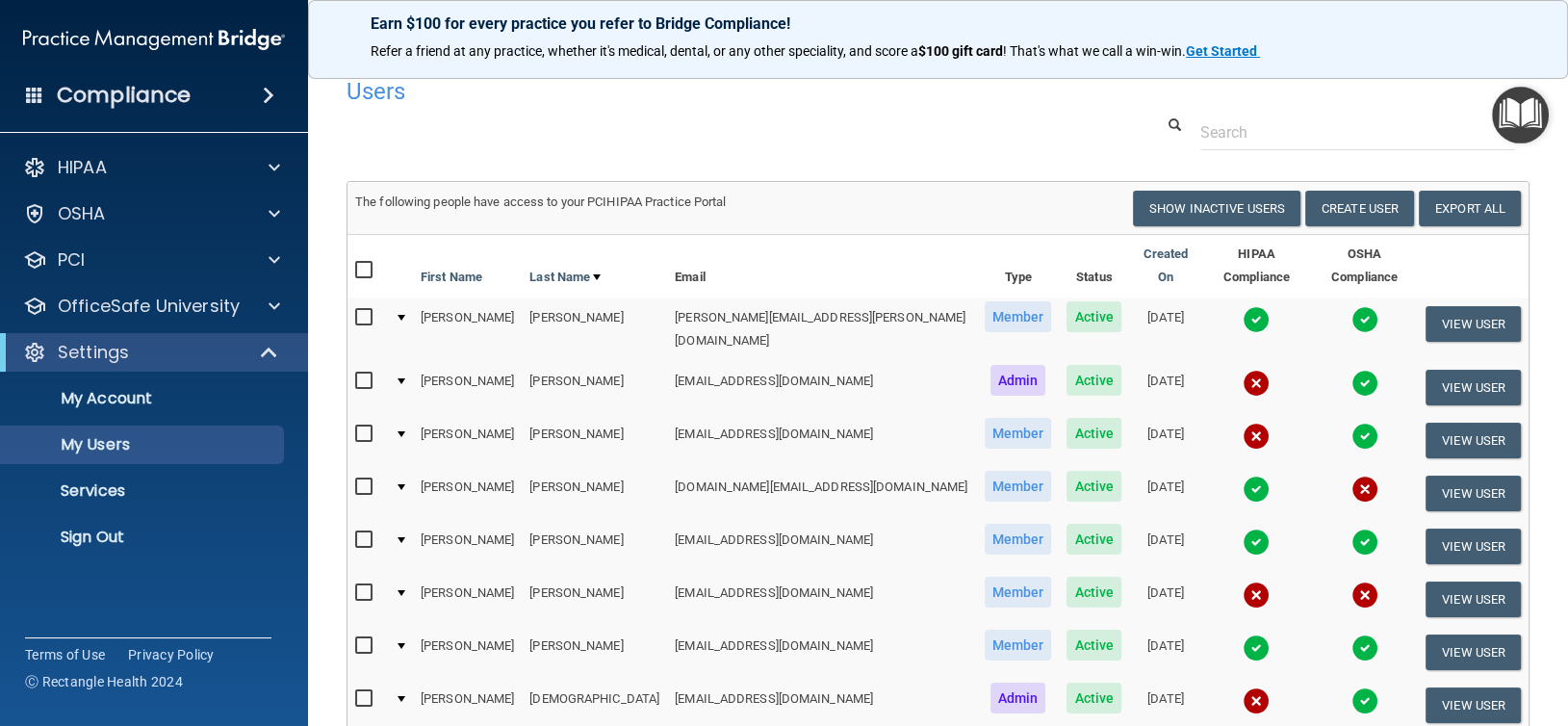
click at [1351, 369] on img at bounding box center [1365, 383] width 27 height 27
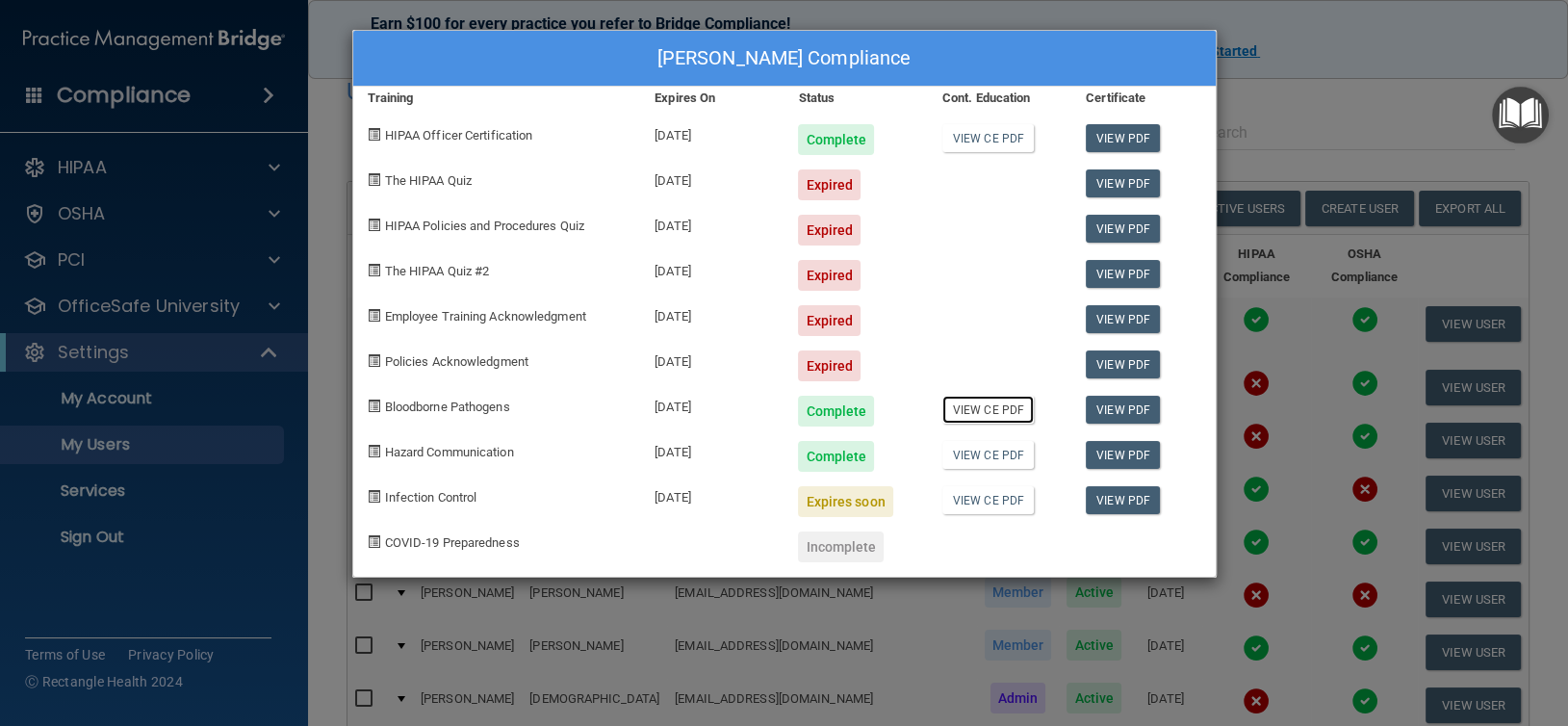
click at [995, 410] on link "View CE PDF" at bounding box center [988, 409] width 92 height 28
click at [966, 456] on link "View CE PDF" at bounding box center [988, 454] width 92 height 28
click at [971, 503] on link "View CE PDF" at bounding box center [988, 499] width 92 height 28
click at [200, 455] on div "[PERSON_NAME] Compliance Training Expires On Status Cont. Education Certificate…" at bounding box center [784, 363] width 1568 height 726
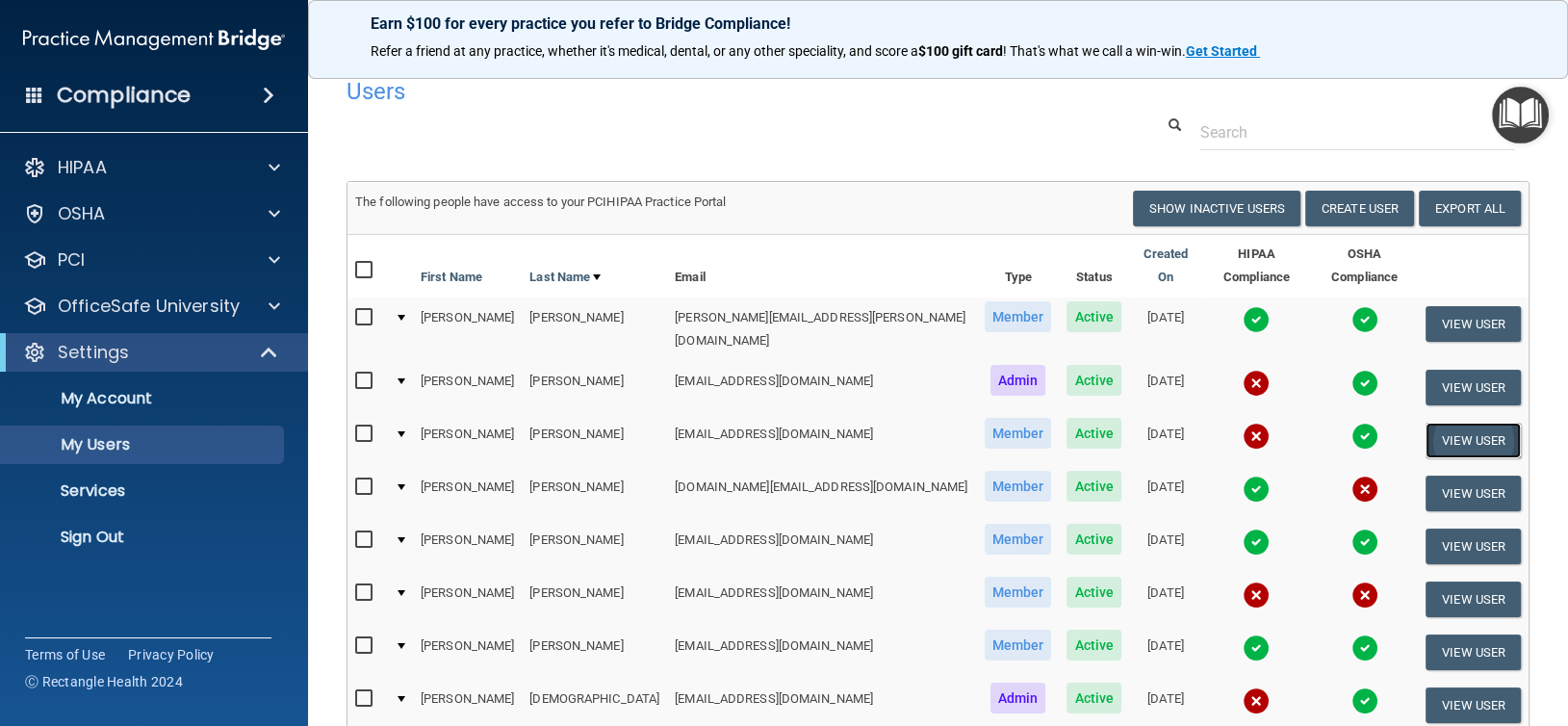
click at [1469, 422] on button "View User" at bounding box center [1473, 440] width 96 height 35
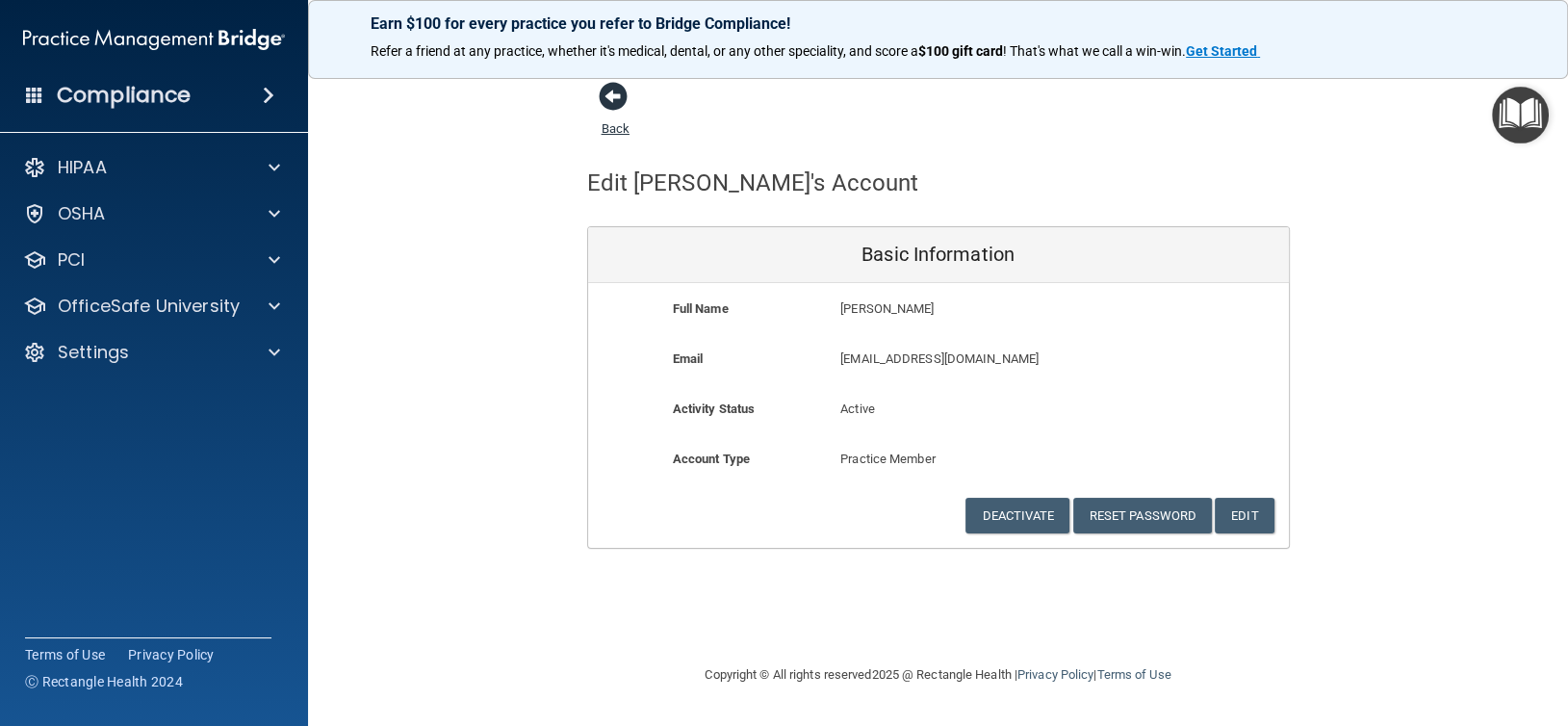
click at [614, 102] on span at bounding box center [614, 97] width 29 height 29
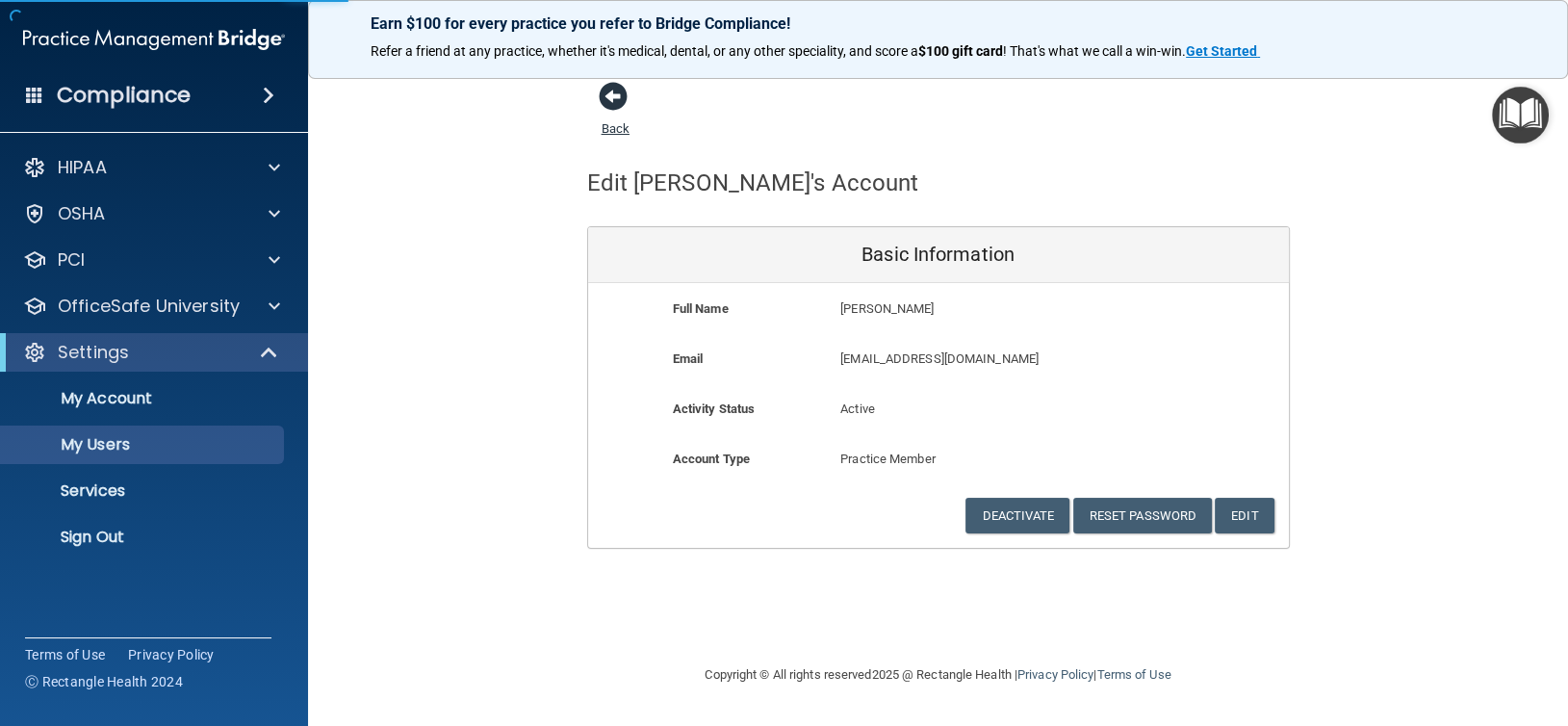
select select "20"
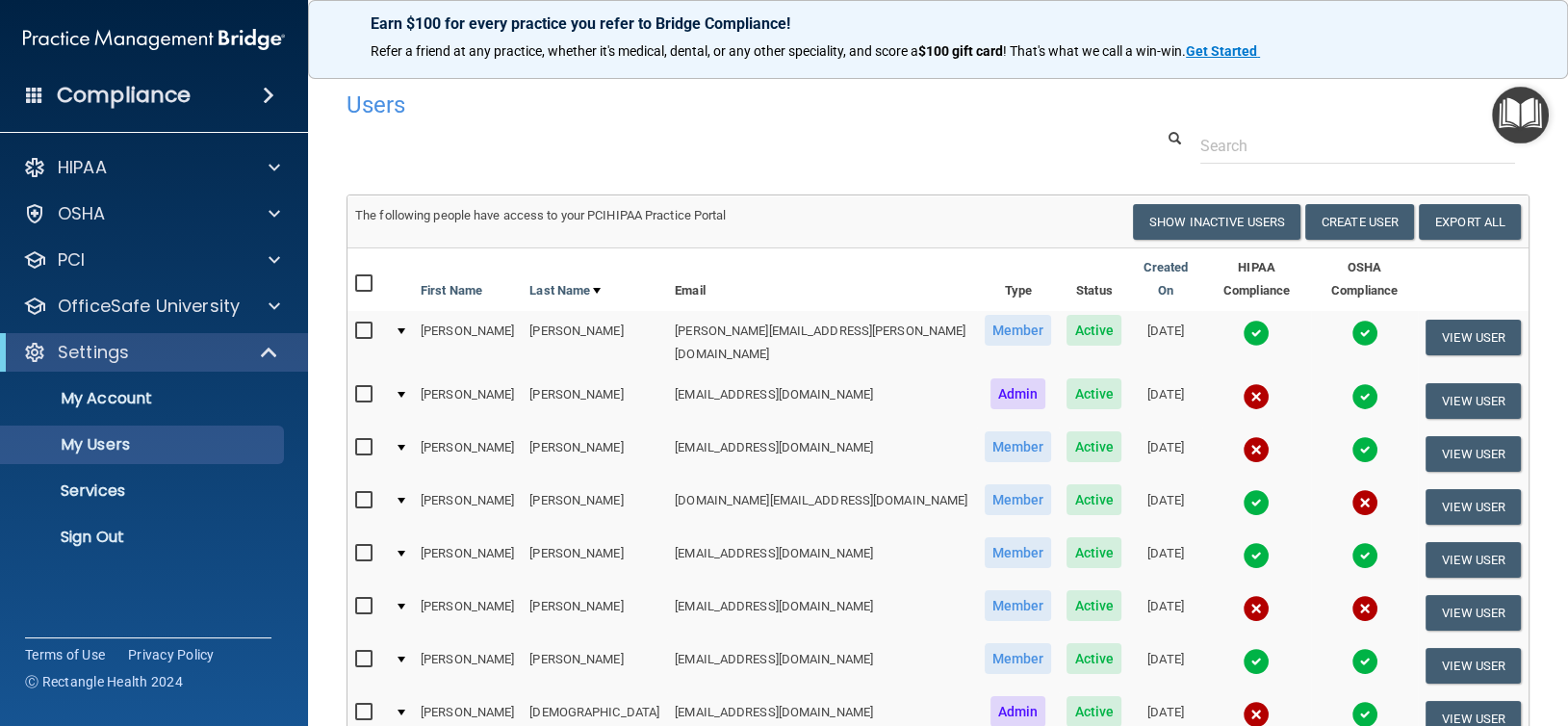
click at [1351, 436] on img at bounding box center [1365, 449] width 27 height 27
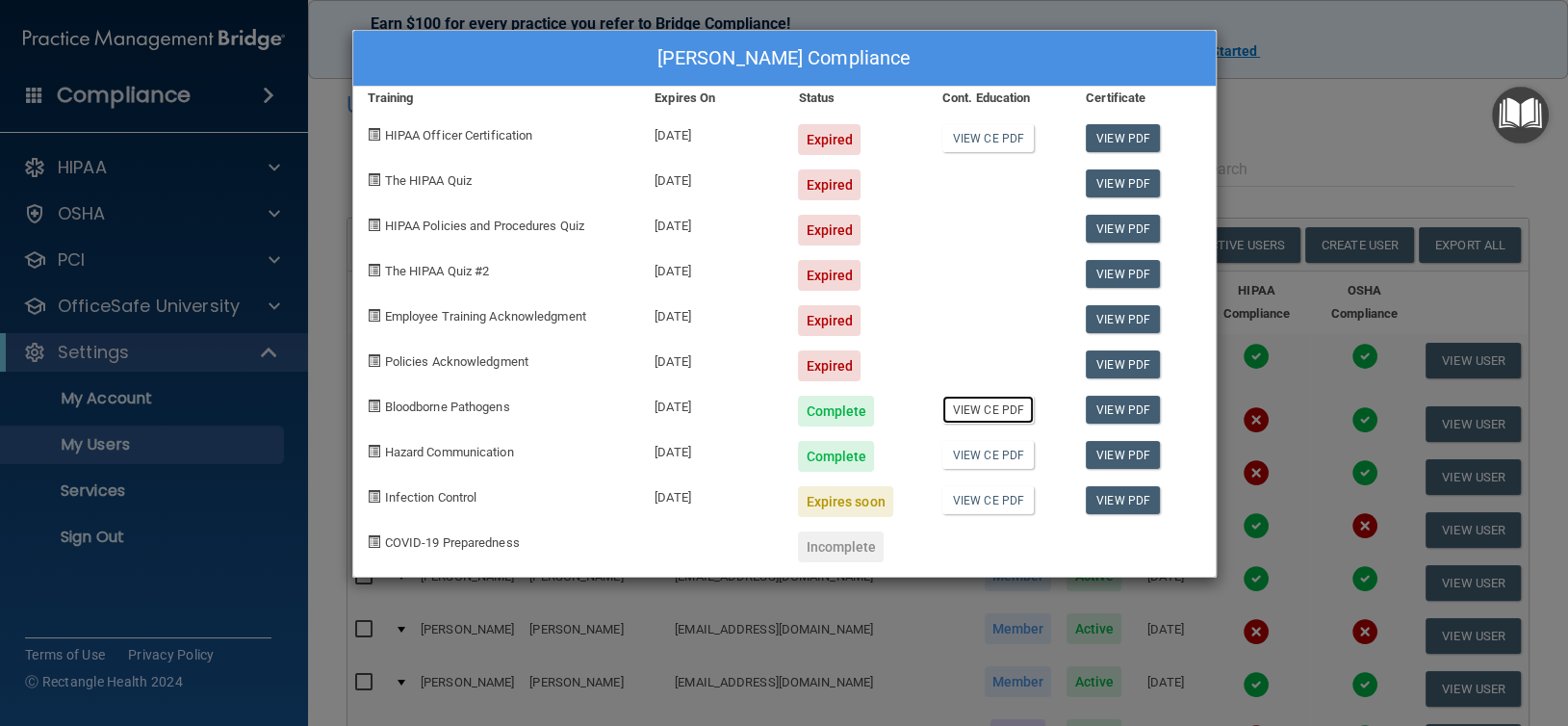
click at [956, 407] on link "View CE PDF" at bounding box center [988, 409] width 92 height 28
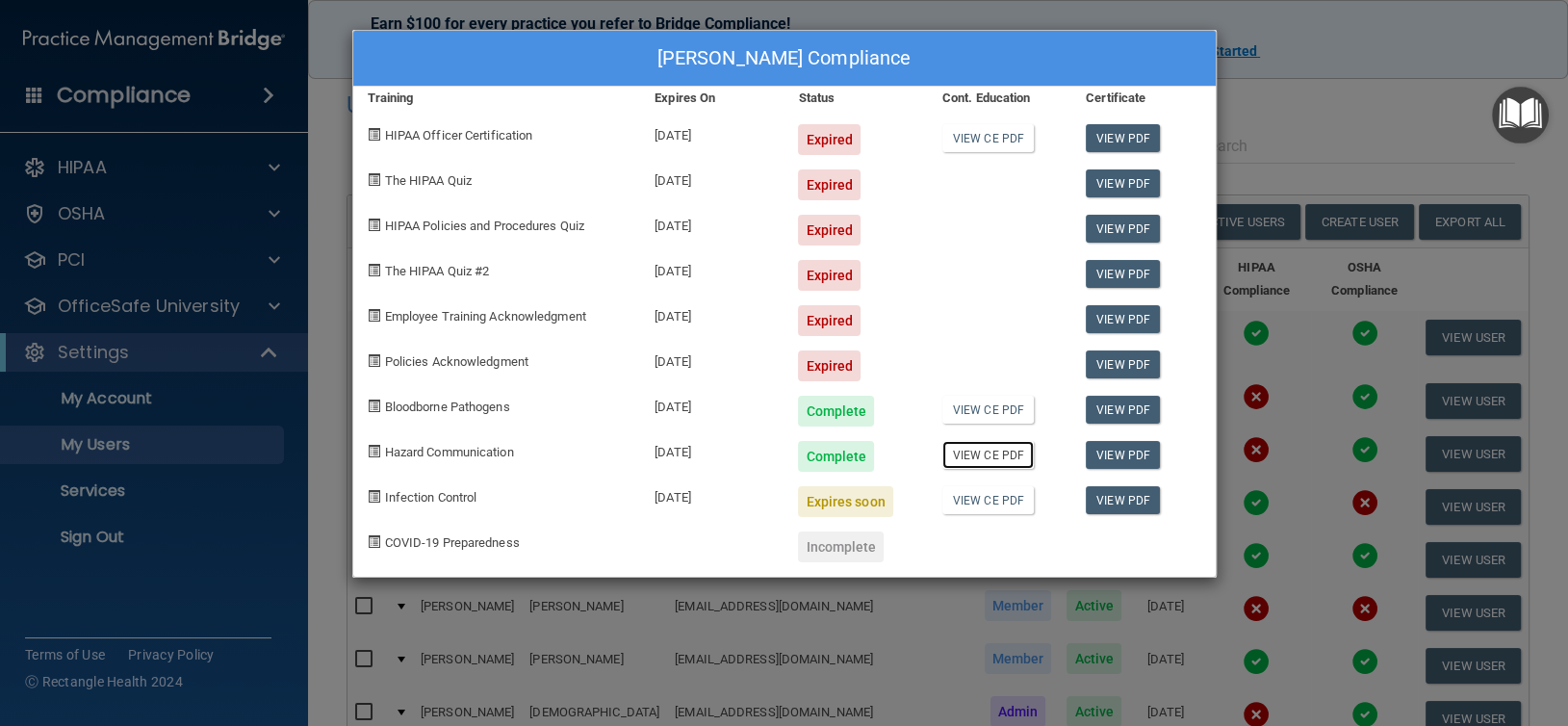
click at [982, 457] on link "View CE PDF" at bounding box center [988, 454] width 92 height 28
click at [208, 535] on div "[PERSON_NAME] Compliance Training Expires On Status Cont. Education Certificate…" at bounding box center [784, 363] width 1568 height 726
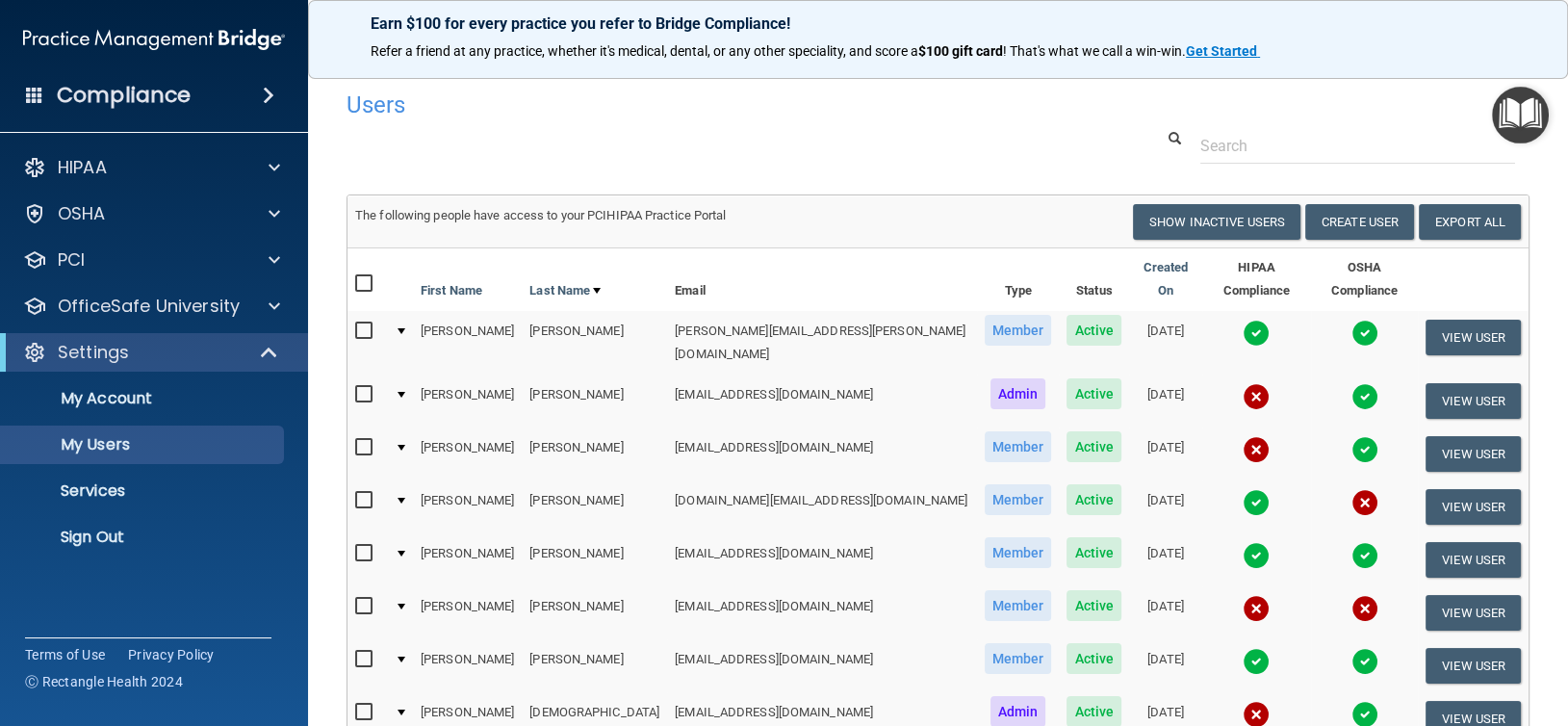
click at [360, 546] on input "checkbox" at bounding box center [365, 554] width 22 height 16
checkbox input "true"
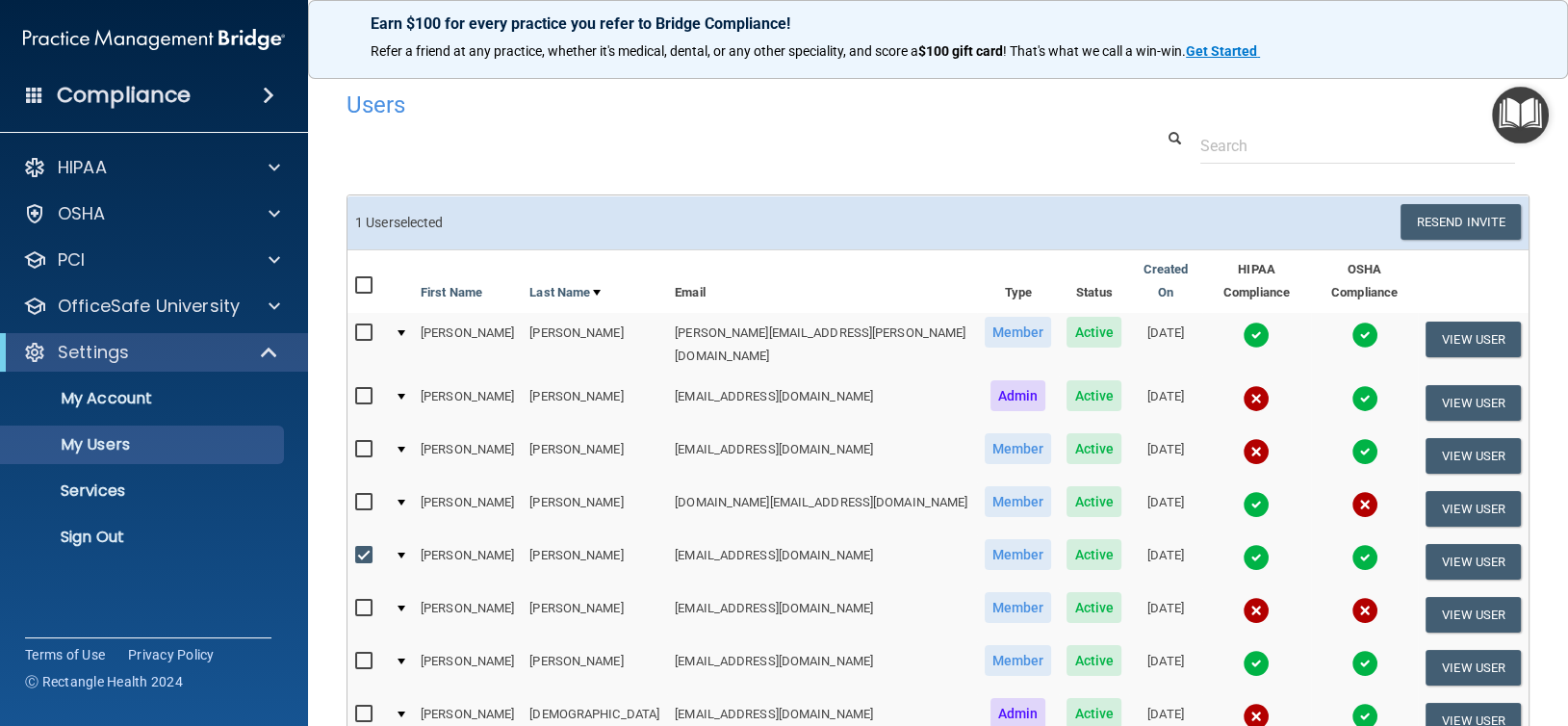
click at [1243, 544] on img at bounding box center [1256, 558] width 27 height 27
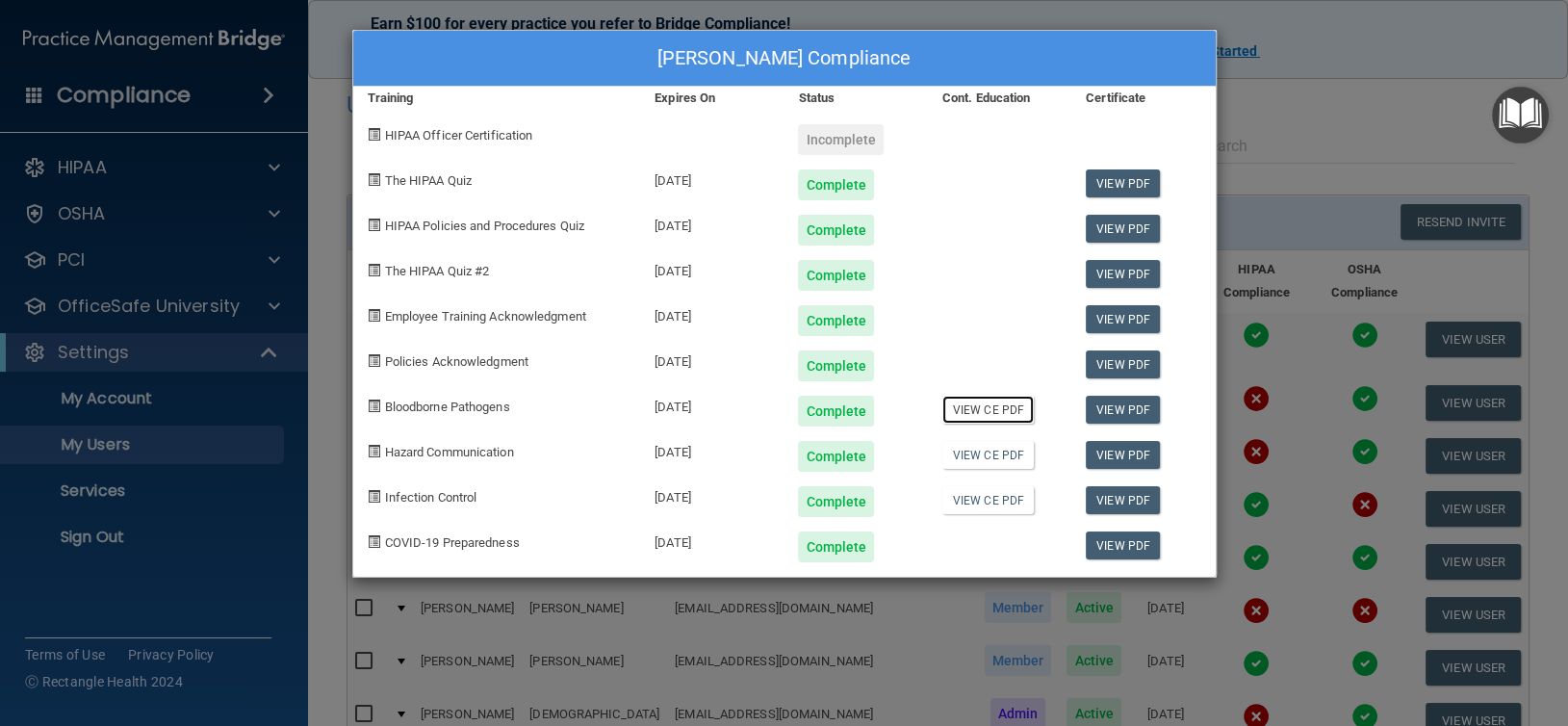
click at [995, 407] on link "View CE PDF" at bounding box center [988, 409] width 92 height 28
click at [984, 451] on link "View CE PDF" at bounding box center [988, 454] width 92 height 28
click at [195, 481] on div "[PERSON_NAME] Compliance Training Expires On Status Cont. Education Certificate…" at bounding box center [784, 363] width 1568 height 726
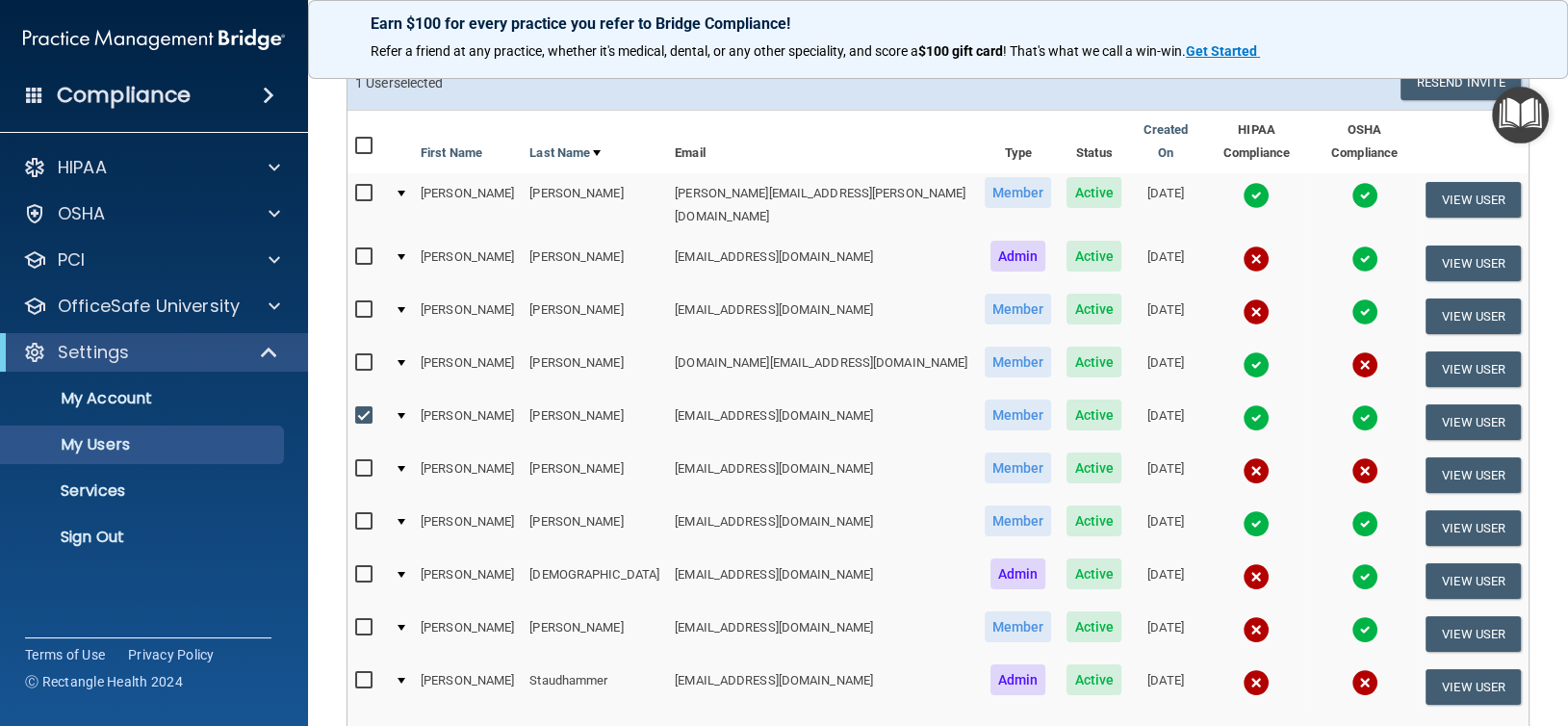
scroll to position [177, 0]
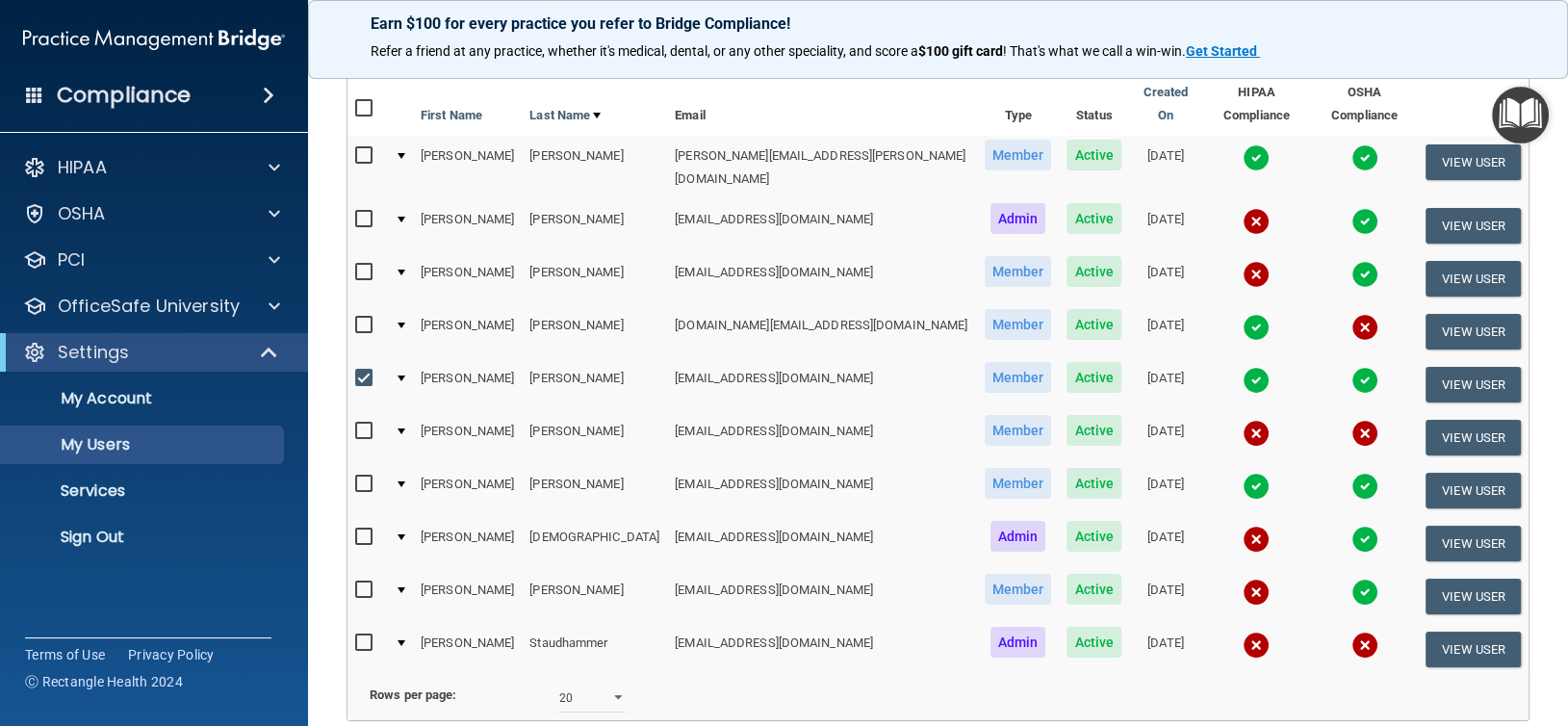
click at [1243, 419] on img at bounding box center [1256, 433] width 27 height 27
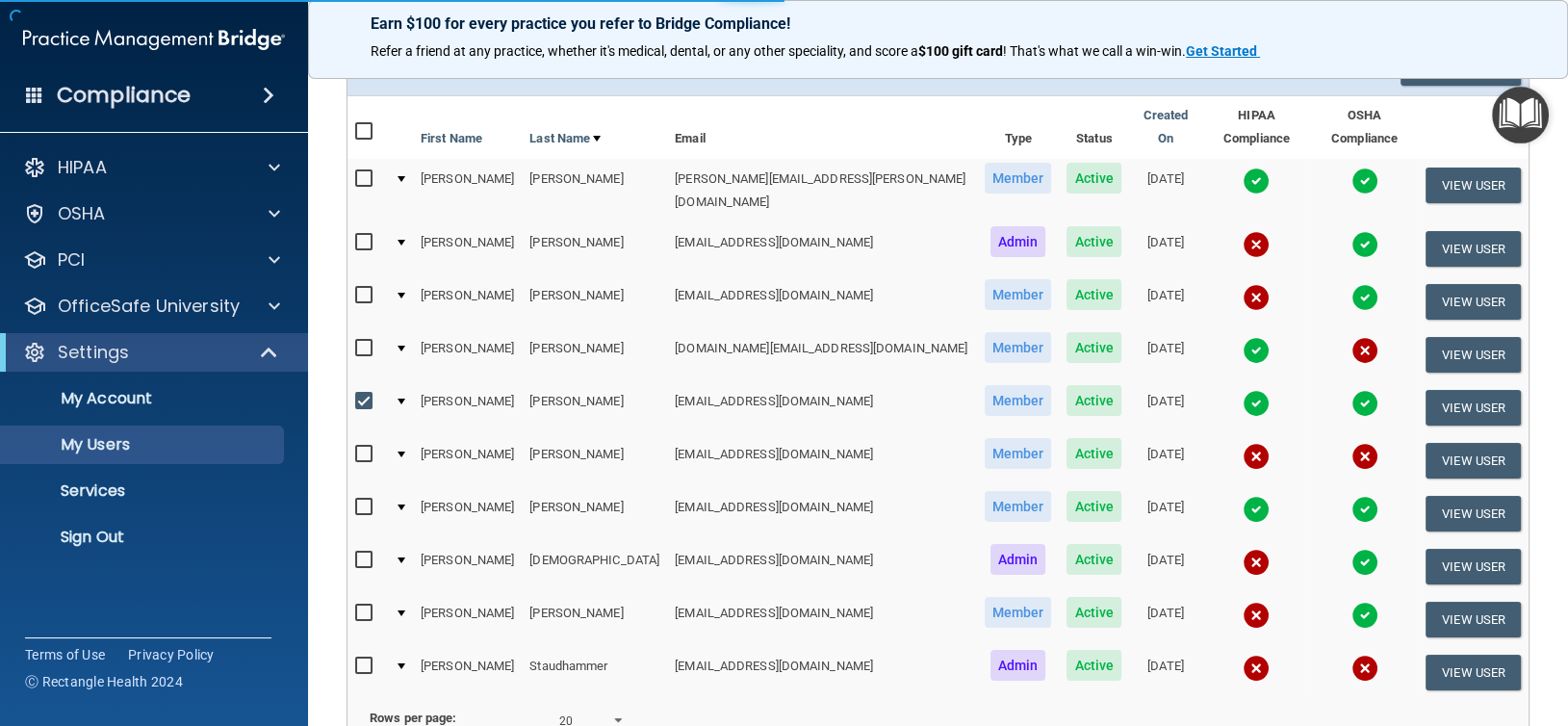
click at [1243, 443] on img at bounding box center [1256, 456] width 27 height 27
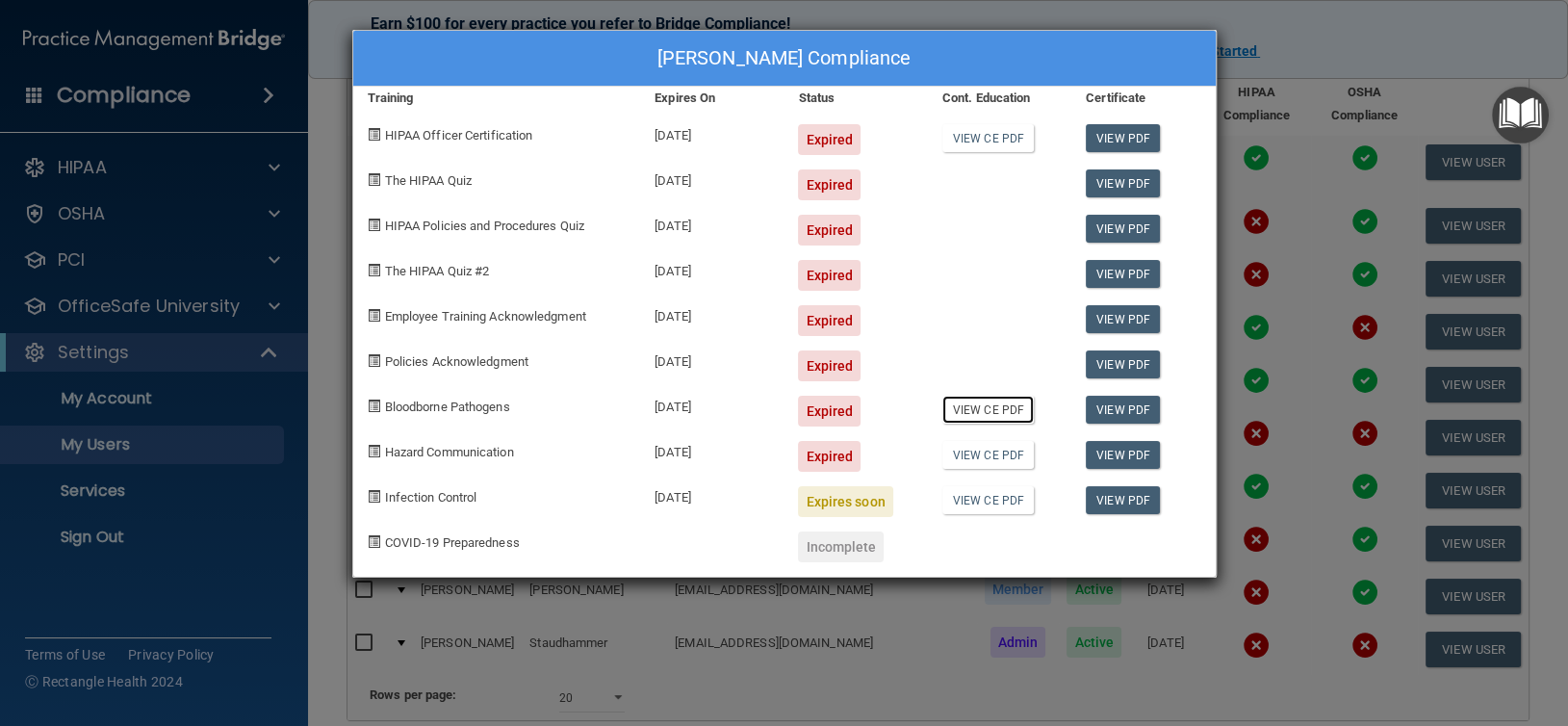
click at [1004, 406] on link "View CE PDF" at bounding box center [988, 409] width 92 height 28
click at [967, 458] on link "View CE PDF" at bounding box center [988, 454] width 92 height 28
click at [261, 262] on div "[PERSON_NAME] Compliance Training Expires On Status Cont. Education Certificate…" at bounding box center [784, 363] width 1568 height 726
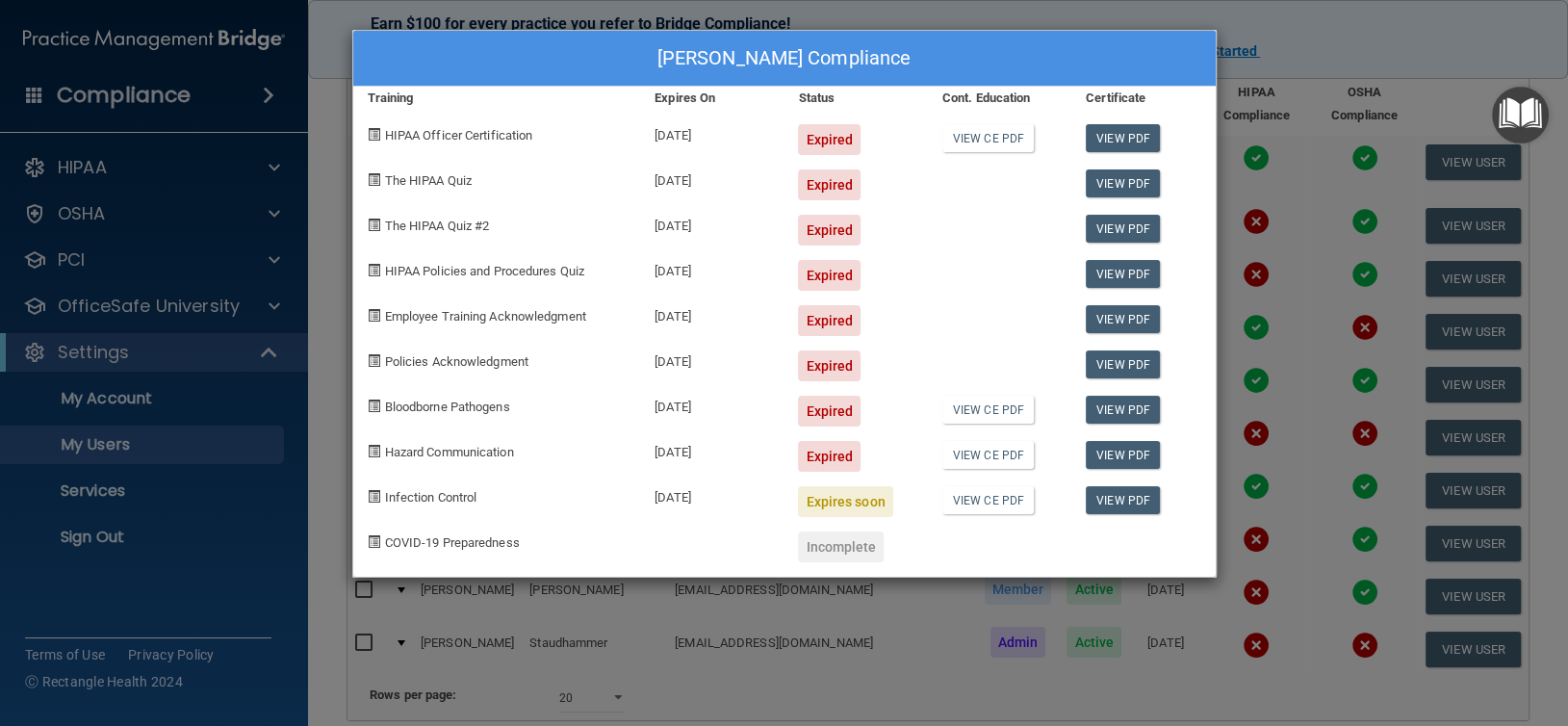
click at [207, 441] on div "[PERSON_NAME] Compliance Training Expires On Status Cont. Education Certificate…" at bounding box center [784, 363] width 1568 height 726
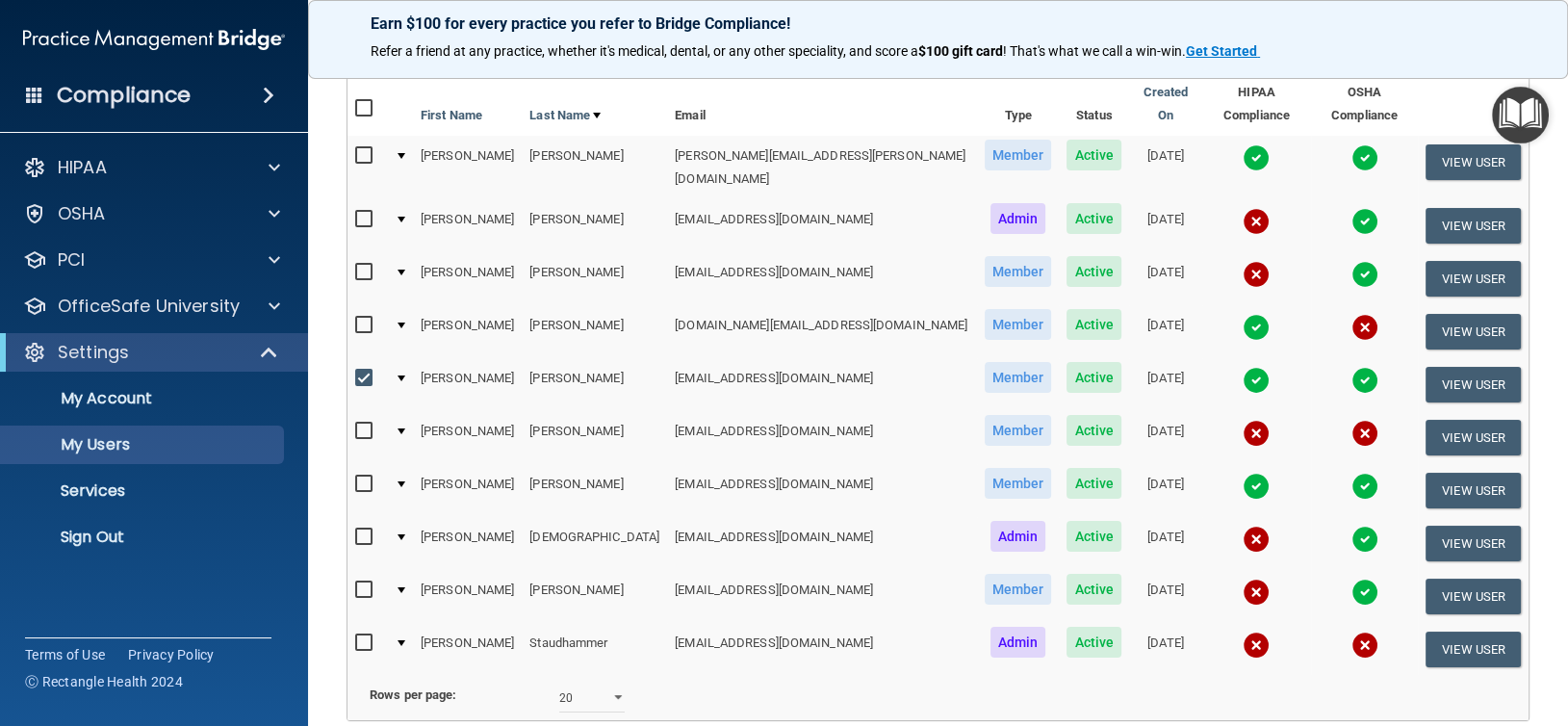
click at [1351, 578] on img at bounding box center [1365, 592] width 27 height 27
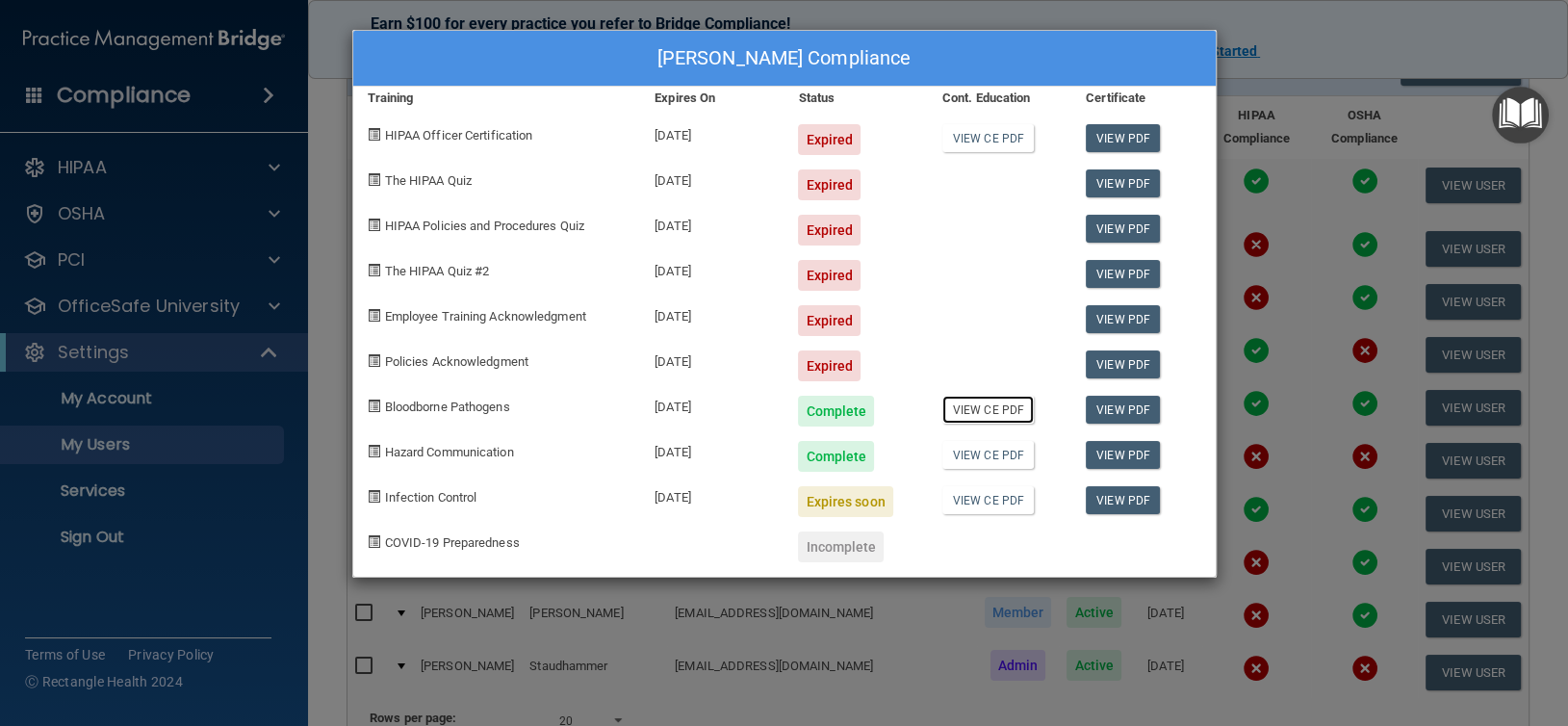
click at [972, 408] on link "View CE PDF" at bounding box center [988, 409] width 92 height 28
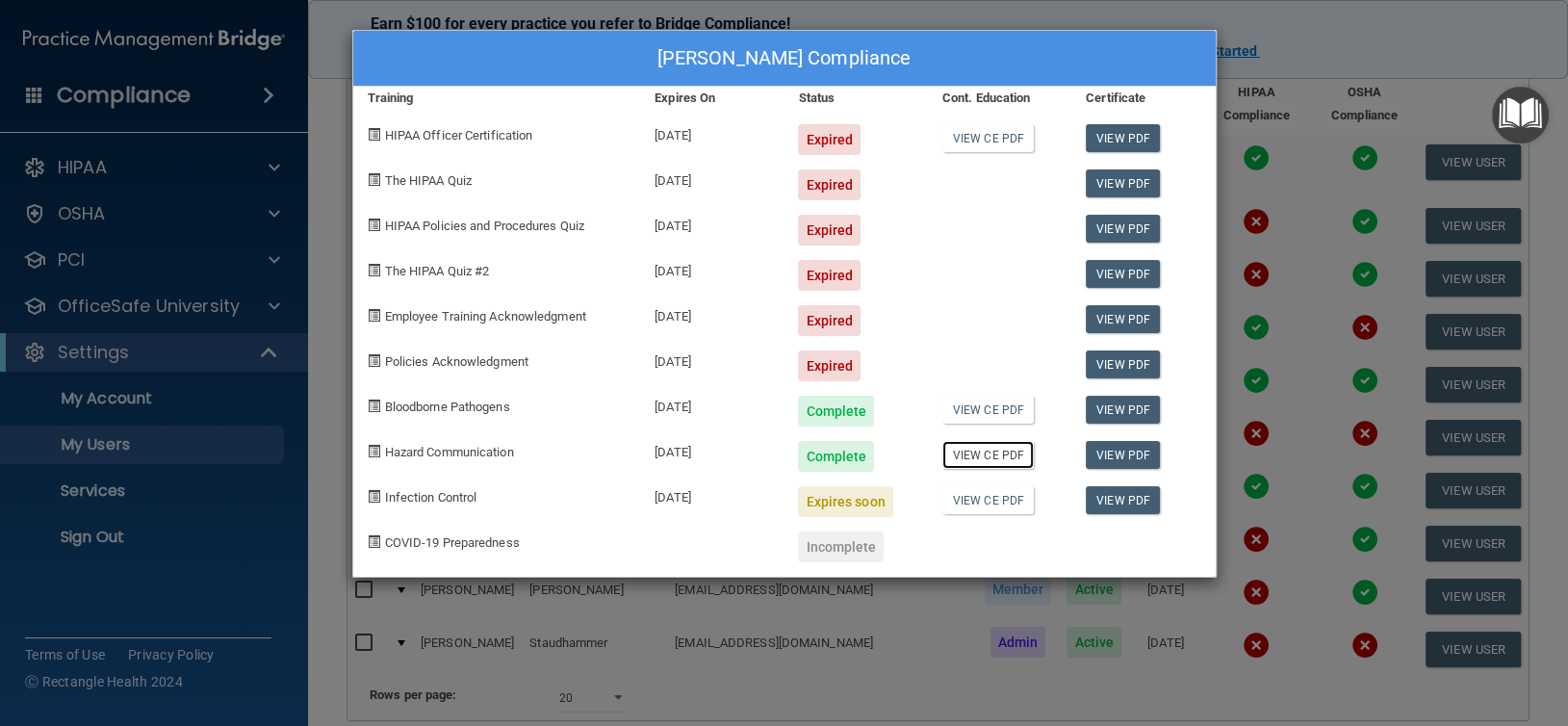
click at [989, 459] on link "View CE PDF" at bounding box center [988, 454] width 92 height 28
click at [208, 452] on div "[PERSON_NAME] Compliance Training Expires On Status Cont. Education Certificate…" at bounding box center [784, 363] width 1568 height 726
